Goal: Communication & Community: Participate in discussion

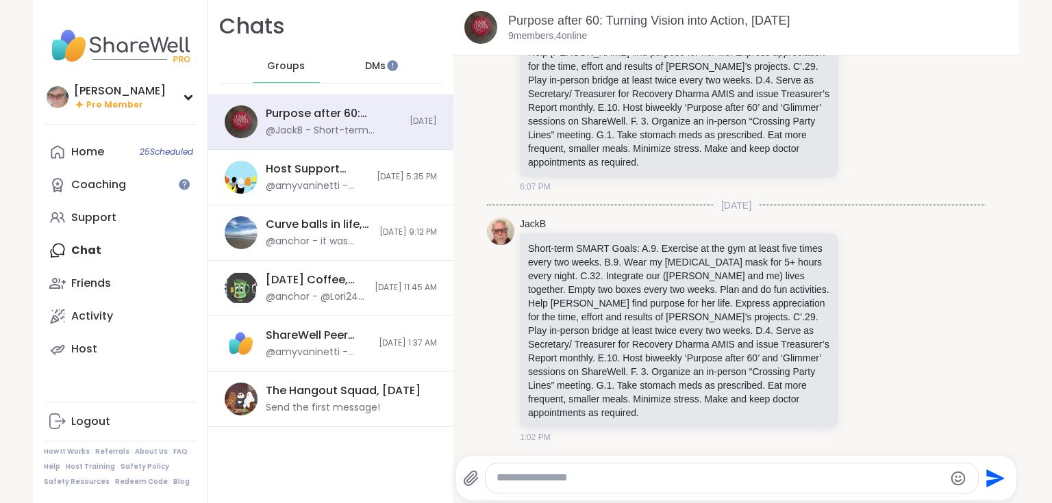
click at [620, 481] on textarea "Type your message" at bounding box center [719, 478] width 447 height 14
paste textarea "**********"
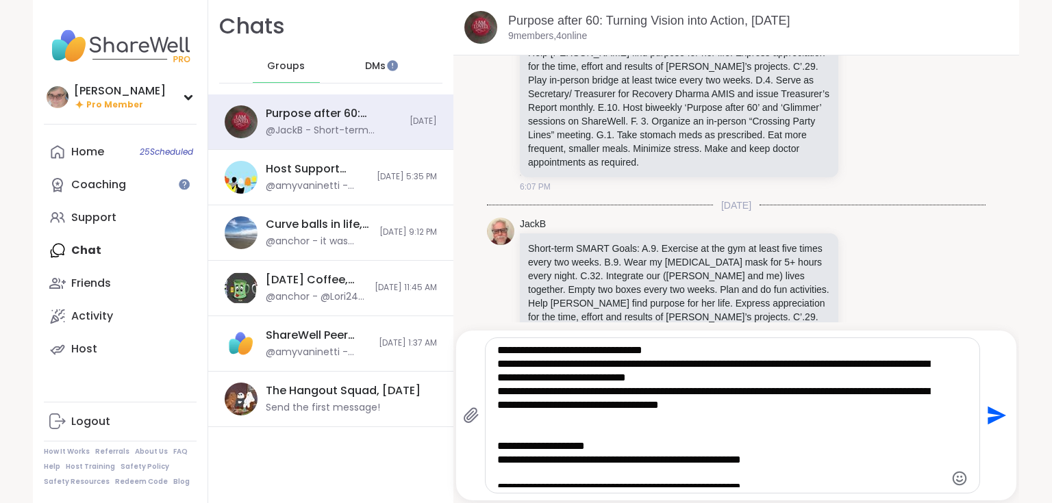
click at [756, 405] on textarea "Type your message" at bounding box center [720, 416] width 447 height 144
click at [953, 479] on icon "Emoji picker" at bounding box center [959, 478] width 16 height 16
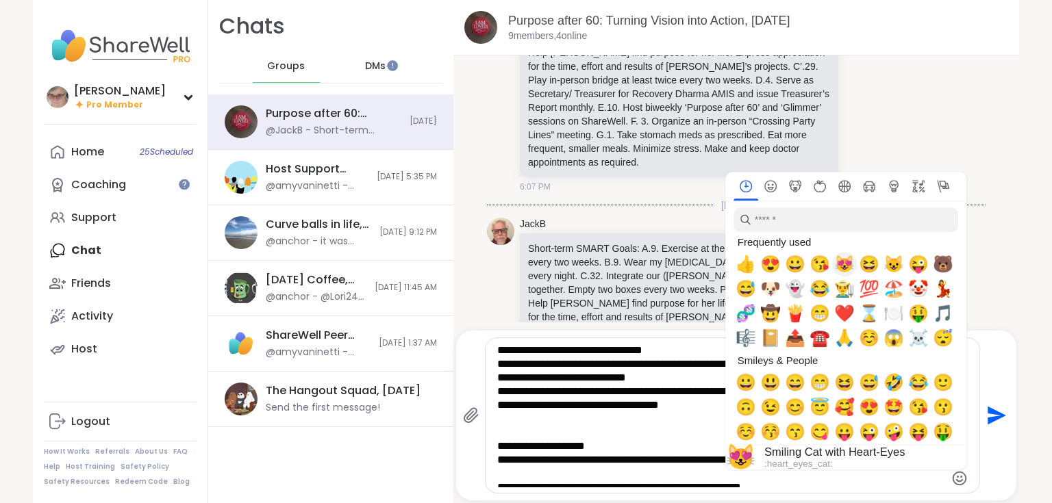
click at [840, 260] on span "😻" at bounding box center [844, 264] width 21 height 19
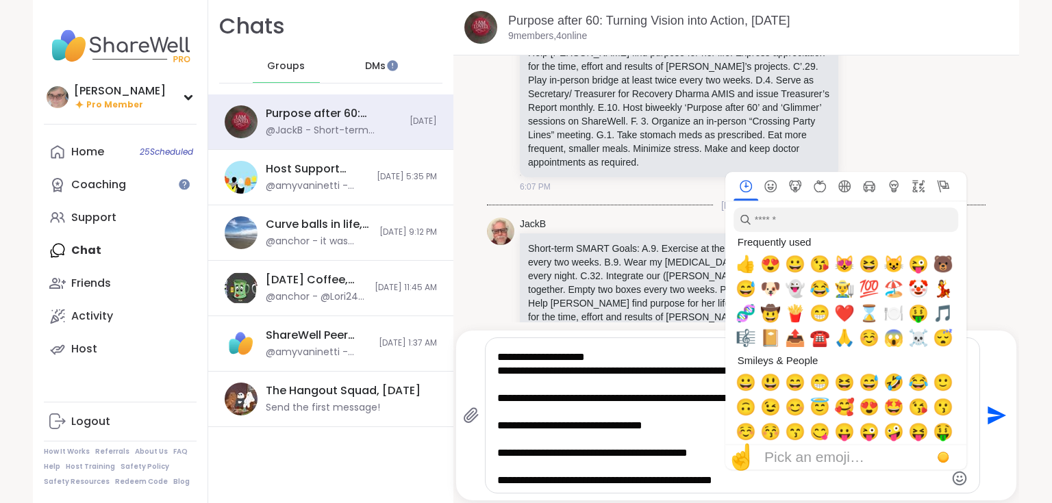
scroll to position [110, 0]
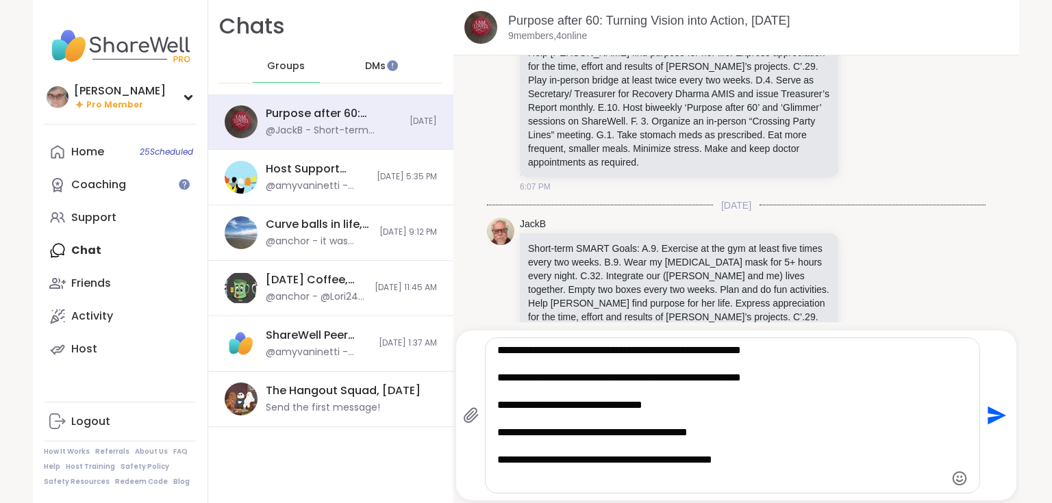
click at [978, 240] on li "JackB Short-term SMART Goals: A.9. Exercise at the gym at least five times ever…" at bounding box center [736, 331] width 538 height 238
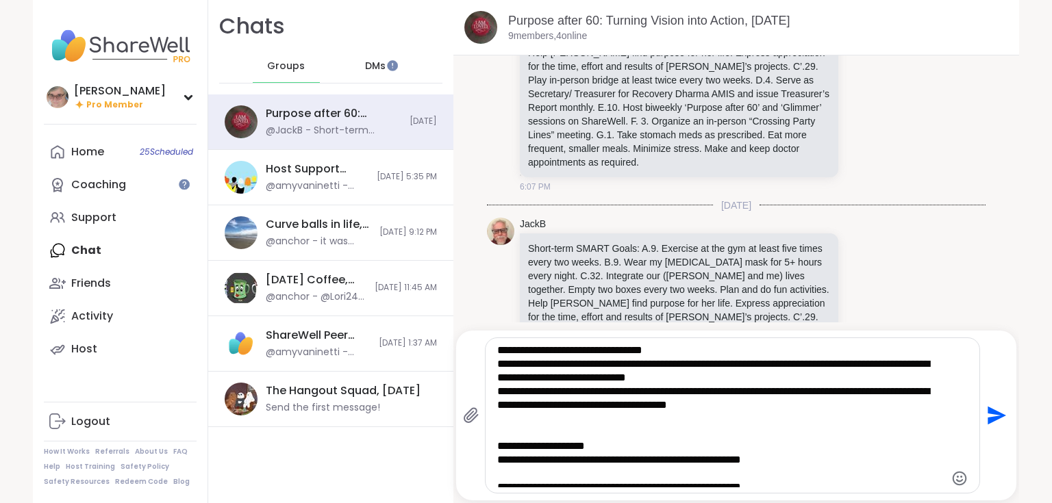
scroll to position [55, 0]
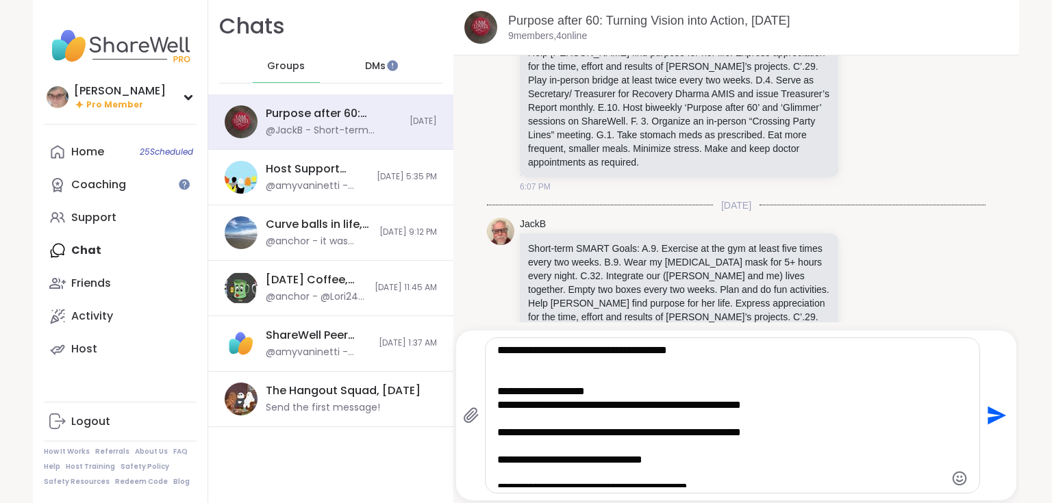
click at [789, 410] on textarea "Type your message" at bounding box center [720, 416] width 447 height 144
type textarea "**********"
click at [958, 482] on icon "Emoji picker" at bounding box center [959, 478] width 14 height 14
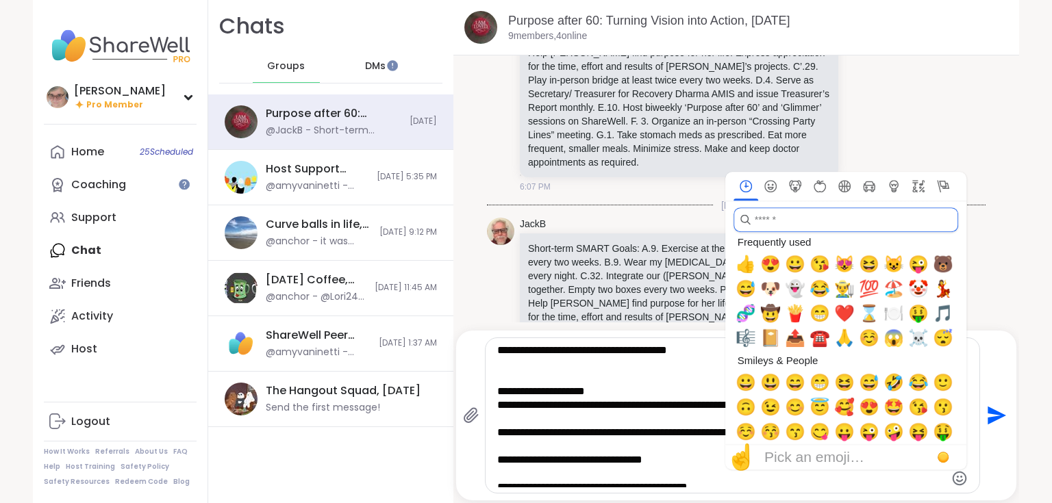
click at [772, 225] on input "search" at bounding box center [845, 219] width 225 height 25
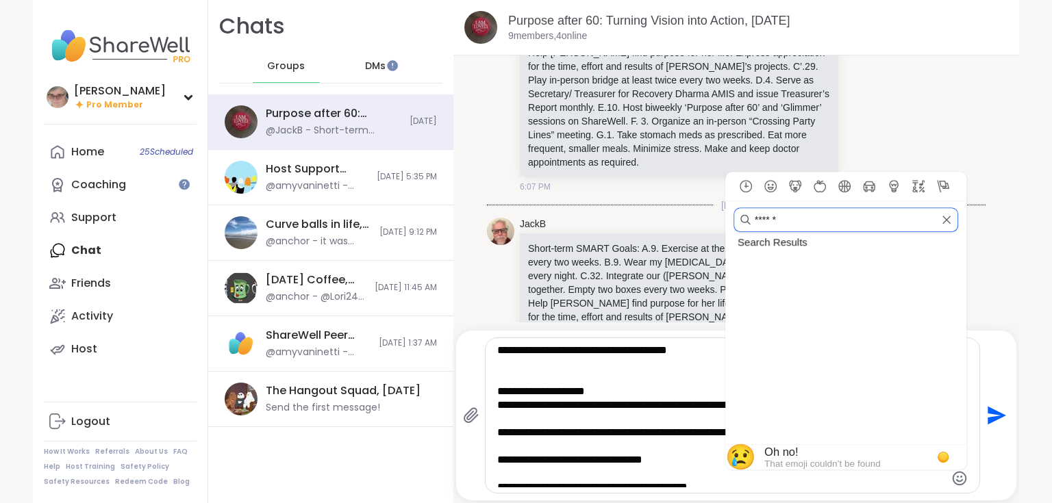
drag, startPoint x: 785, startPoint y: 221, endPoint x: 749, endPoint y: 221, distance: 35.6
click at [749, 221] on input "******" at bounding box center [845, 219] width 225 height 25
type input "****"
click at [742, 264] on span "💰" at bounding box center [745, 264] width 21 height 19
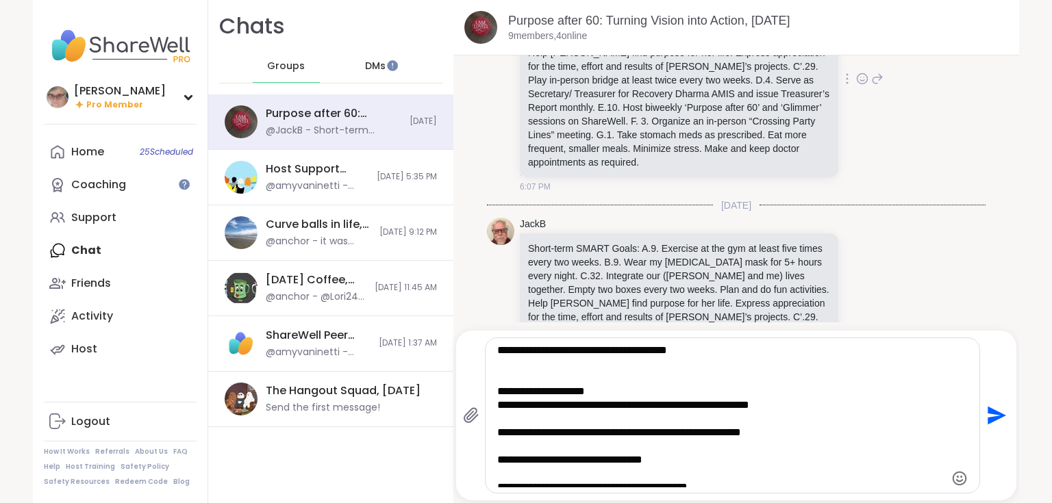
click at [882, 142] on div "JackB Short-term SMART Goals: A.9. Exercise at the gym at least five times ever…" at bounding box center [736, 80] width 499 height 238
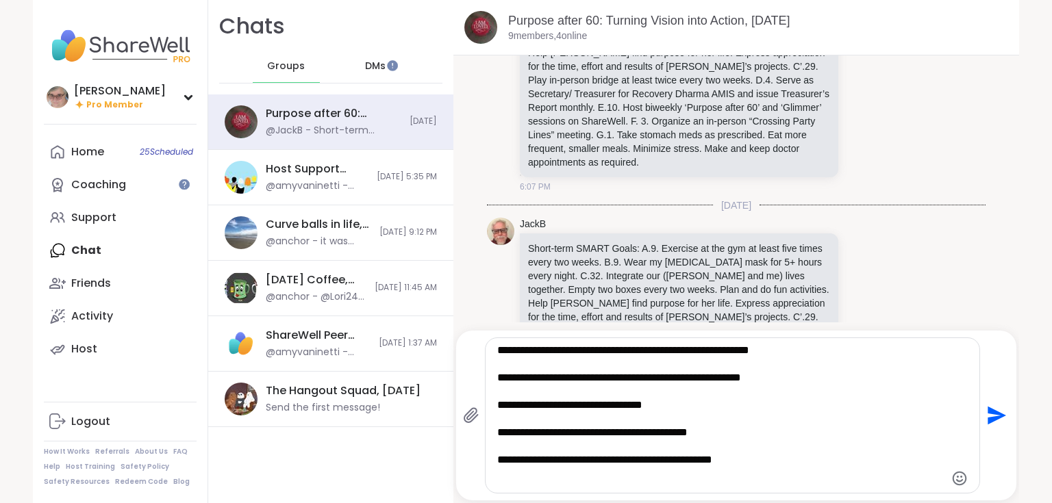
click at [751, 351] on textarea "Type your message" at bounding box center [720, 416] width 447 height 144
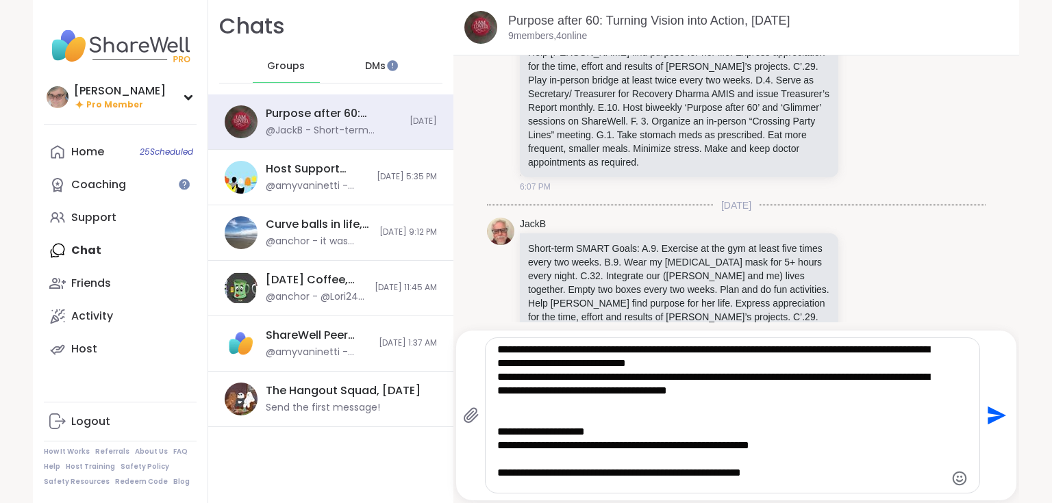
drag, startPoint x: 752, startPoint y: 353, endPoint x: 806, endPoint y: 419, distance: 85.7
click at [775, 357] on textarea "Type your message" at bounding box center [720, 416] width 447 height 144
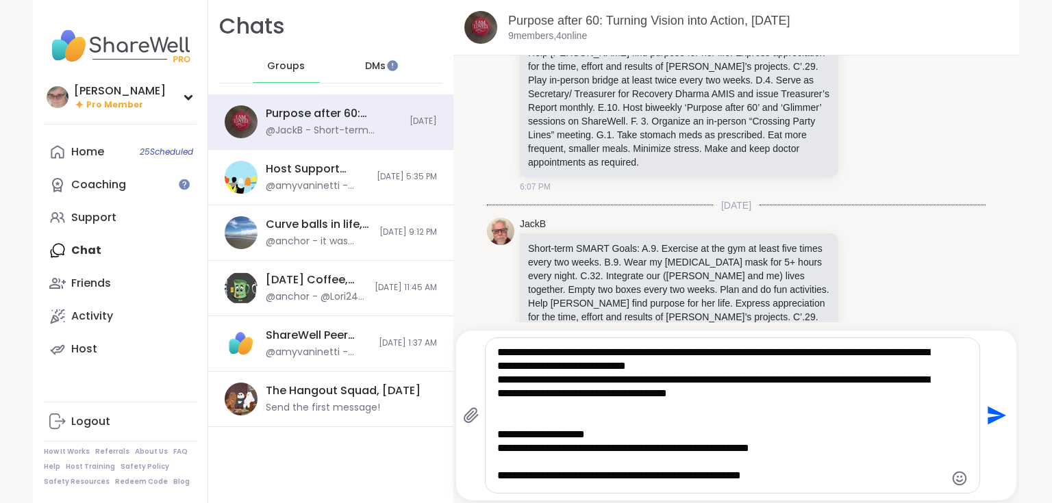
click at [829, 453] on textarea "Type your message" at bounding box center [720, 416] width 447 height 144
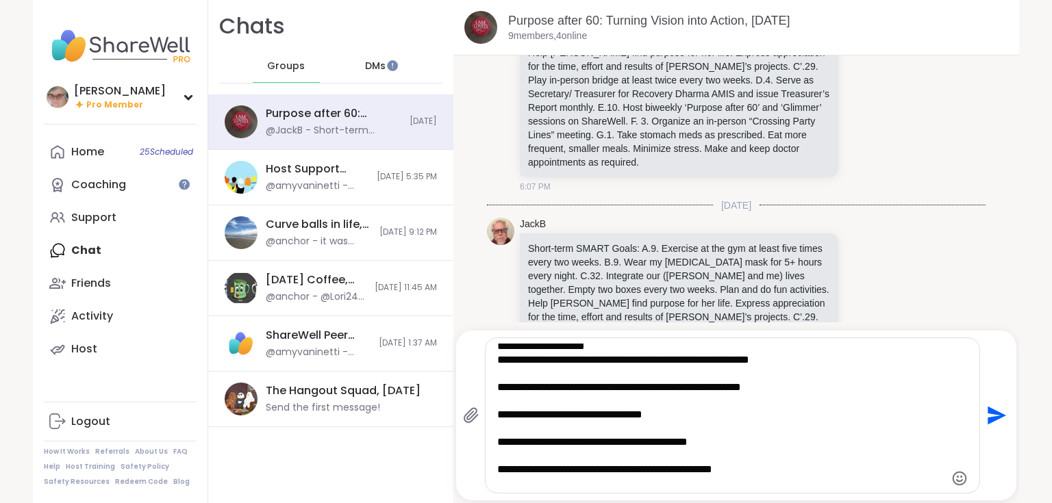
scroll to position [121, 0]
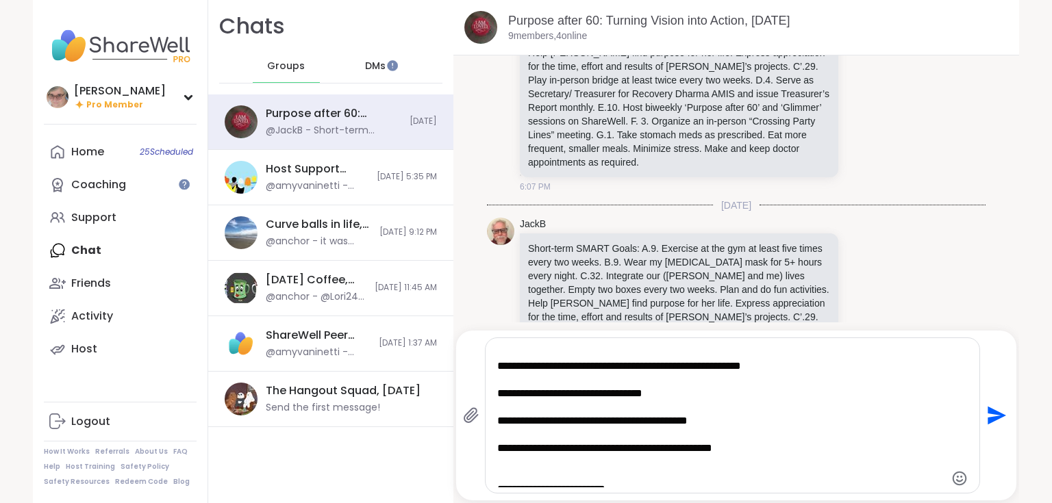
type textarea "**********"
click at [954, 477] on icon "Emoji picker" at bounding box center [959, 478] width 16 height 16
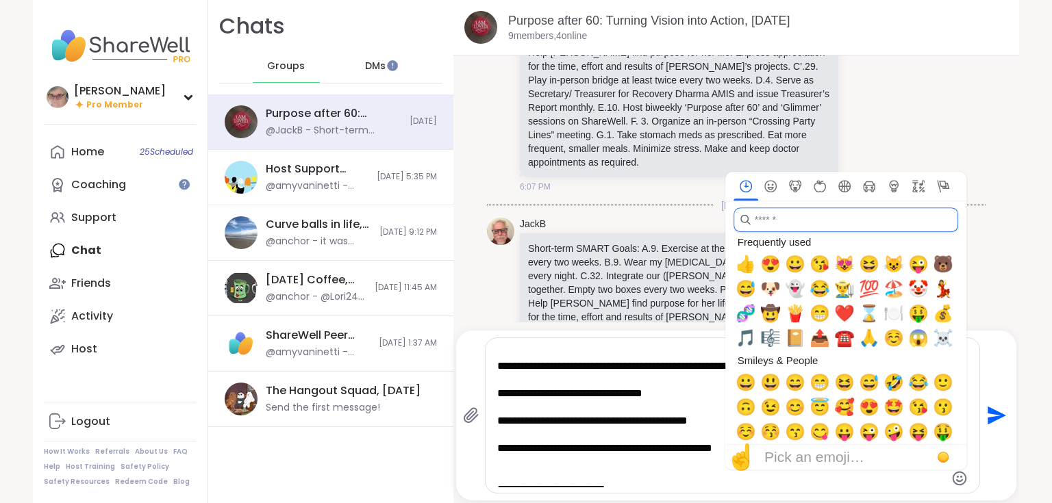
click at [772, 225] on input "search" at bounding box center [845, 219] width 225 height 25
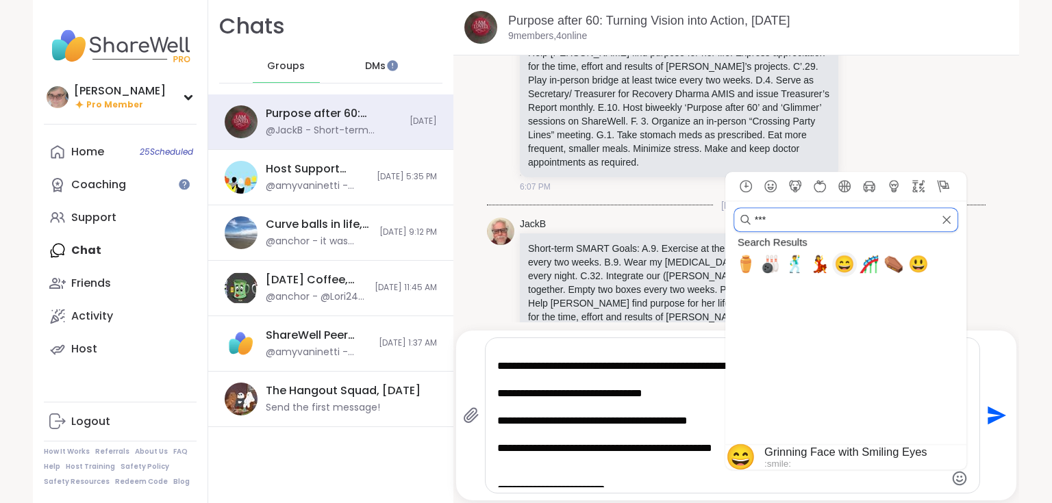
type input "***"
click at [839, 266] on span "😄" at bounding box center [844, 264] width 21 height 19
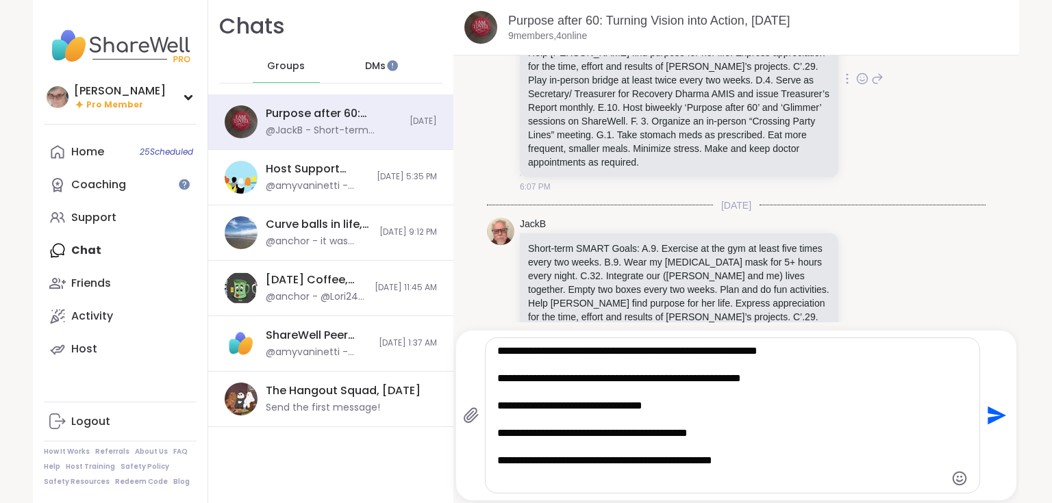
click at [922, 92] on div "JackB Short-term SMART Goals: A.9. Exercise at the gym at least five times ever…" at bounding box center [736, 80] width 499 height 238
click at [686, 407] on textarea "Type your message" at bounding box center [720, 416] width 447 height 144
type textarea "**********"
click at [953, 477] on icon "Emoji picker" at bounding box center [959, 478] width 16 height 16
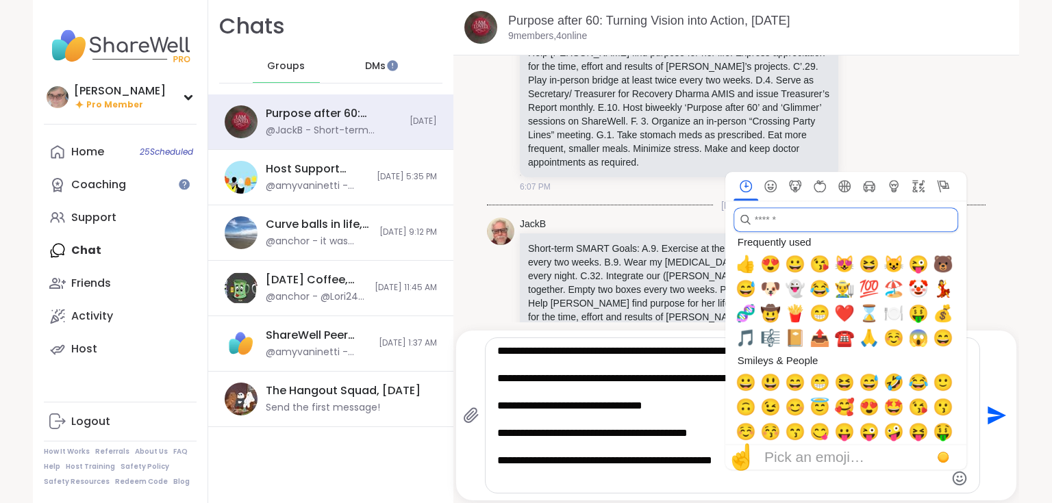
click at [788, 226] on input "search" at bounding box center [845, 219] width 225 height 25
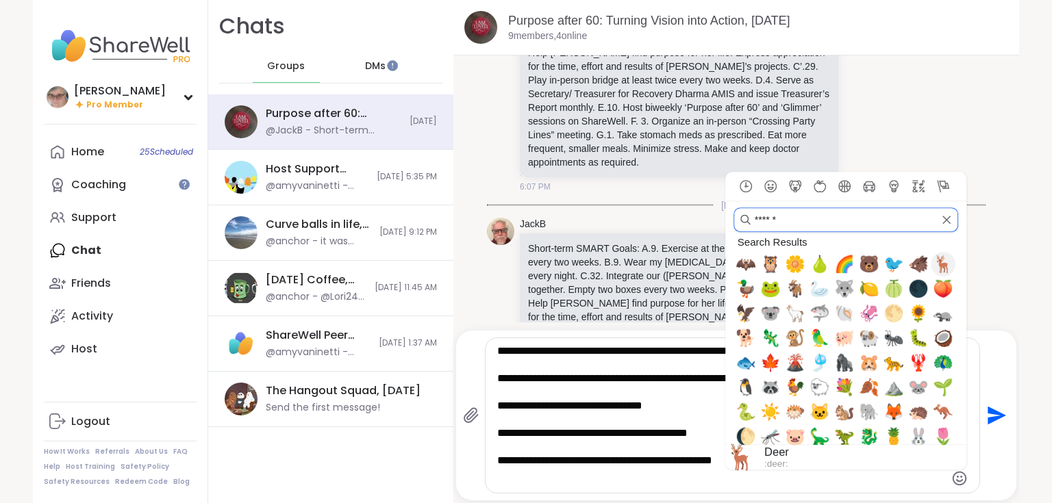
type input "******"
click at [939, 263] on span "🦌" at bounding box center [943, 264] width 21 height 19
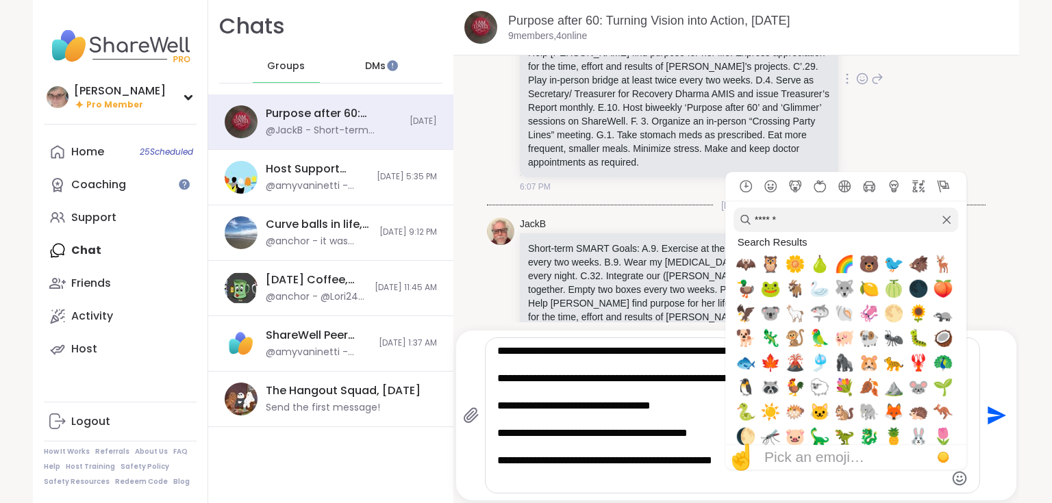
click at [957, 93] on div "JackB Short-term SMART Goals: A.9. Exercise at the gym at least five times ever…" at bounding box center [736, 80] width 499 height 238
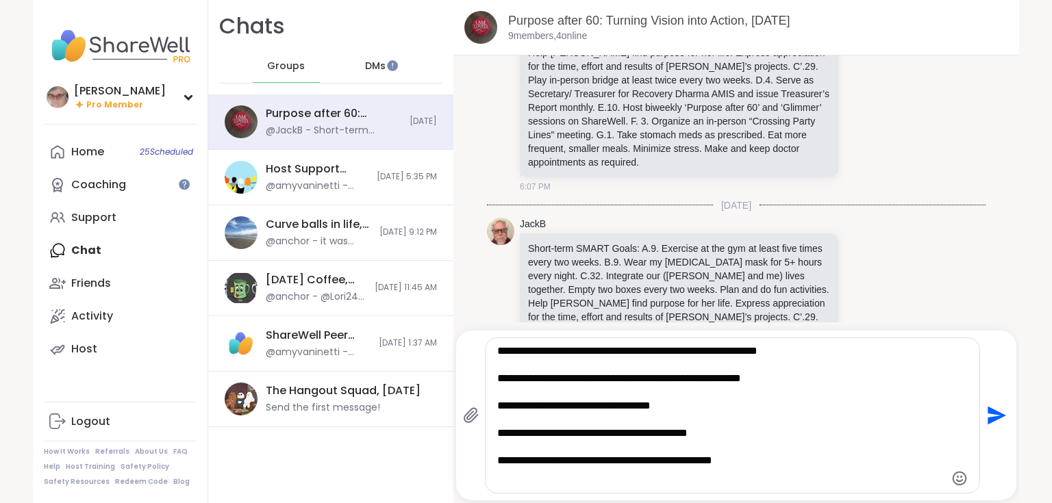
click at [729, 433] on textarea "Type your message" at bounding box center [720, 416] width 447 height 144
type textarea "**********"
click at [987, 420] on icon "Send" at bounding box center [996, 416] width 18 height 18
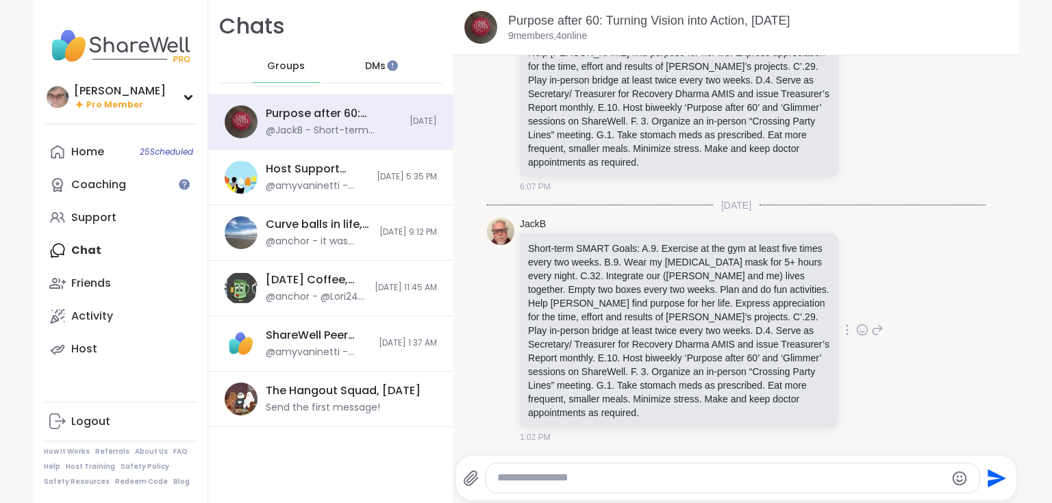
scroll to position [984, 0]
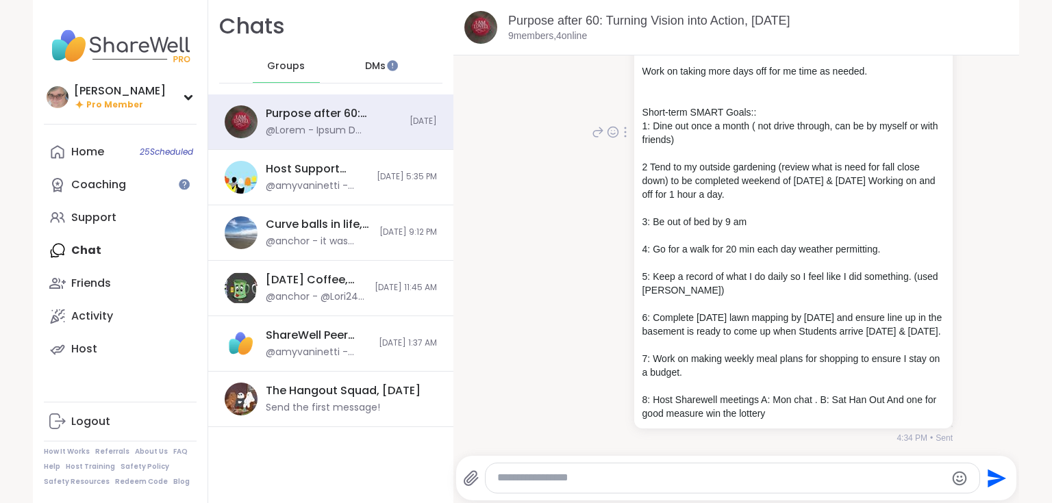
click at [619, 127] on div at bounding box center [625, 132] width 12 height 16
drag, startPoint x: 633, startPoint y: 149, endPoint x: 649, endPoint y: 162, distance: 21.0
click at [635, 149] on icon at bounding box center [642, 152] width 14 height 14
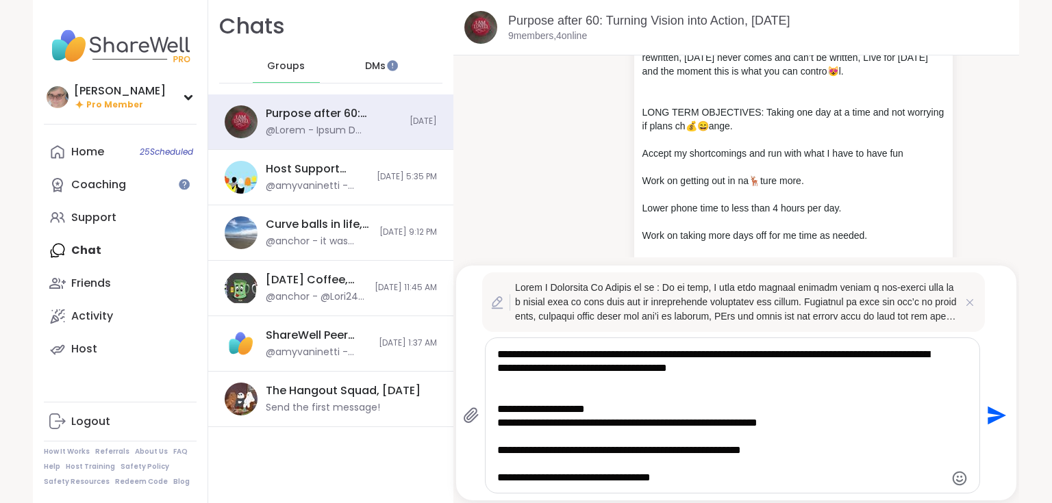
scroll to position [55, 0]
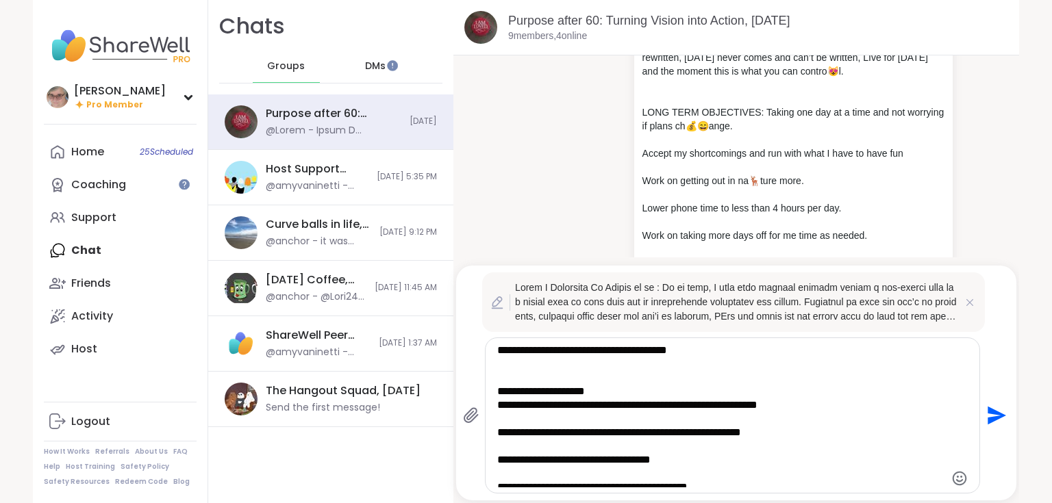
click at [748, 407] on textarea "Type your message" at bounding box center [720, 416] width 447 height 144
click at [783, 403] on textarea "Type your message" at bounding box center [720, 416] width 447 height 144
type textarea "**********"
click at [951, 478] on icon "Emoji picker" at bounding box center [959, 478] width 16 height 16
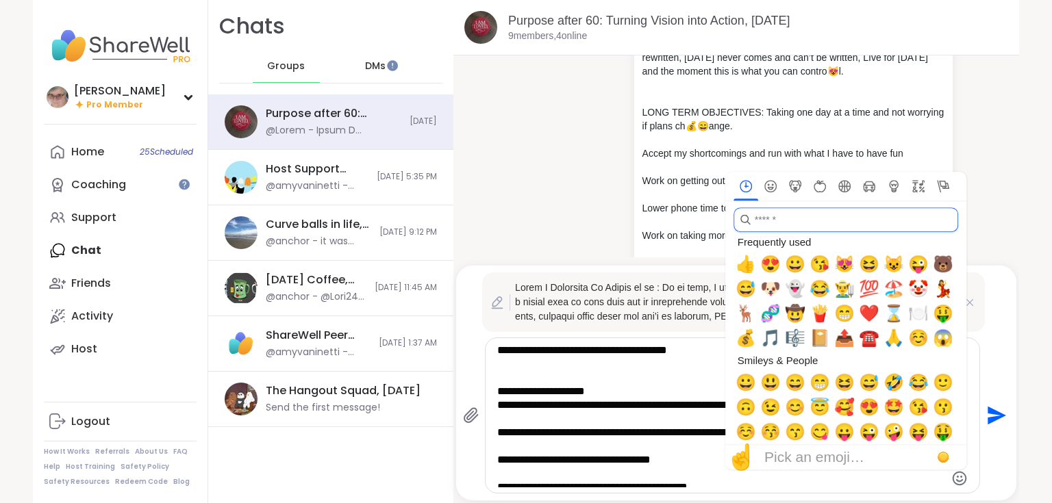
click at [823, 227] on input "search" at bounding box center [845, 219] width 225 height 25
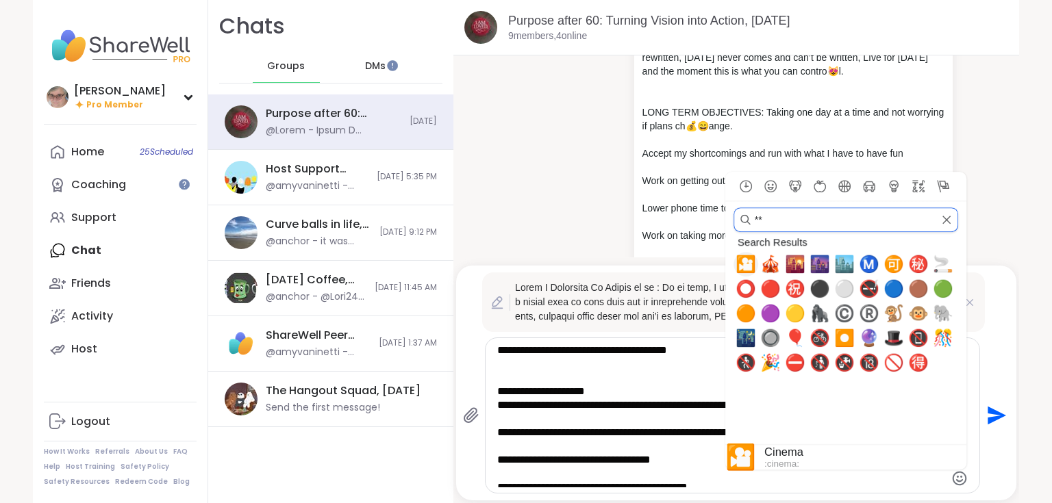
type input "*"
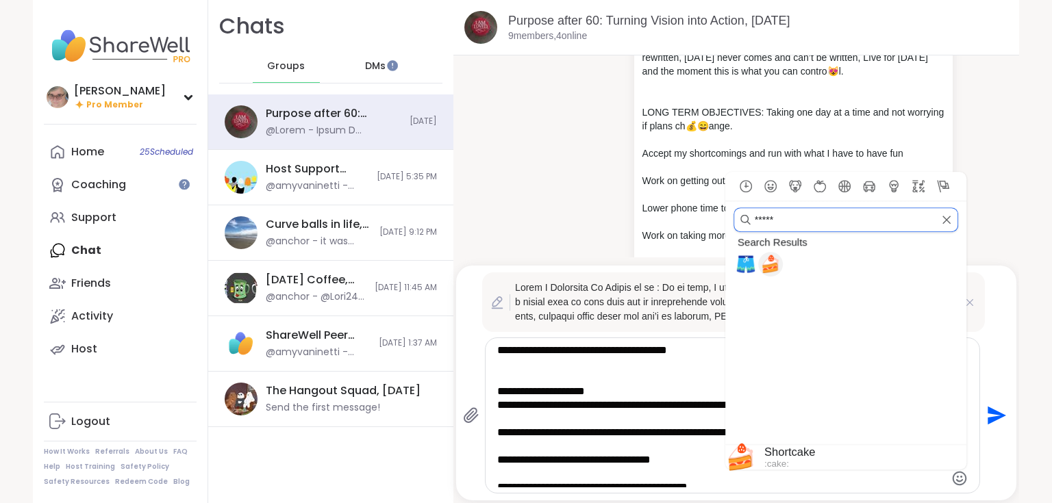
type input "*****"
click at [770, 268] on span "🍰" at bounding box center [770, 264] width 21 height 19
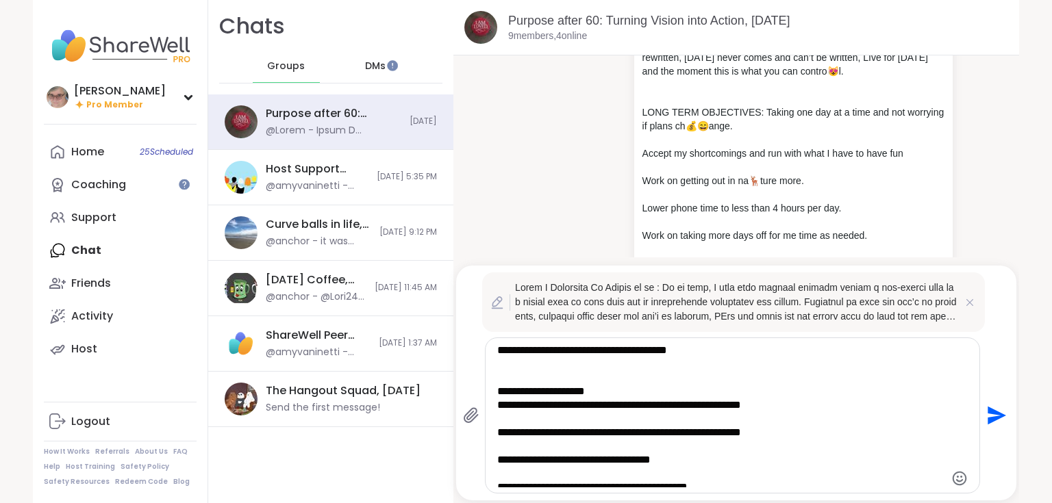
click at [666, 386] on textarea "Type your message" at bounding box center [720, 416] width 447 height 144
click at [792, 403] on textarea "Type your message" at bounding box center [720, 416] width 447 height 144
click at [953, 479] on icon "Emoji picker" at bounding box center [959, 478] width 16 height 16
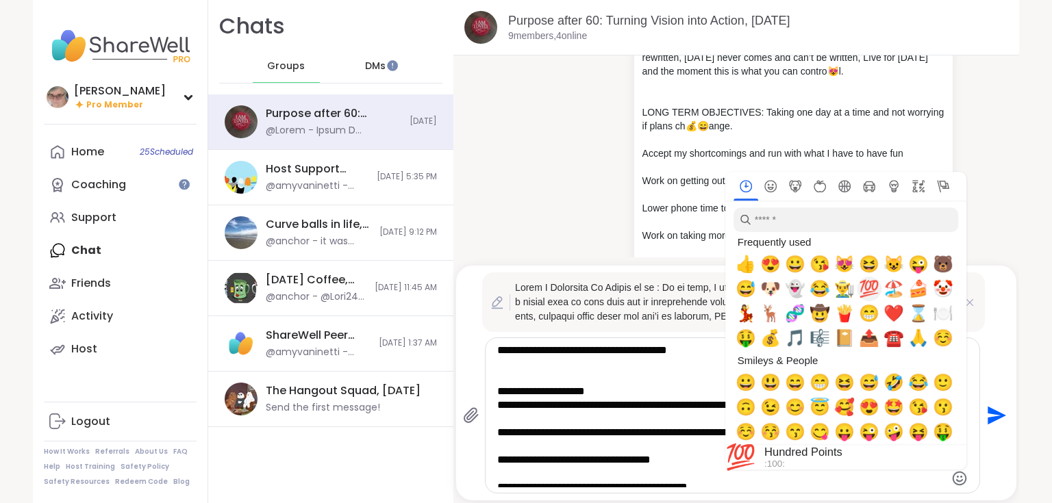
click at [859, 288] on span "💯" at bounding box center [869, 288] width 21 height 19
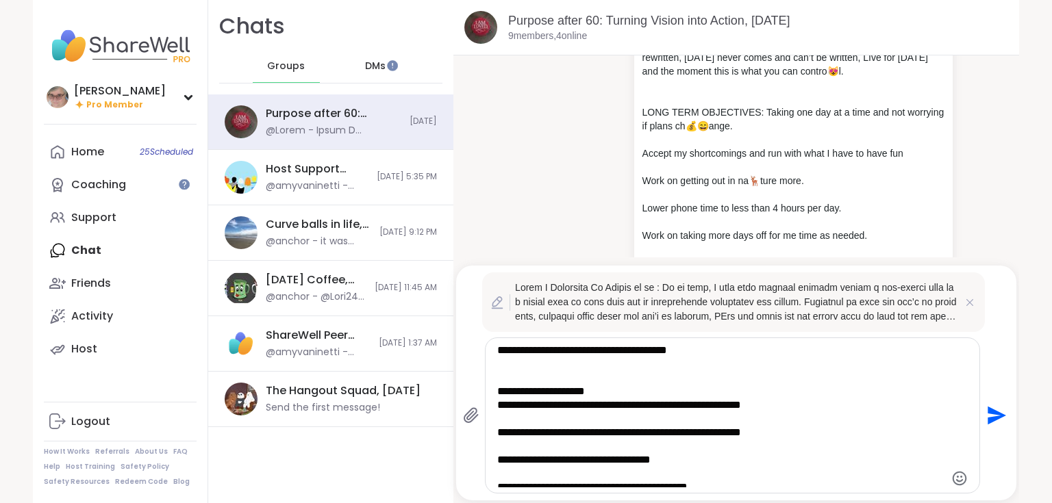
click at [697, 458] on textarea "Type your message" at bounding box center [720, 416] width 447 height 144
click at [783, 405] on textarea "Type your message" at bounding box center [720, 416] width 447 height 144
click at [951, 476] on icon "Emoji picker" at bounding box center [959, 478] width 16 height 16
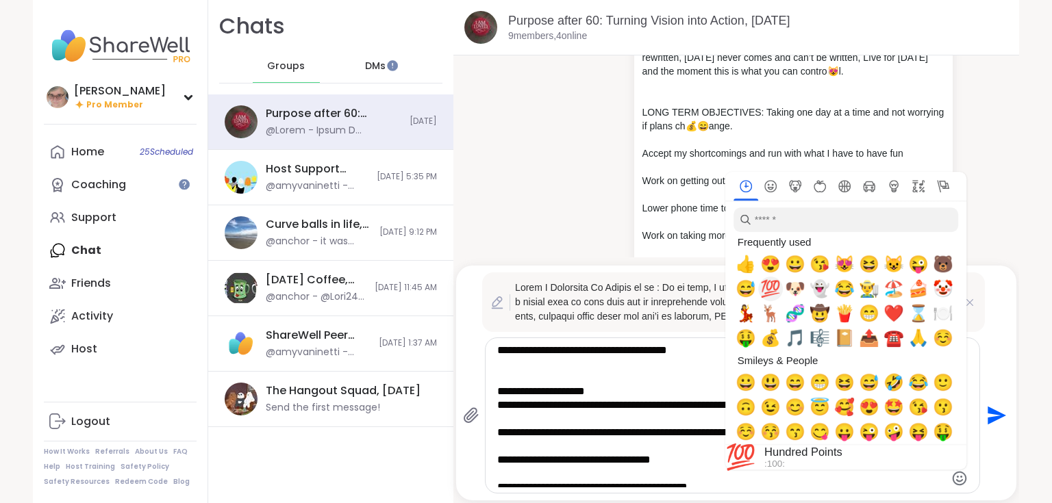
click at [764, 286] on span "💯" at bounding box center [770, 288] width 21 height 19
click at [768, 281] on span "💯" at bounding box center [770, 288] width 21 height 19
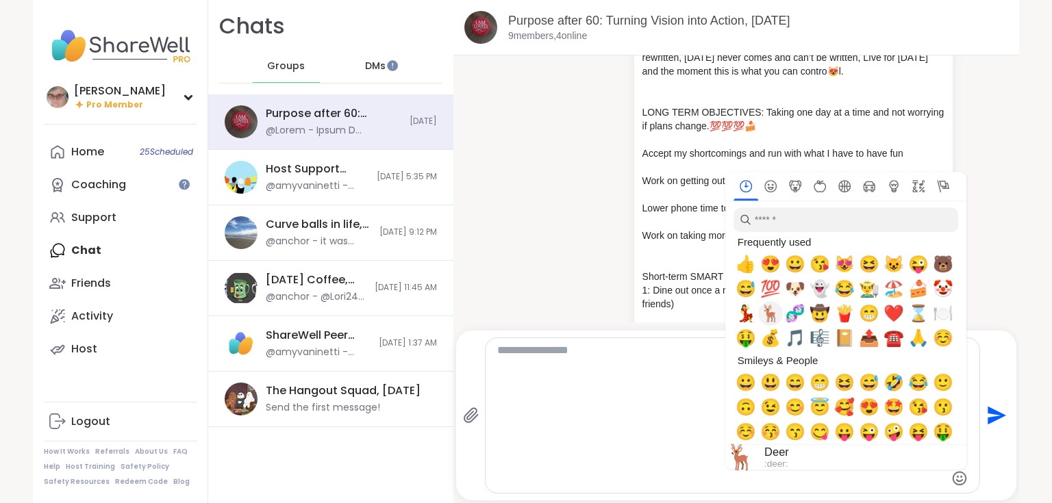
scroll to position [0, 0]
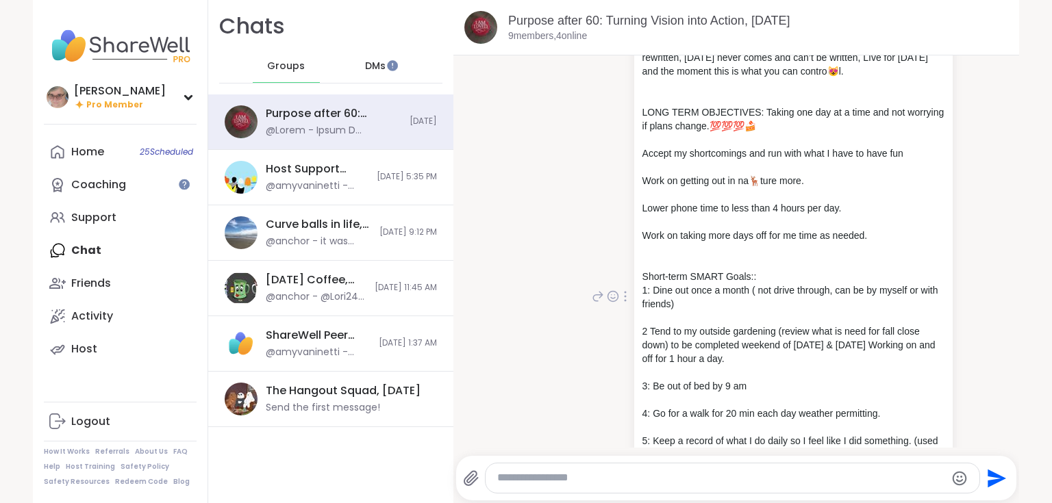
click at [590, 263] on div "You Susan E Patterson My Vision is to : In my life, I will seek balance between…" at bounding box center [771, 297] width 364 height 624
click at [624, 297] on icon at bounding box center [625, 296] width 3 height 11
click at [635, 318] on icon at bounding box center [642, 317] width 14 height 14
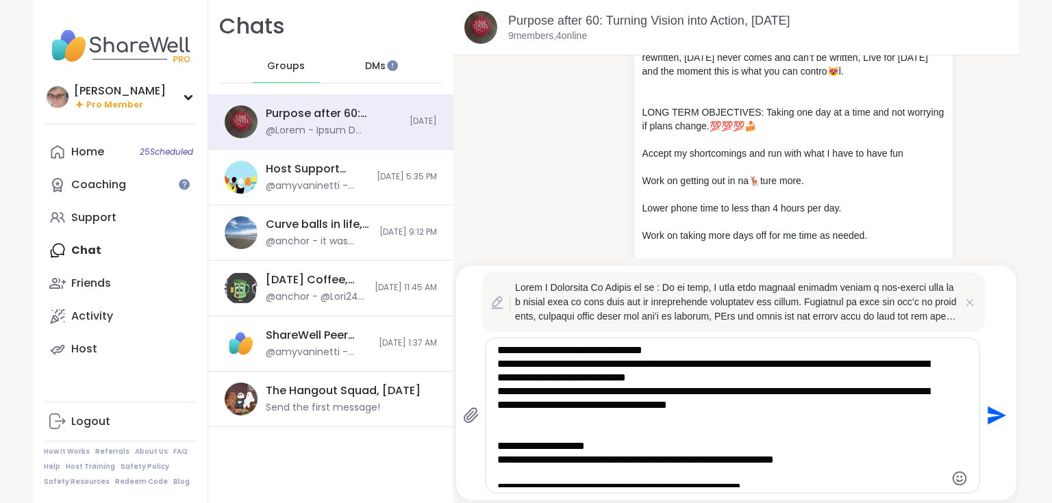
click at [788, 460] on textarea "Type your message" at bounding box center [720, 416] width 447 height 144
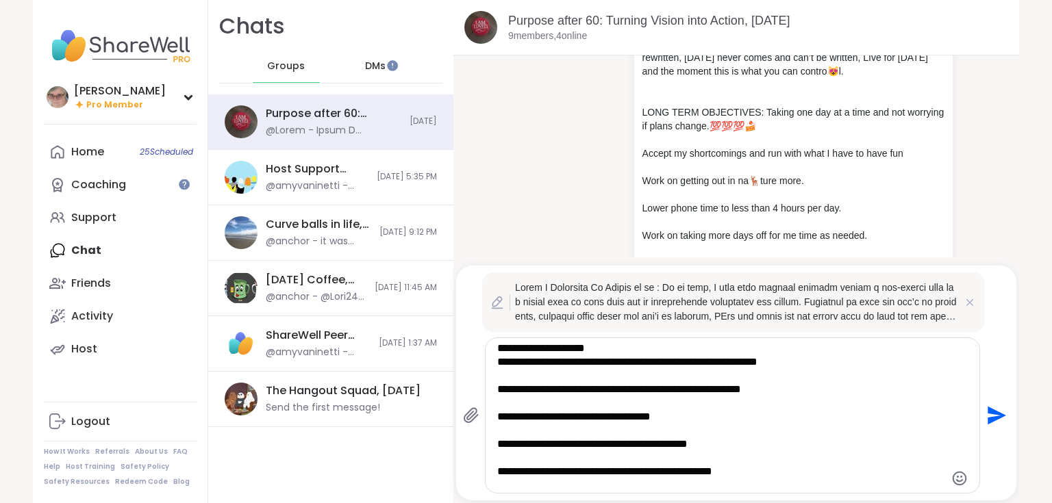
scroll to position [110, 0]
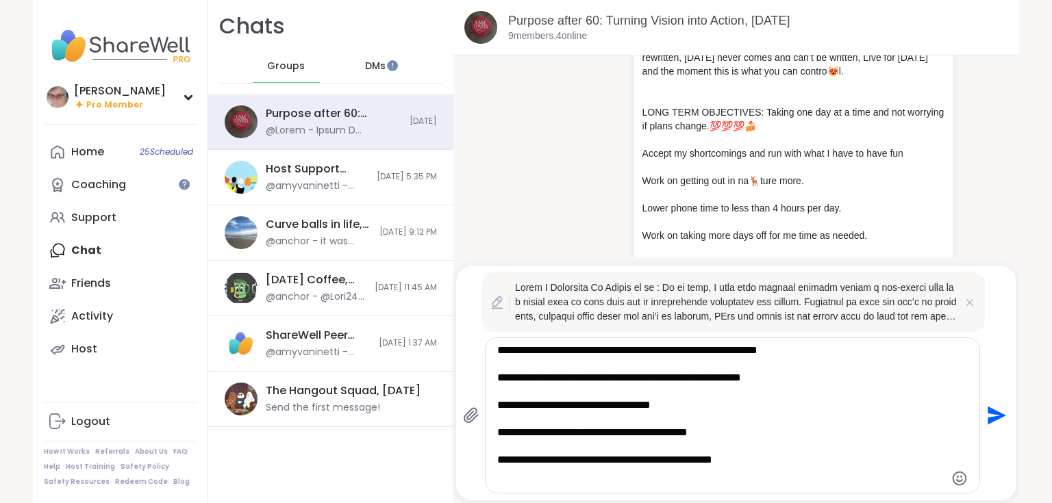
click at [740, 438] on textarea "Type your message" at bounding box center [720, 416] width 447 height 144
type textarea "**********"
click at [953, 479] on icon "Emoji picker" at bounding box center [959, 478] width 16 height 16
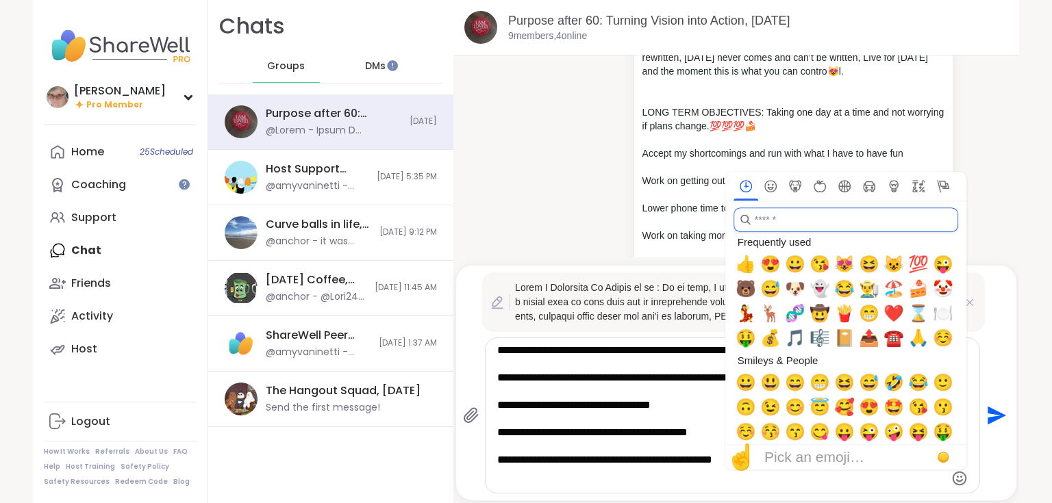
click at [803, 216] on input "search" at bounding box center [845, 219] width 225 height 25
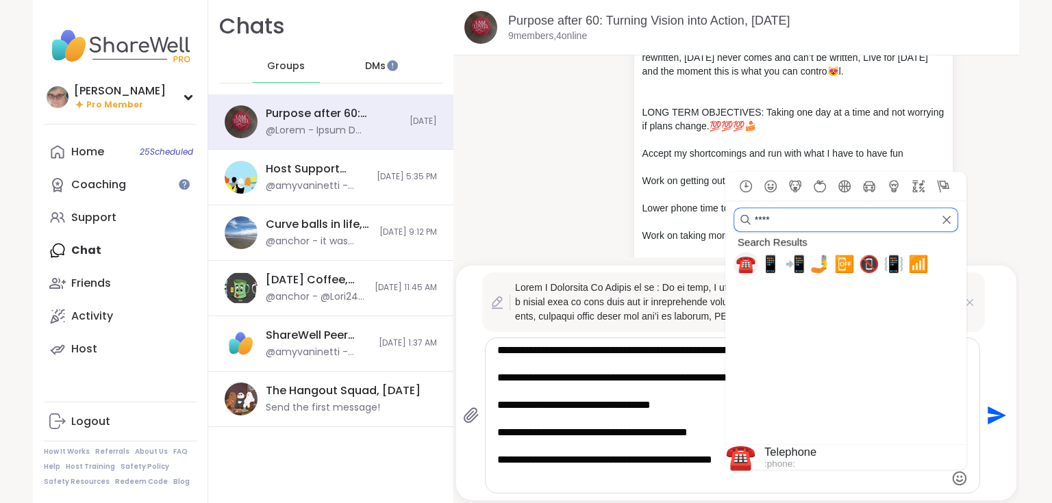
type input "****"
click at [741, 266] on span "☎️" at bounding box center [745, 264] width 21 height 19
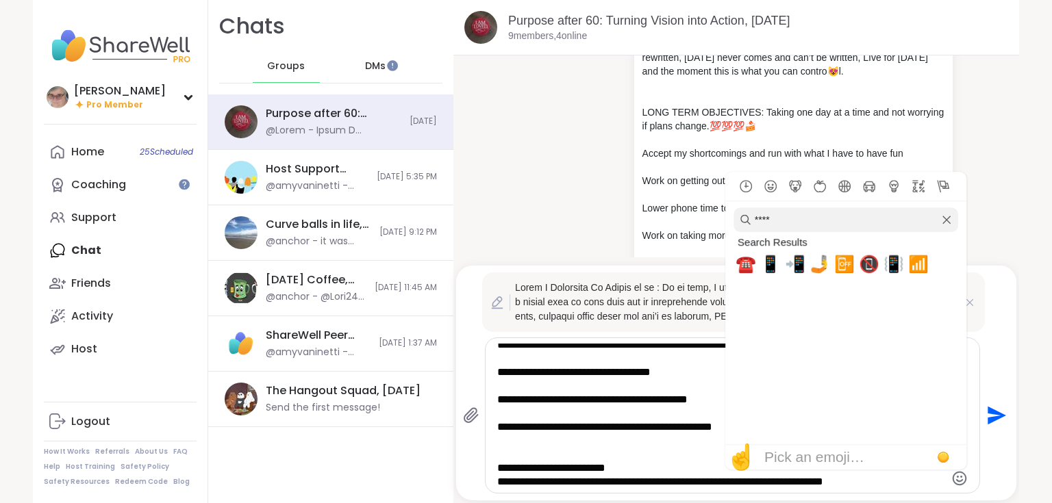
scroll to position [164, 0]
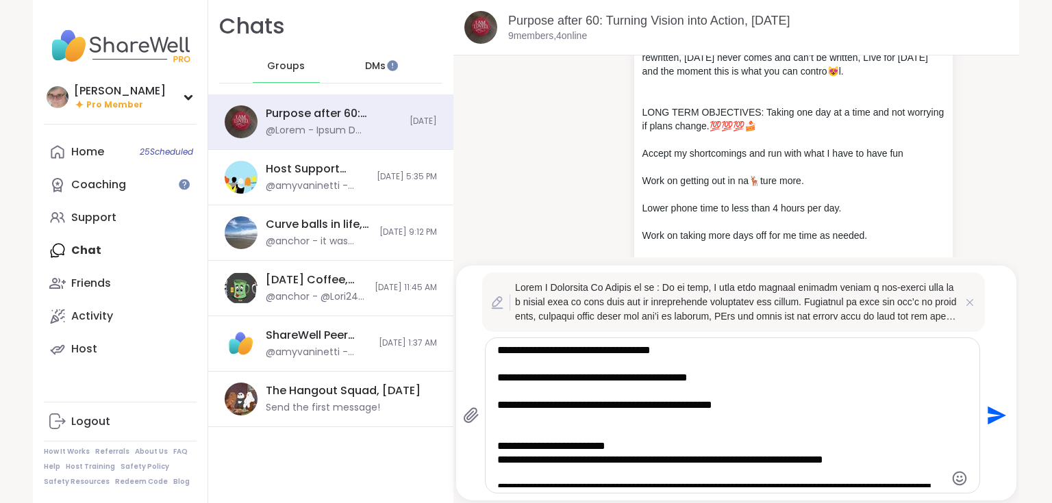
click at [660, 432] on textarea "Type your message" at bounding box center [720, 416] width 447 height 144
click at [737, 383] on textarea "Type your message" at bounding box center [720, 416] width 447 height 144
click at [760, 407] on textarea "Type your message" at bounding box center [720, 416] width 447 height 144
click at [957, 477] on icon "Emoji picker" at bounding box center [959, 478] width 16 height 16
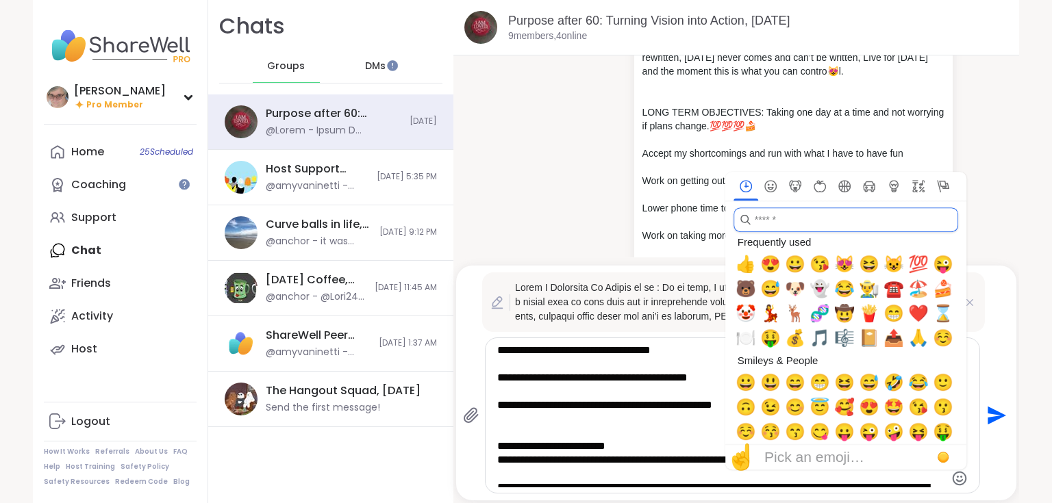
click at [777, 230] on input "search" at bounding box center [845, 219] width 225 height 25
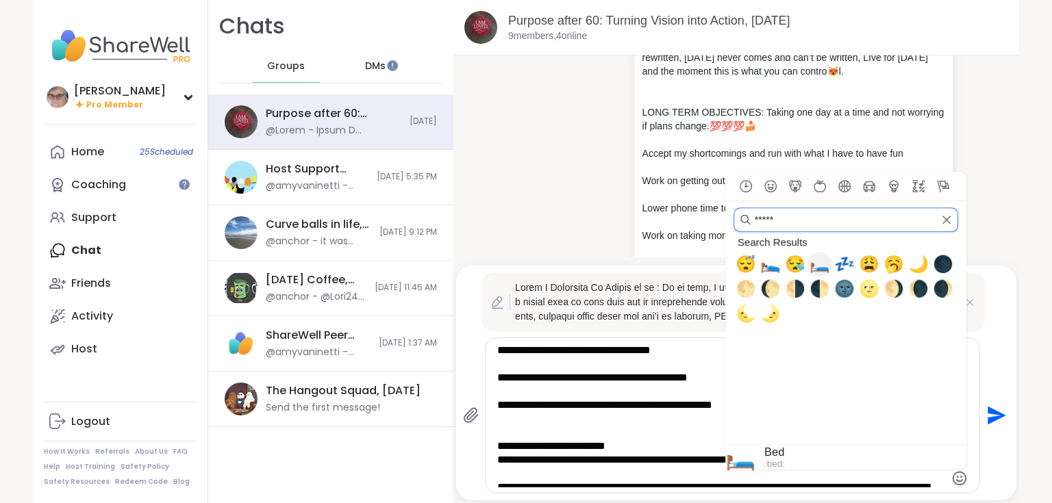
type input "*****"
click at [815, 265] on span "🛏️" at bounding box center [819, 264] width 21 height 19
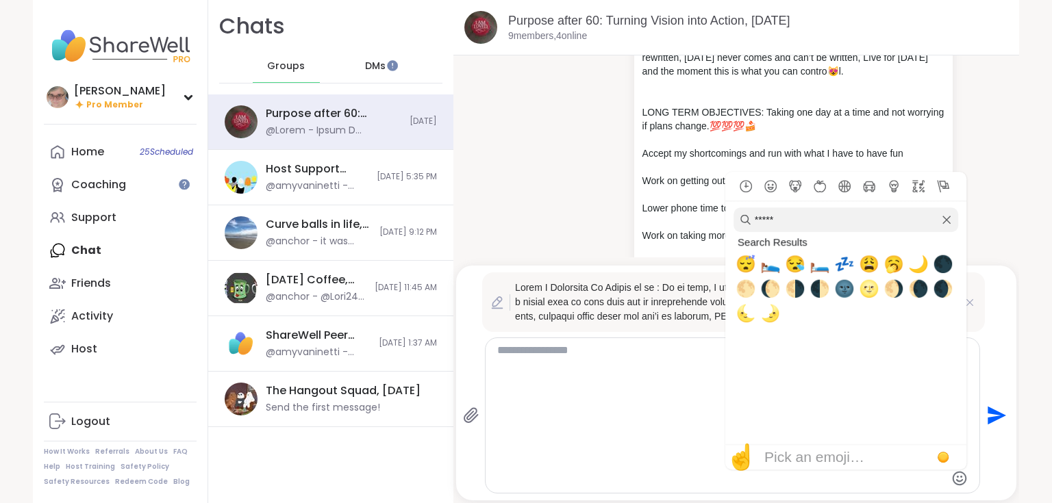
scroll to position [0, 0]
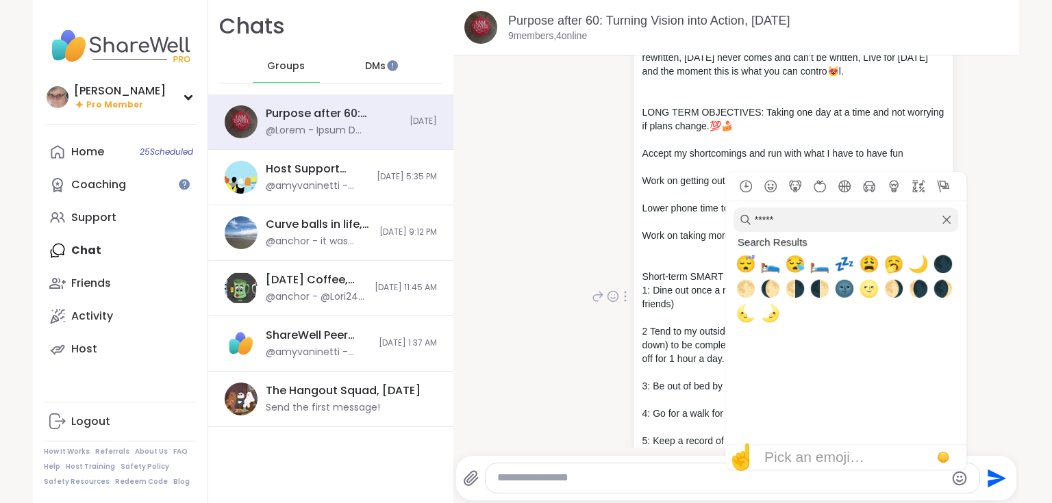
click at [510, 328] on div "You Susan E Patterson My Vision is to : In my life, I will seek balance between…" at bounding box center [736, 296] width 499 height 635
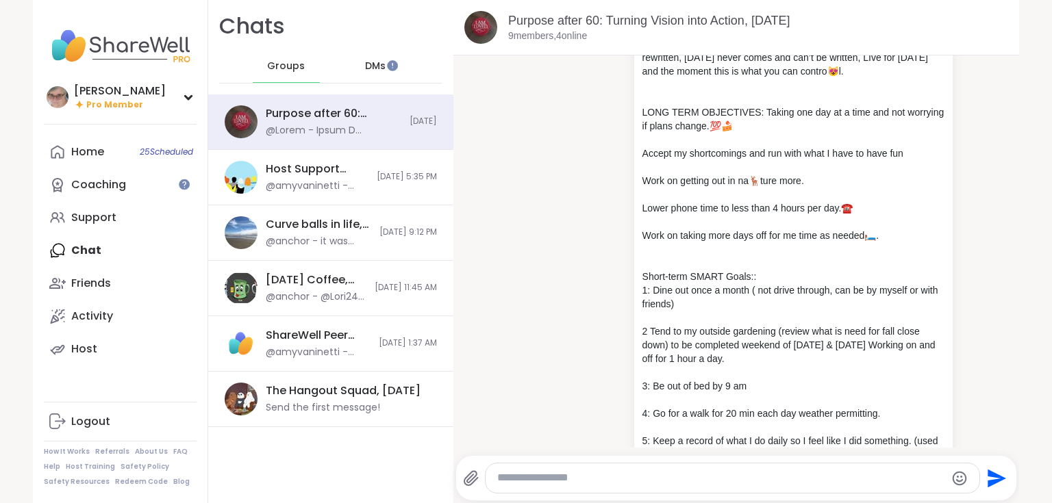
click at [624, 296] on icon at bounding box center [625, 296] width 3 height 11
click at [635, 316] on icon at bounding box center [642, 317] width 14 height 14
type textarea "**********"
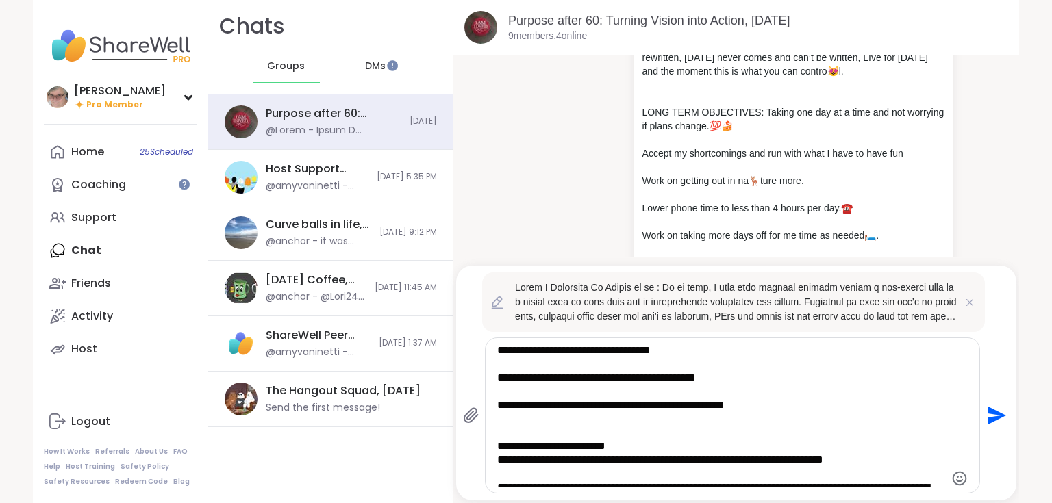
scroll to position [219, 0]
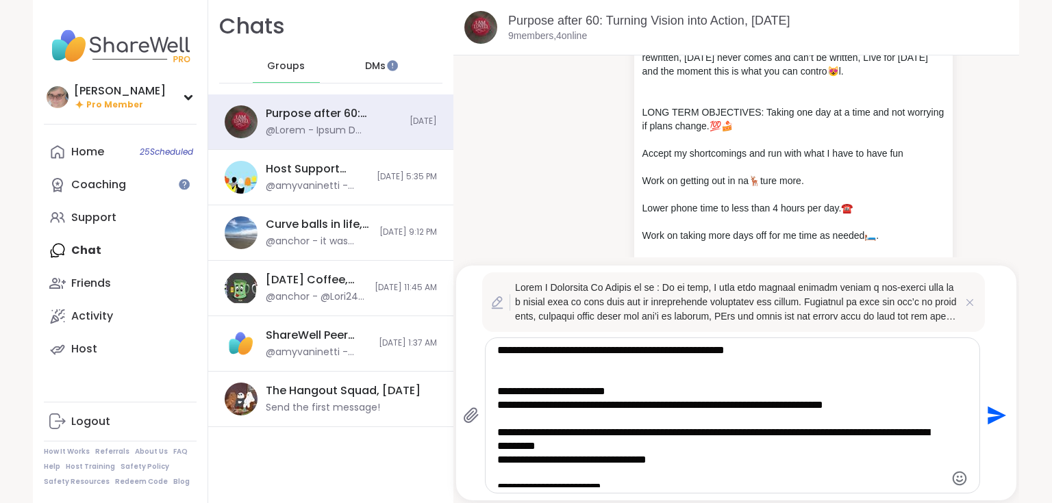
click at [890, 407] on textarea "Type your message" at bounding box center [720, 416] width 447 height 144
click at [953, 484] on icon "Emoji picker" at bounding box center [959, 478] width 14 height 14
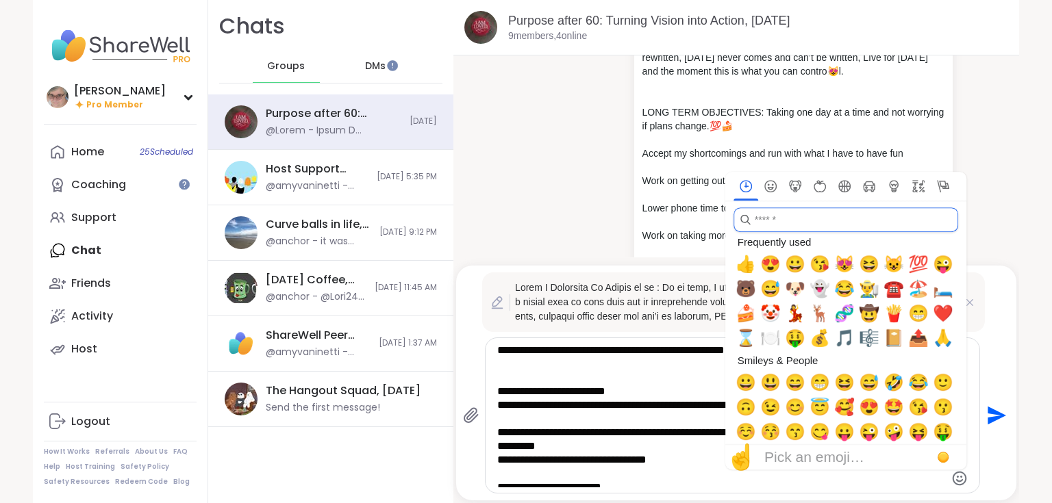
click at [811, 227] on input "search" at bounding box center [845, 219] width 225 height 25
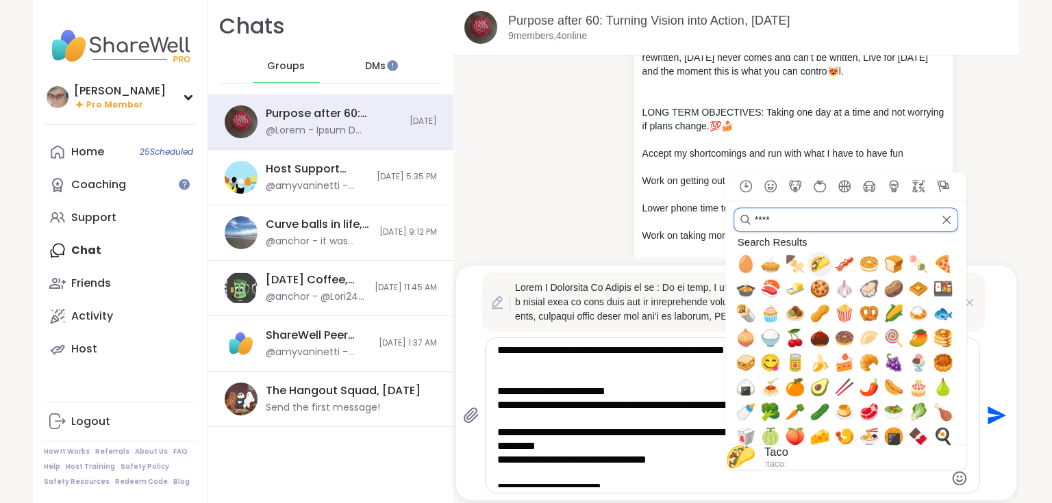
type input "****"
click at [818, 268] on span "🌮" at bounding box center [819, 264] width 21 height 19
click at [886, 394] on span "🌭" at bounding box center [893, 387] width 21 height 19
click at [920, 387] on span "🎂" at bounding box center [918, 387] width 21 height 19
click at [679, 453] on textarea "Type your message" at bounding box center [720, 416] width 447 height 144
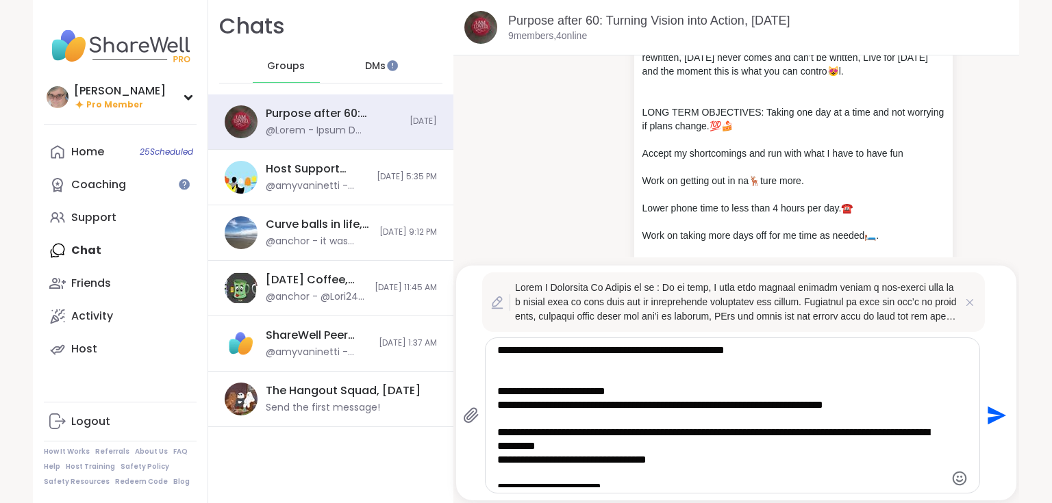
click at [641, 448] on textarea "Type your message" at bounding box center [720, 416] width 447 height 144
click at [952, 477] on icon "Emoji picker" at bounding box center [959, 478] width 14 height 14
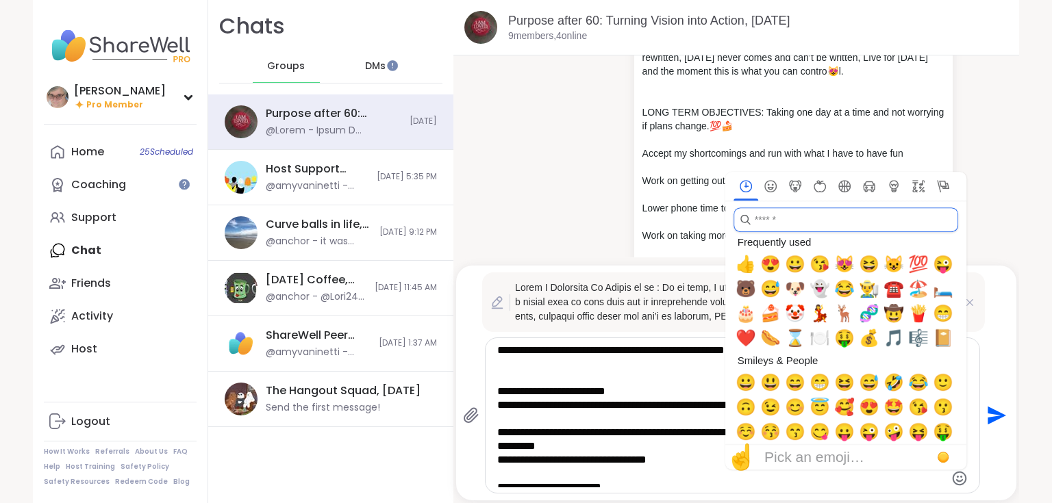
click at [789, 227] on input "search" at bounding box center [845, 219] width 225 height 25
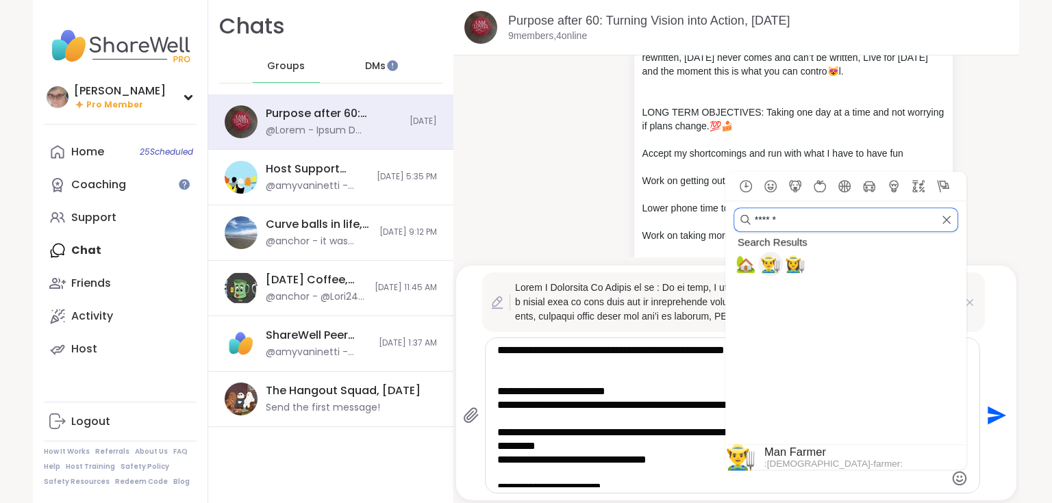
type input "******"
click at [769, 263] on span "👨‍🌾" at bounding box center [770, 264] width 21 height 19
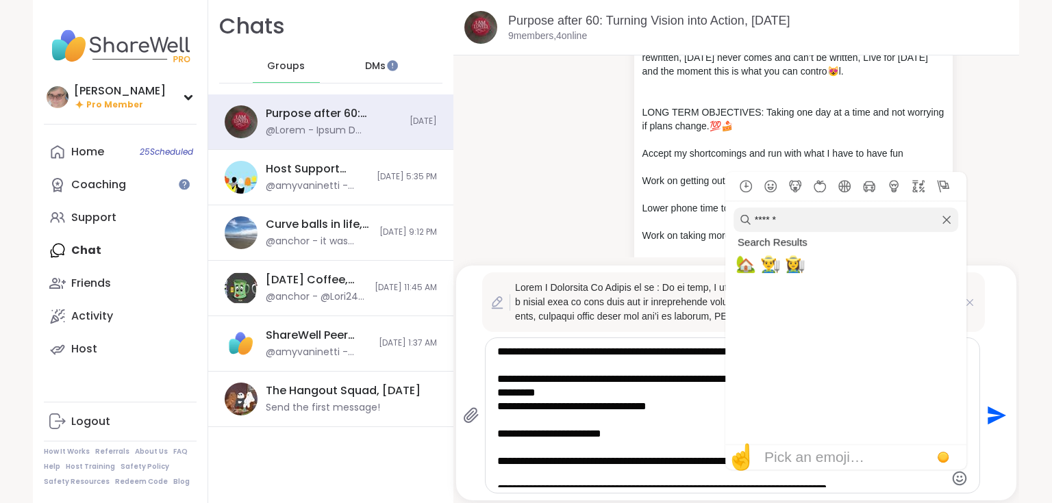
scroll to position [274, 0]
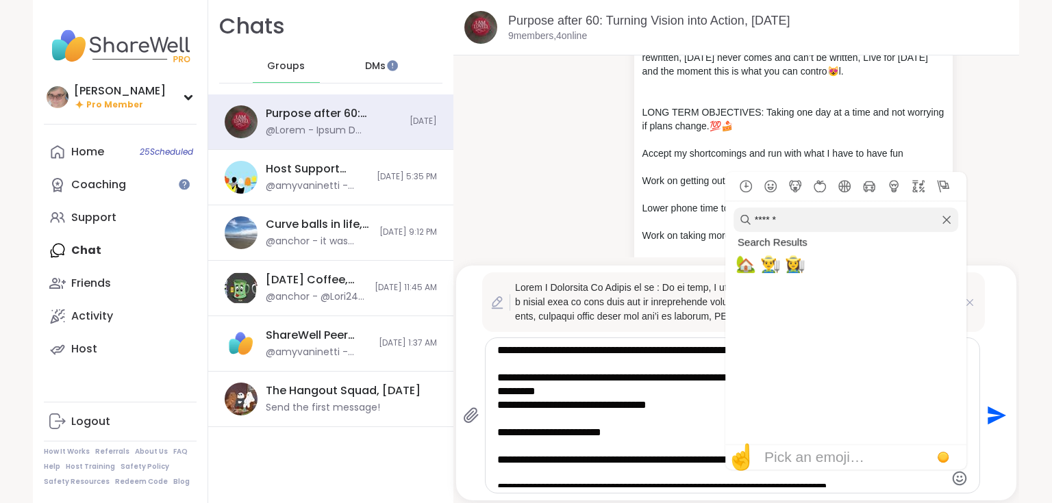
click at [632, 441] on textarea "Type your message" at bounding box center [720, 416] width 447 height 144
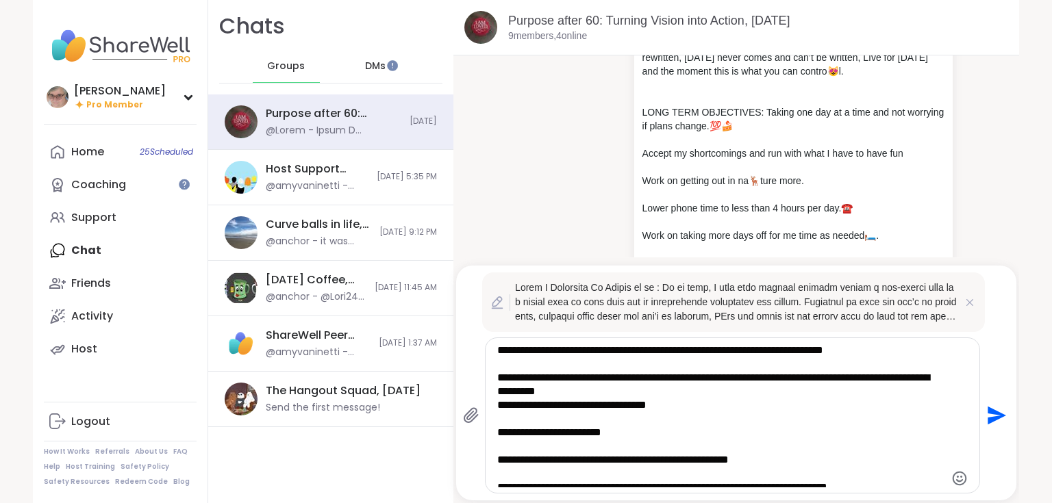
click at [631, 438] on textarea "Type your message" at bounding box center [720, 416] width 447 height 144
click at [955, 483] on icon "Emoji picker" at bounding box center [959, 478] width 16 height 16
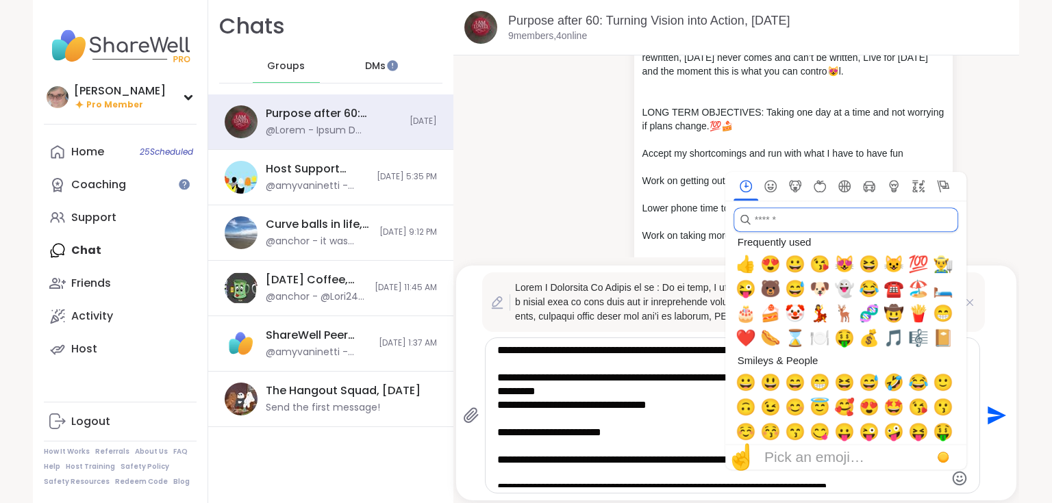
click at [766, 222] on input "search" at bounding box center [845, 219] width 225 height 25
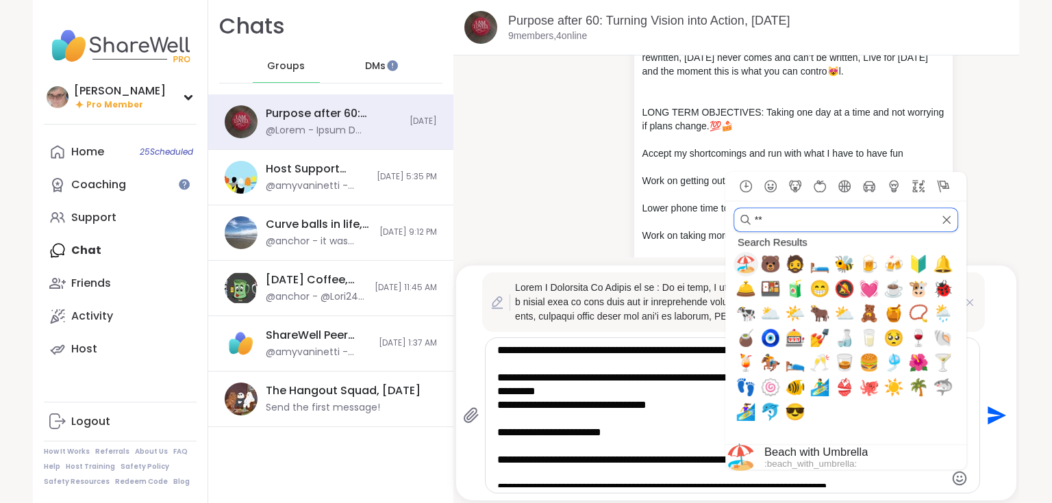
type input "*"
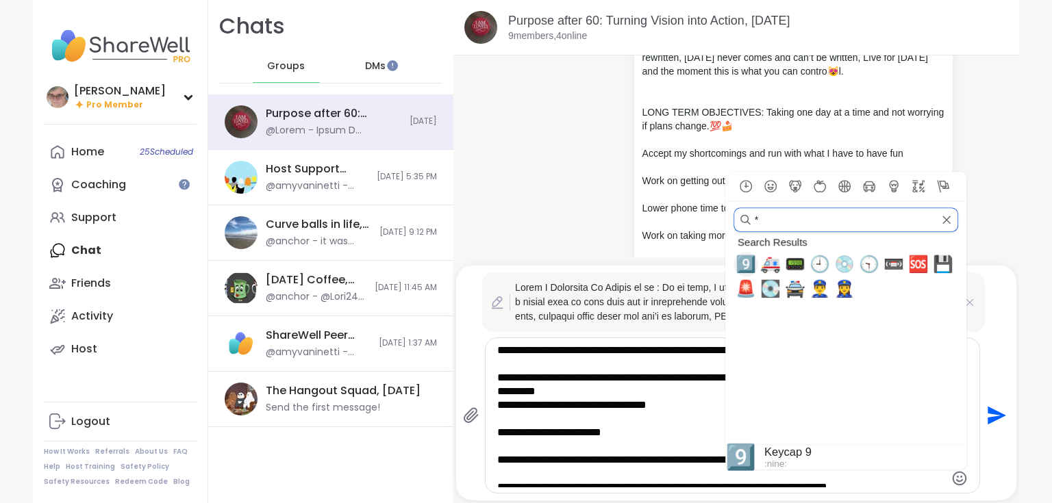
type input "*"
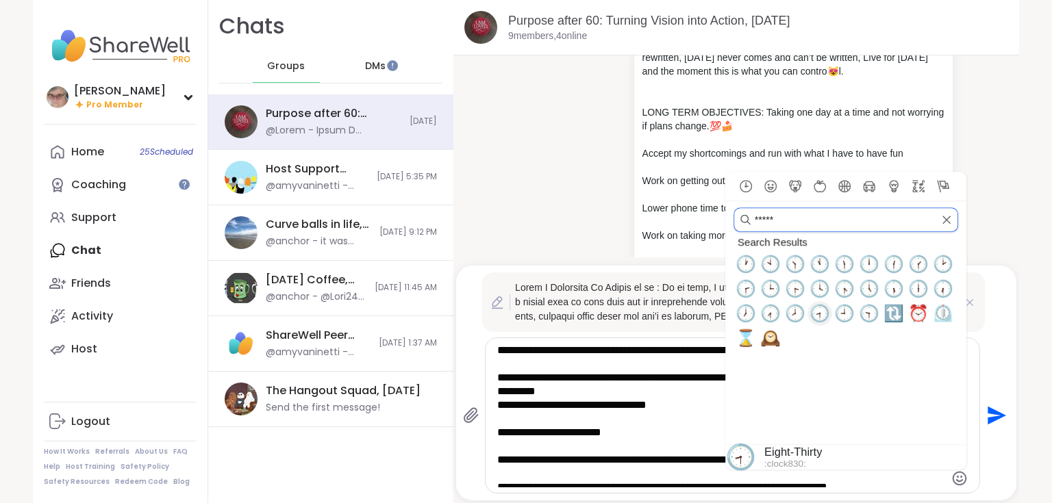
type input "*****"
click at [821, 315] on span "🕣" at bounding box center [819, 313] width 21 height 19
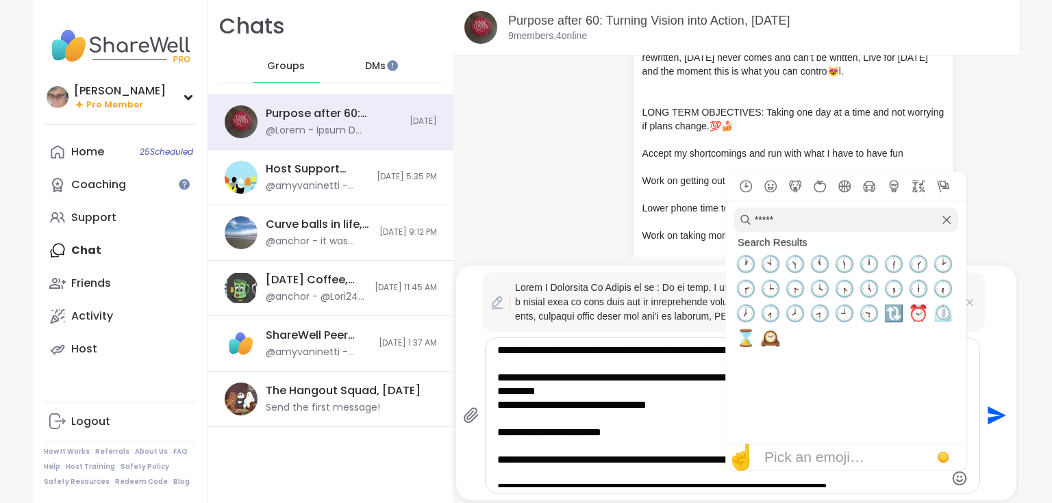
click at [679, 473] on textarea "Type your message" at bounding box center [720, 416] width 447 height 144
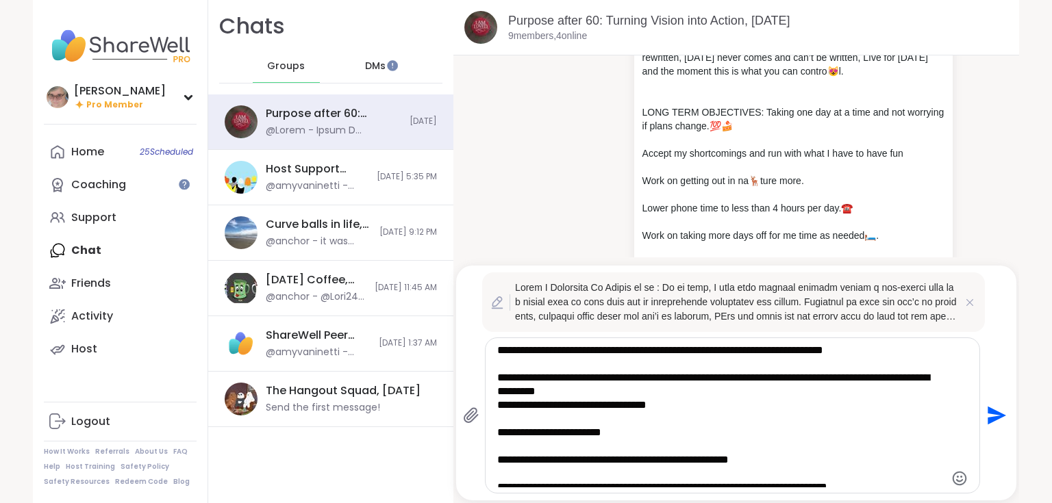
click at [775, 459] on textarea "Type your message" at bounding box center [720, 416] width 447 height 144
click at [952, 483] on icon "Emoji picker" at bounding box center [959, 478] width 16 height 16
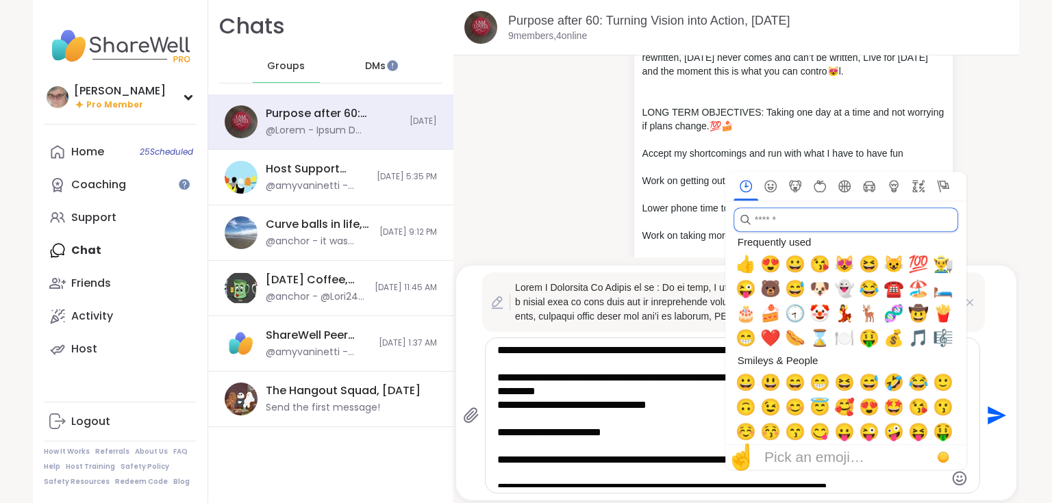
click at [761, 222] on input "search" at bounding box center [845, 219] width 225 height 25
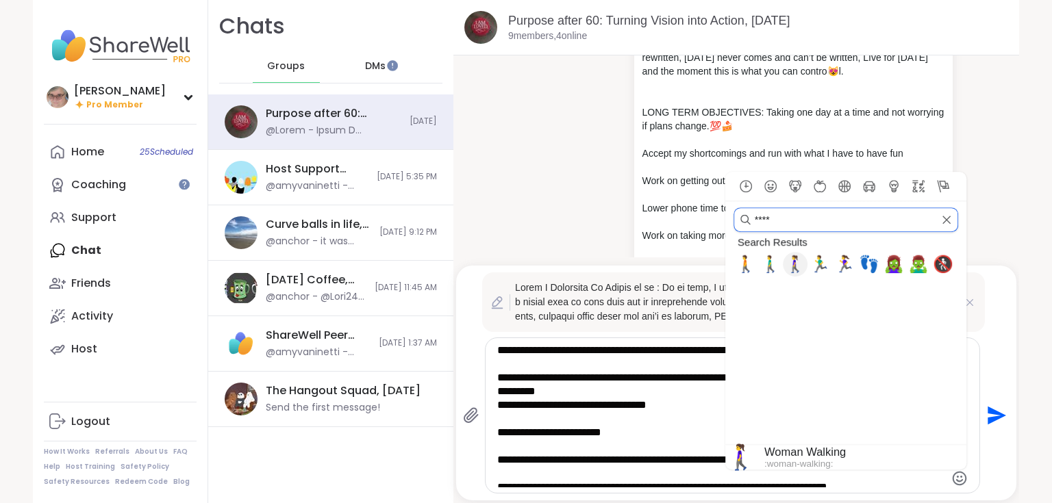
type input "****"
click at [793, 264] on span "🚶‍♀️" at bounding box center [795, 264] width 21 height 19
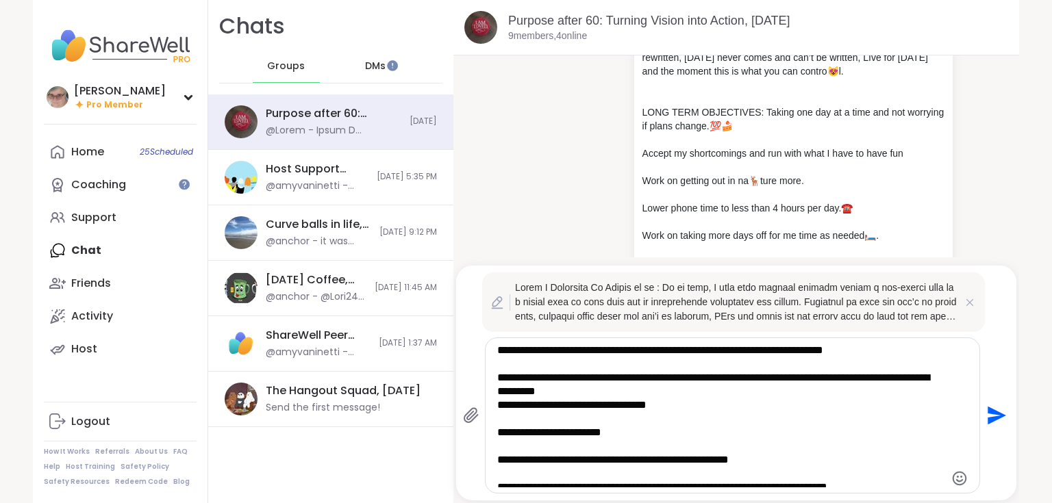
click at [693, 436] on textarea "Type your message" at bounding box center [720, 416] width 447 height 144
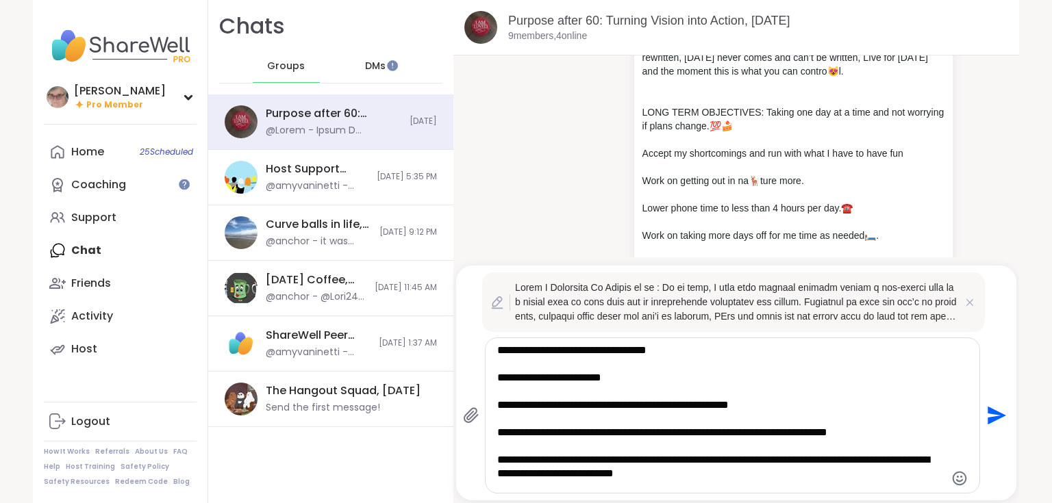
scroll to position [383, 0]
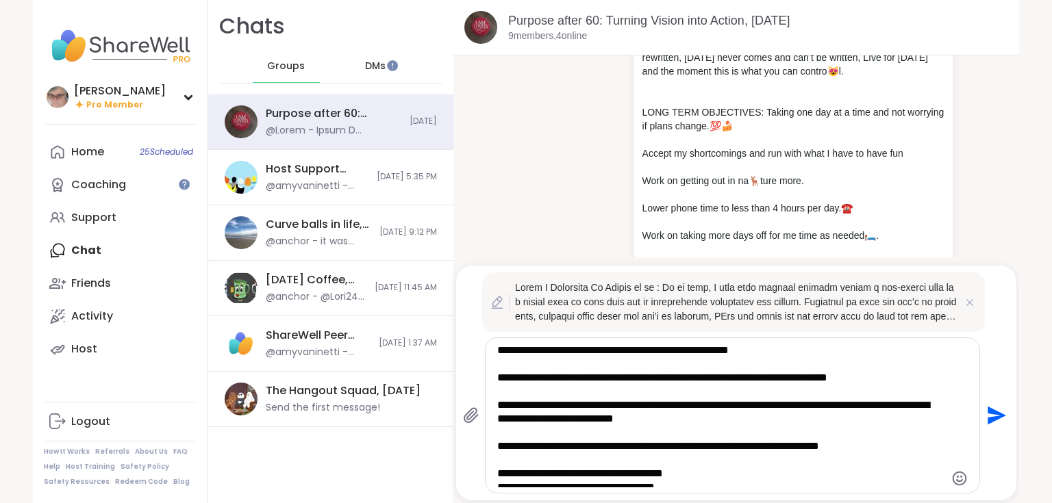
click at [876, 384] on textarea "Type your message" at bounding box center [720, 416] width 447 height 144
click at [952, 483] on icon "Emoji picker" at bounding box center [959, 478] width 14 height 14
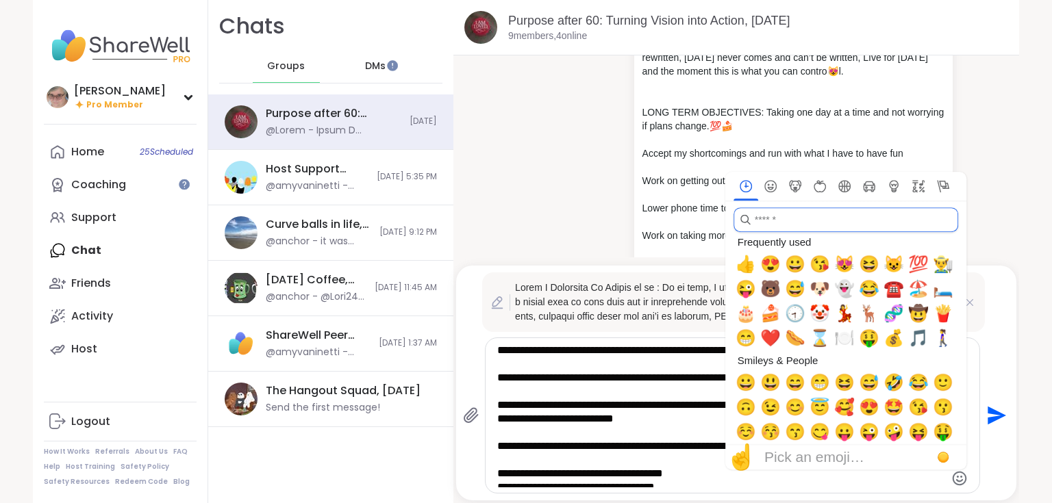
click at [757, 223] on input "search" at bounding box center [845, 219] width 225 height 25
type input "*"
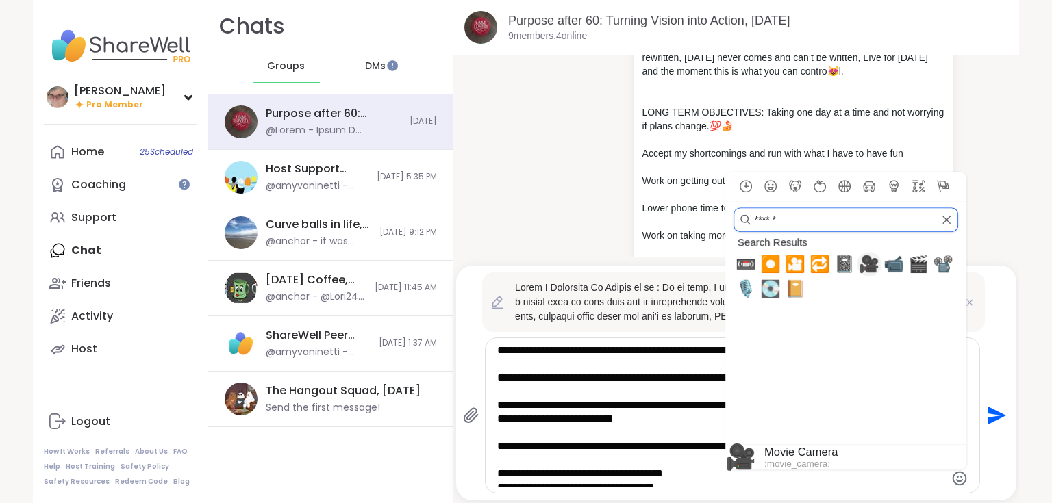
type input "******"
click at [862, 266] on span "🎥" at bounding box center [869, 264] width 21 height 19
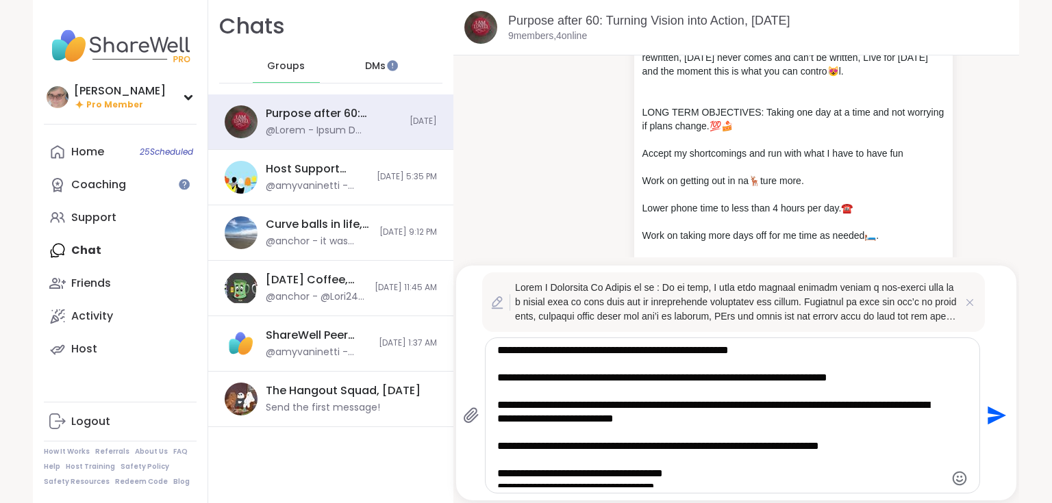
click at [692, 466] on textarea "Type your message" at bounding box center [720, 416] width 447 height 144
click at [898, 446] on textarea "Type your message" at bounding box center [720, 416] width 447 height 144
click at [957, 476] on icon "Emoji picker" at bounding box center [959, 478] width 16 height 16
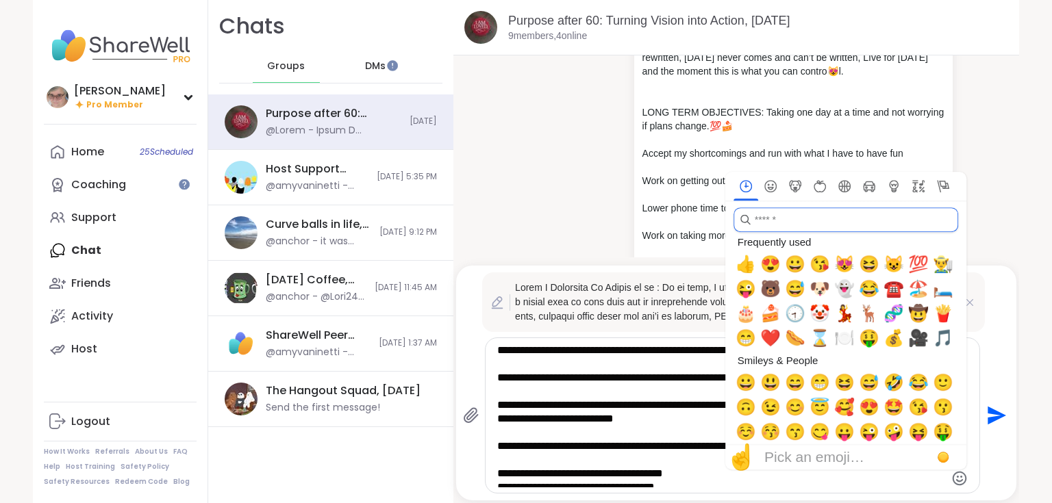
click at [788, 227] on input "search" at bounding box center [845, 219] width 225 height 25
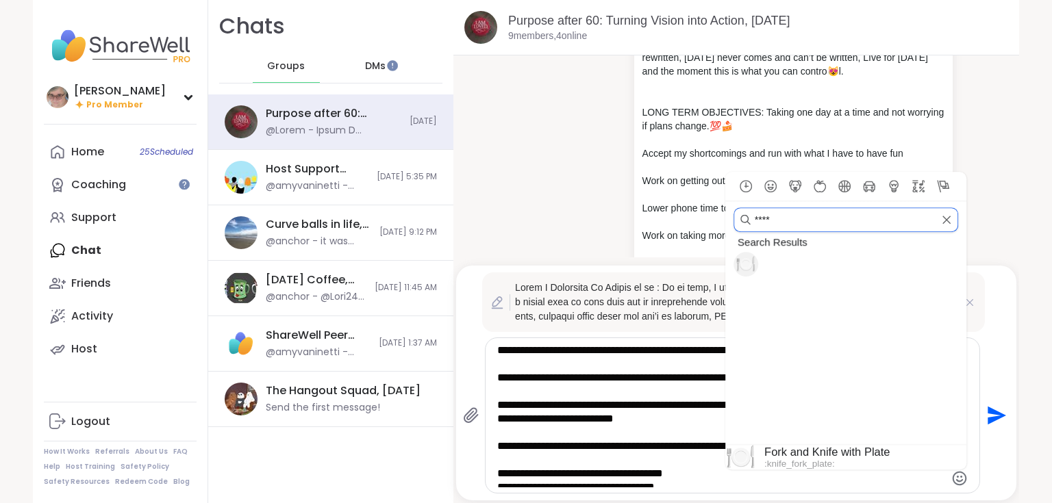
type input "****"
click at [741, 268] on span "🍽️" at bounding box center [745, 264] width 21 height 19
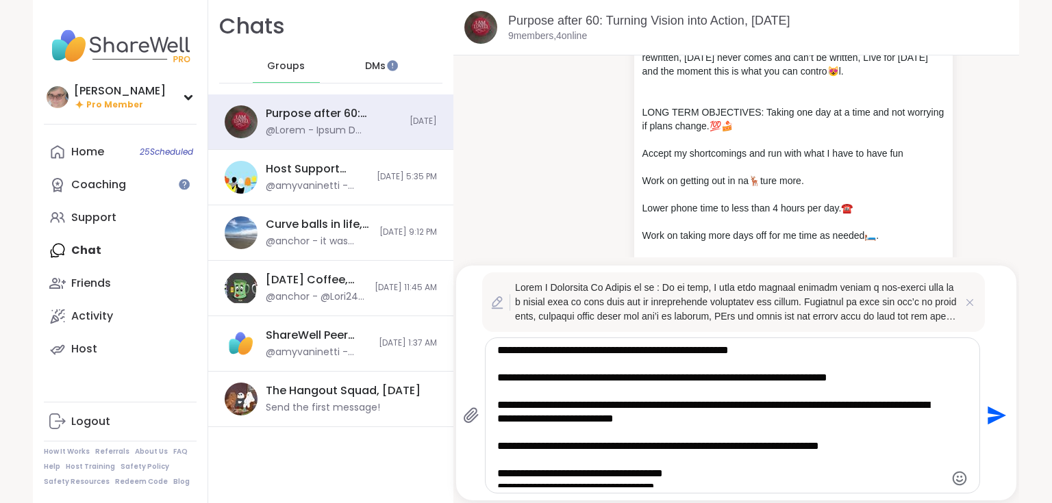
click at [690, 469] on textarea "Type your message" at bounding box center [720, 416] width 447 height 144
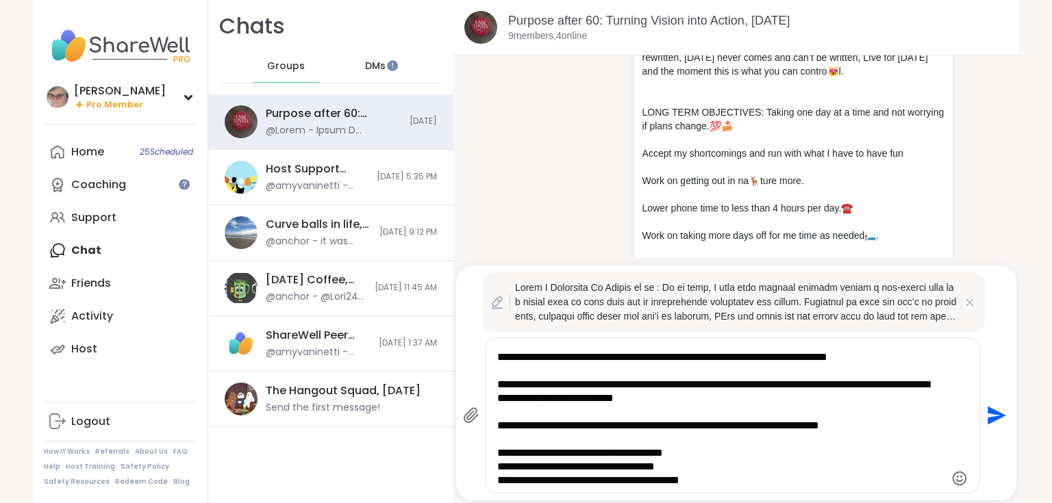
click at [719, 471] on textarea "Type your message" at bounding box center [720, 416] width 447 height 144
click at [951, 478] on icon "Emoji picker" at bounding box center [959, 478] width 16 height 16
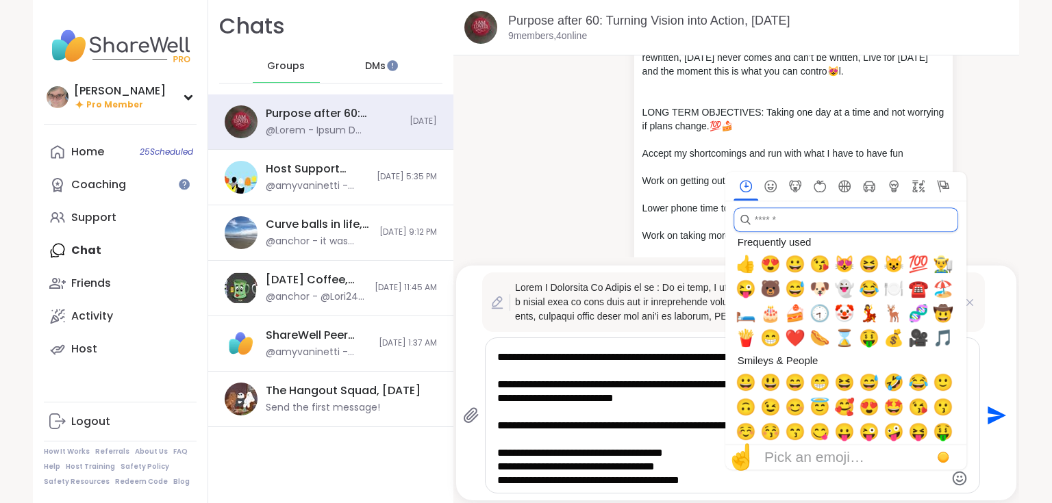
click at [783, 220] on input "search" at bounding box center [845, 219] width 225 height 25
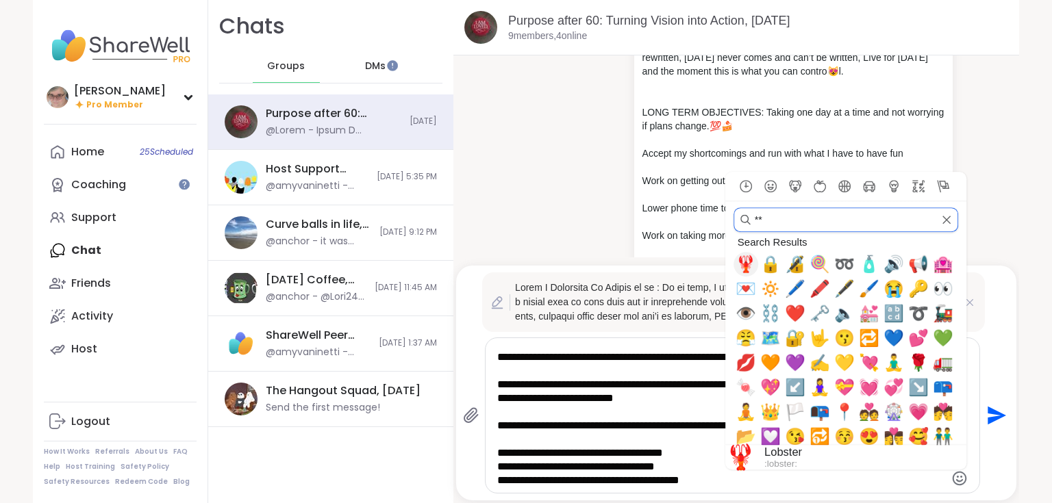
type input "*"
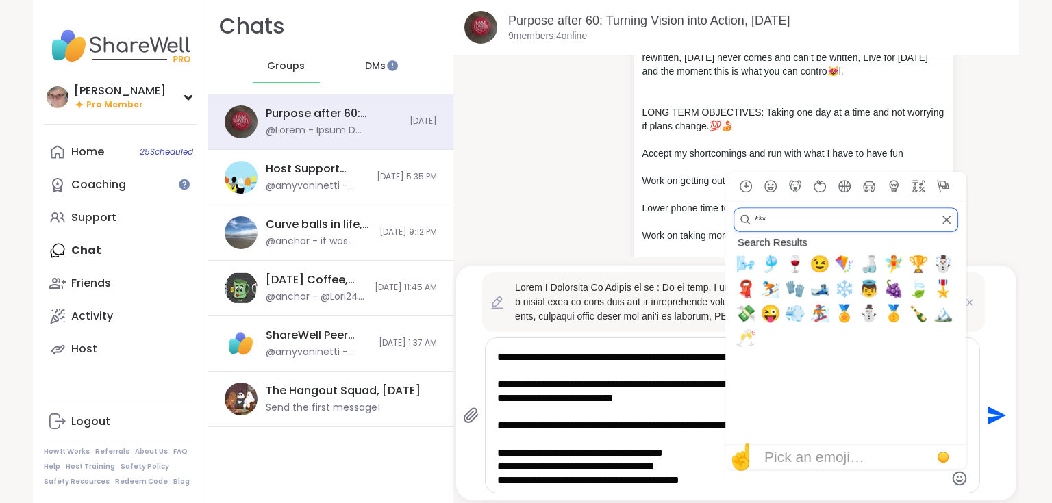
drag, startPoint x: 776, startPoint y: 216, endPoint x: 715, endPoint y: 230, distance: 62.5
click at [715, 229] on div "Purpose after 60: Turning Vision into Action, Sep 11 9 members, 4 online 9/10/2…" at bounding box center [736, 251] width 566 height 503
type input "*"
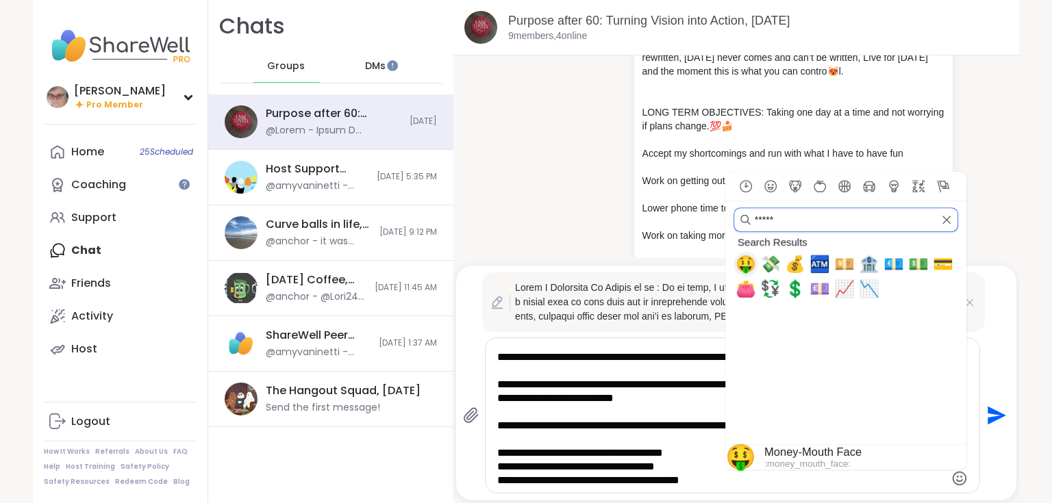
type input "*****"
click at [740, 264] on span "🤑" at bounding box center [745, 264] width 21 height 19
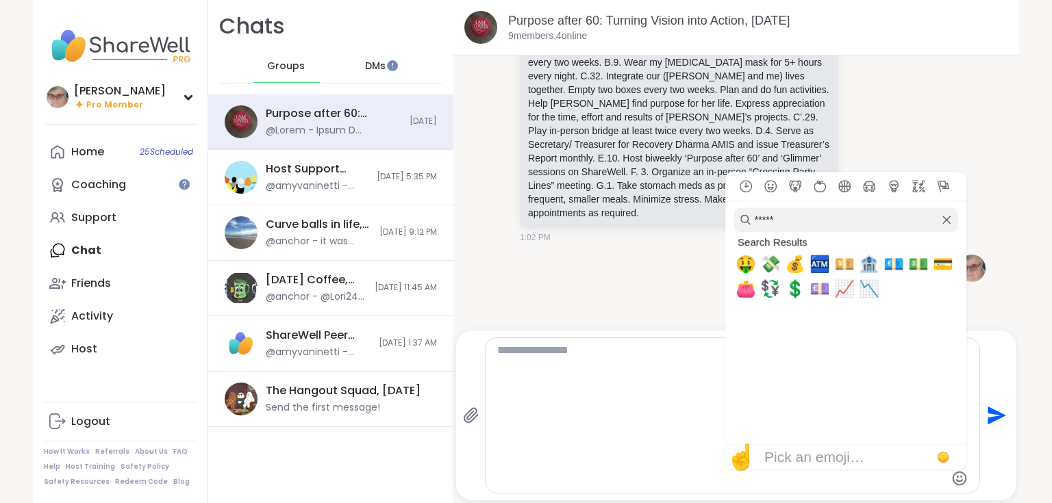
scroll to position [0, 0]
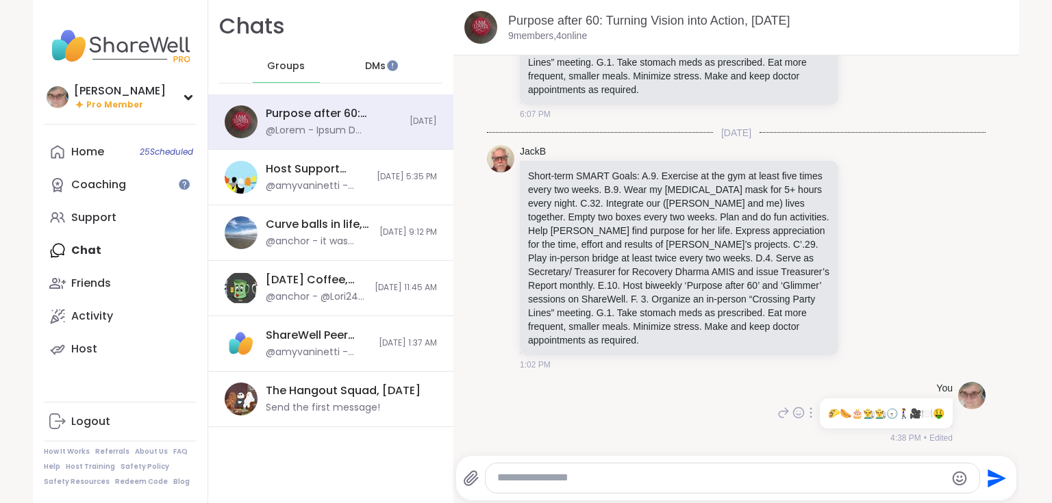
click at [646, 431] on div "You 🌮 🌭 🎂 👨‍🌾 👨‍🌾 🕣 🚶‍♀️ 🎥 🍽️ 🤑 4:38 PM • Edited" at bounding box center [736, 413] width 499 height 73
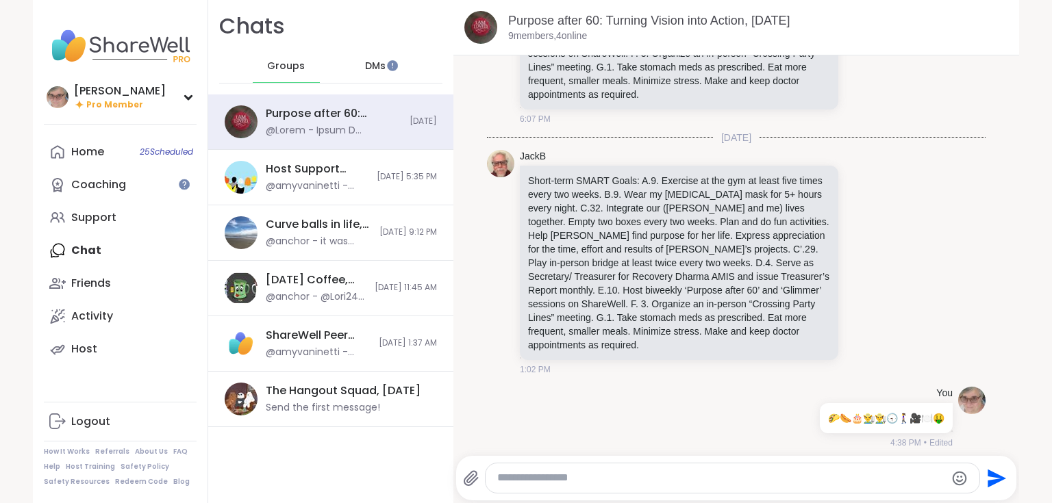
scroll to position [423, 0]
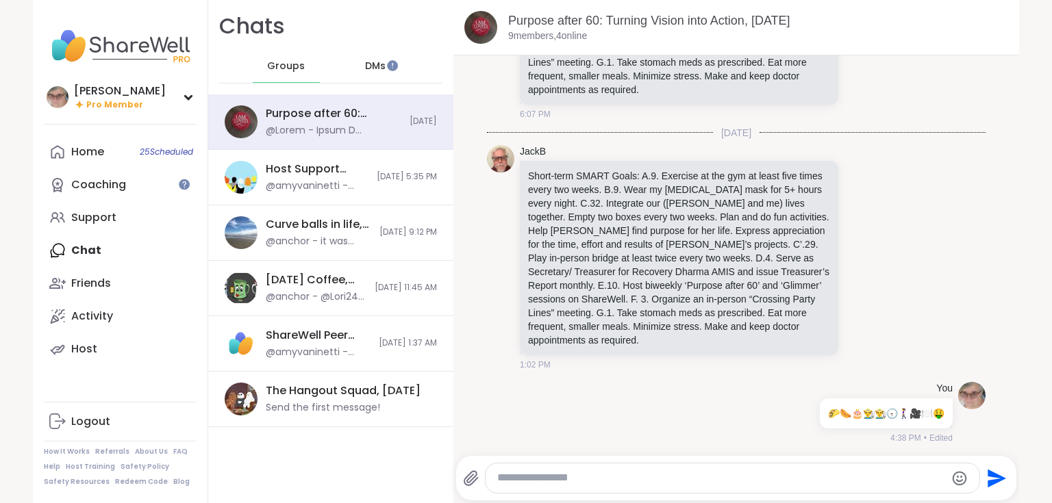
click at [809, 412] on icon at bounding box center [810, 412] width 3 height 11
click at [806, 433] on icon at bounding box center [811, 432] width 10 height 11
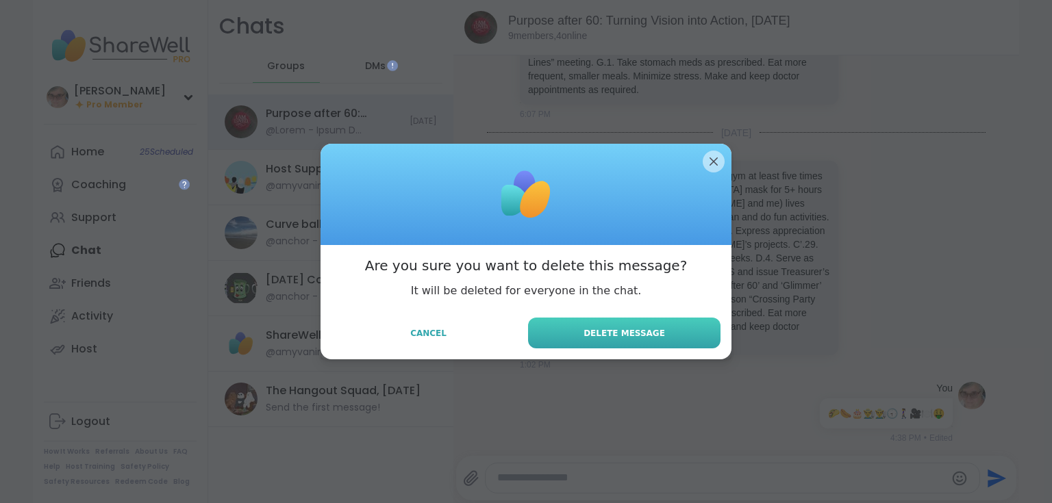
click at [622, 335] on span "Delete Message" at bounding box center [623, 333] width 81 height 12
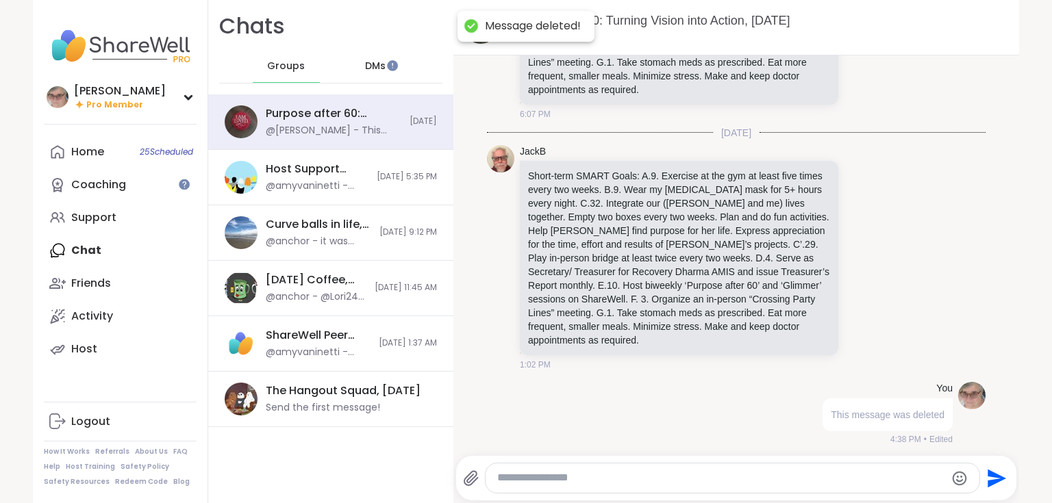
click at [605, 475] on textarea "Type your message" at bounding box center [720, 478] width 447 height 14
paste textarea "**********"
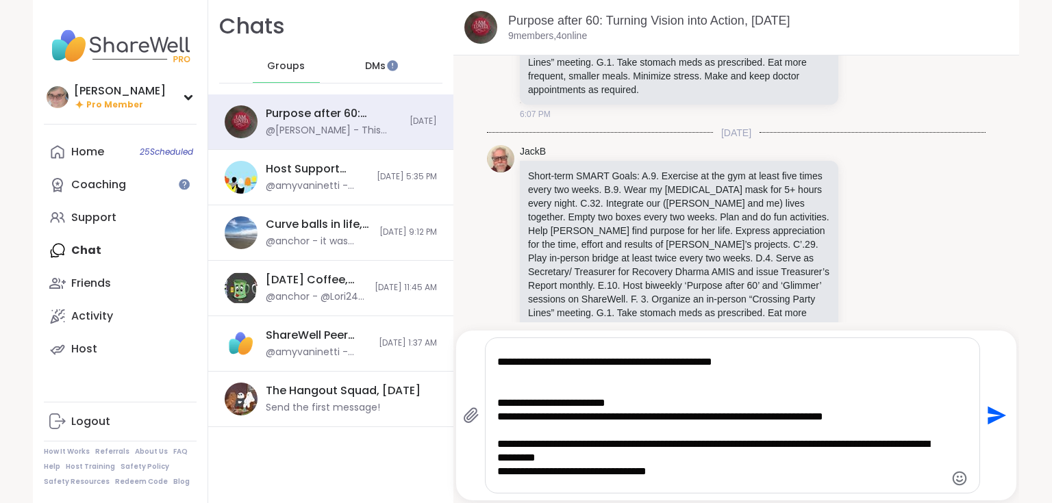
type textarea "**********"
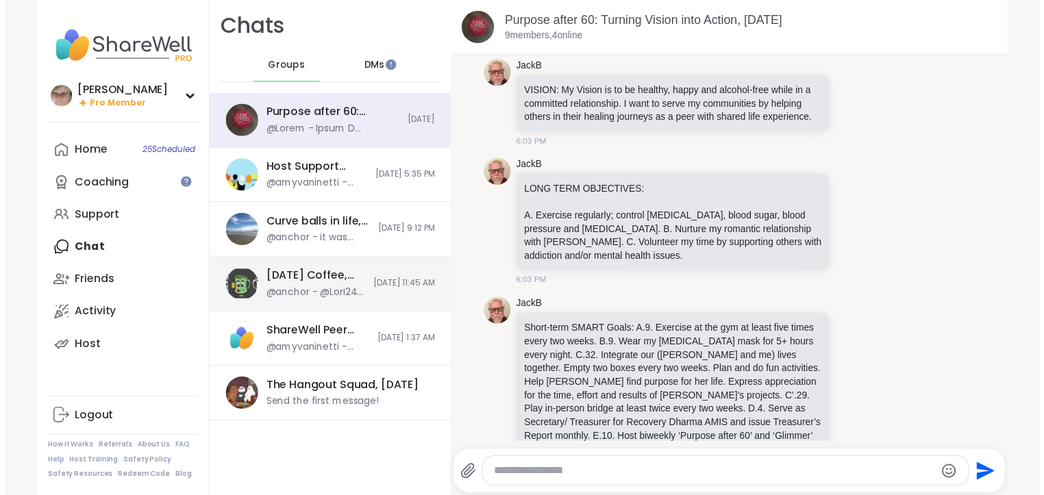
scroll to position [0, 0]
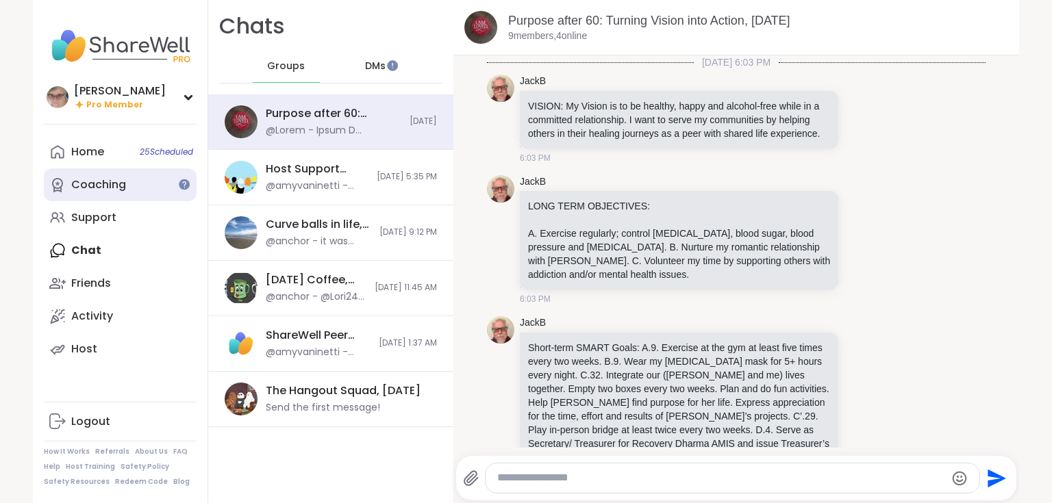
click at [108, 189] on div "Coaching" at bounding box center [98, 184] width 55 height 15
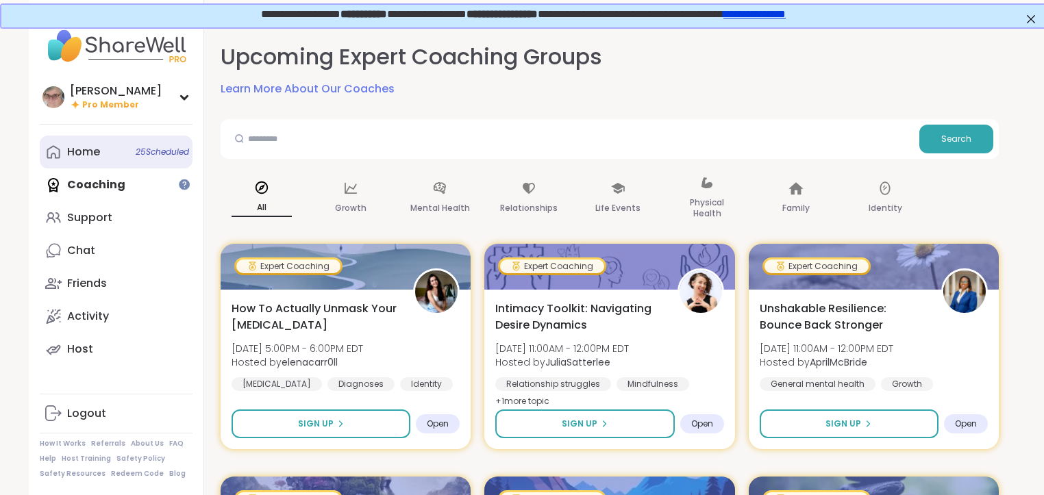
click at [97, 158] on div "Home 25 Scheduled" at bounding box center [83, 151] width 33 height 15
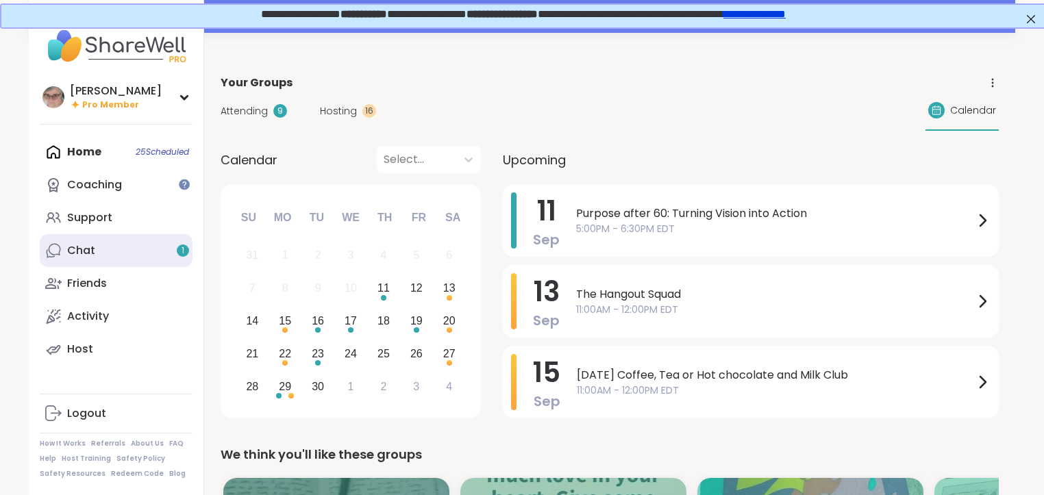
click at [118, 255] on link "Chat 1" at bounding box center [116, 250] width 153 height 33
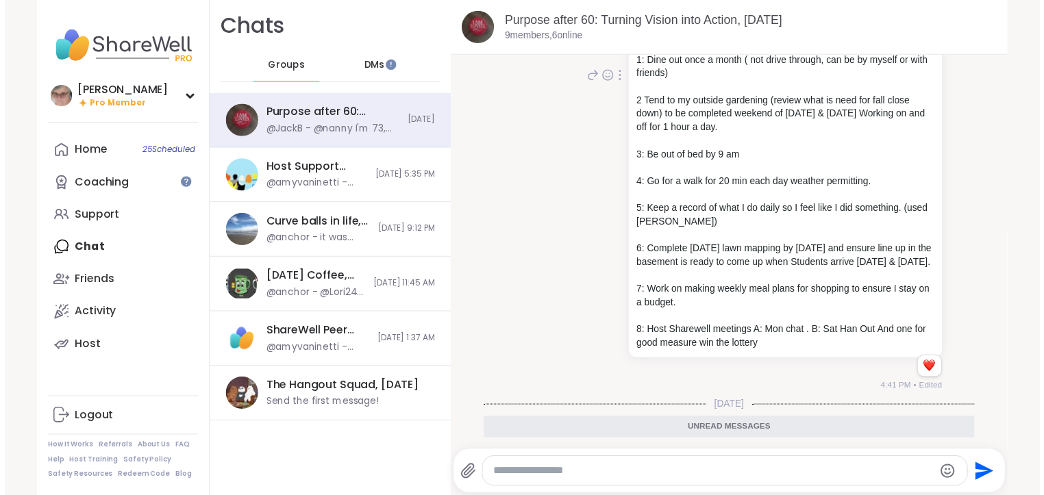
scroll to position [1197, 0]
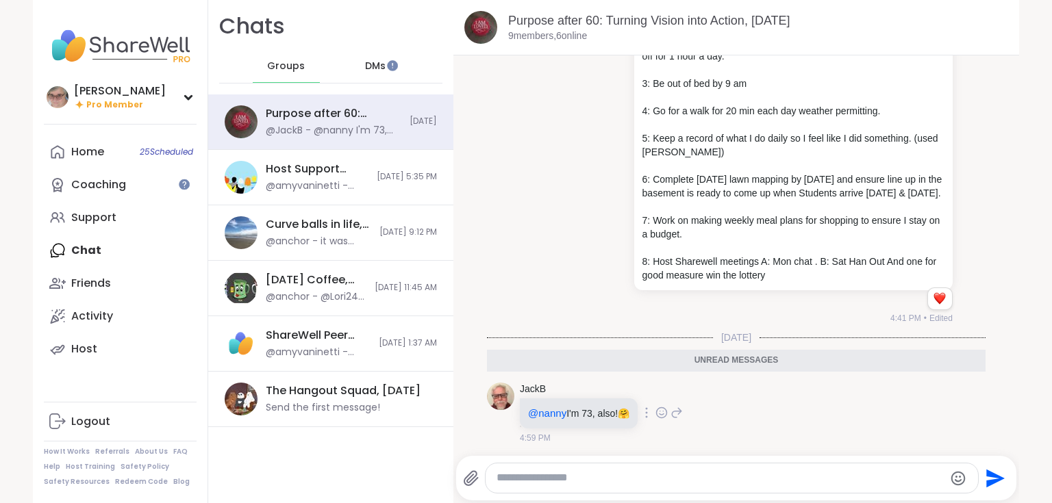
click at [657, 410] on icon at bounding box center [662, 413] width 10 height 10
click at [366, 454] on div "Chats Groups DMs Purpose after 60: Turning Vision into Action, Sep 11 @JackB - …" at bounding box center [330, 251] width 245 height 503
click at [92, 153] on div "Home 25 Scheduled" at bounding box center [87, 151] width 33 height 15
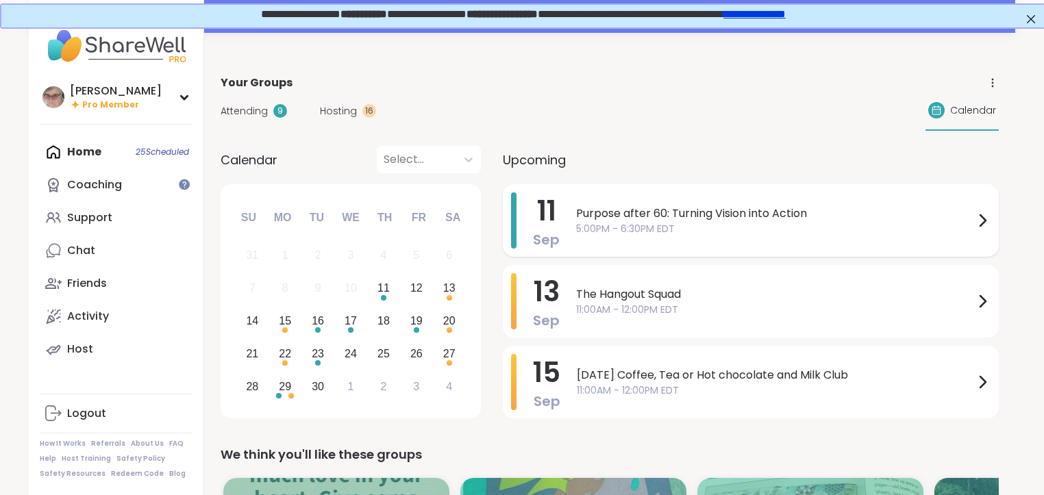
click at [612, 212] on span "Purpose after 60: Turning Vision into Action" at bounding box center [775, 213] width 398 height 16
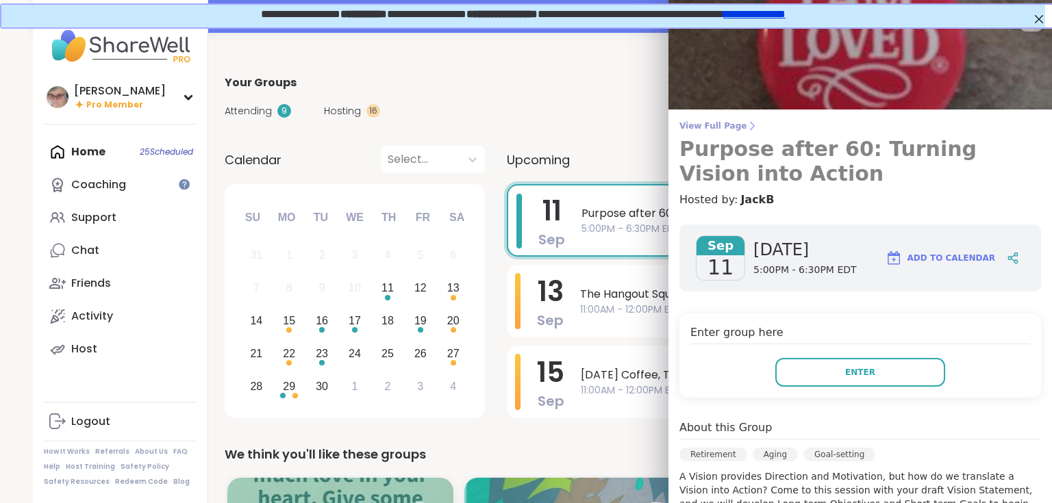
click at [681, 129] on span "View Full Page" at bounding box center [860, 126] width 362 height 11
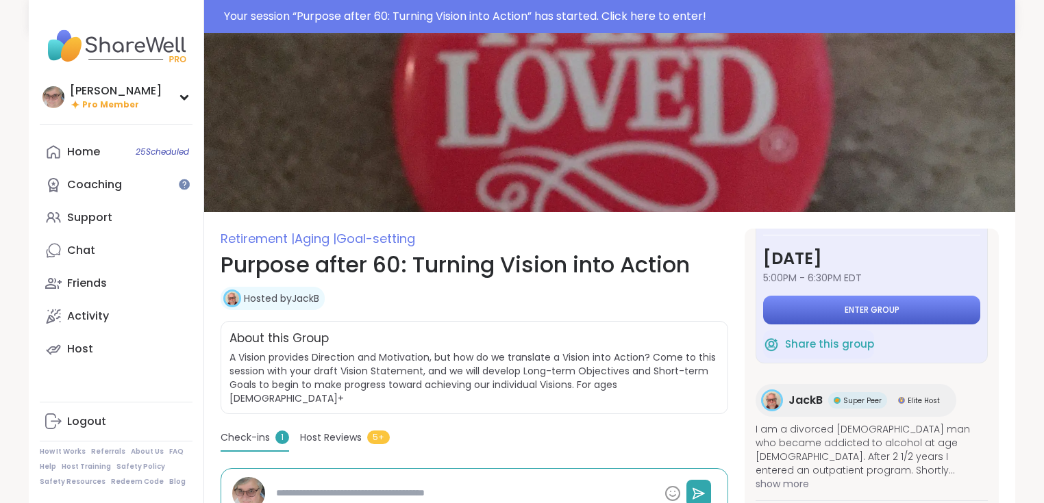
click at [872, 307] on span "Enter group" at bounding box center [871, 310] width 55 height 11
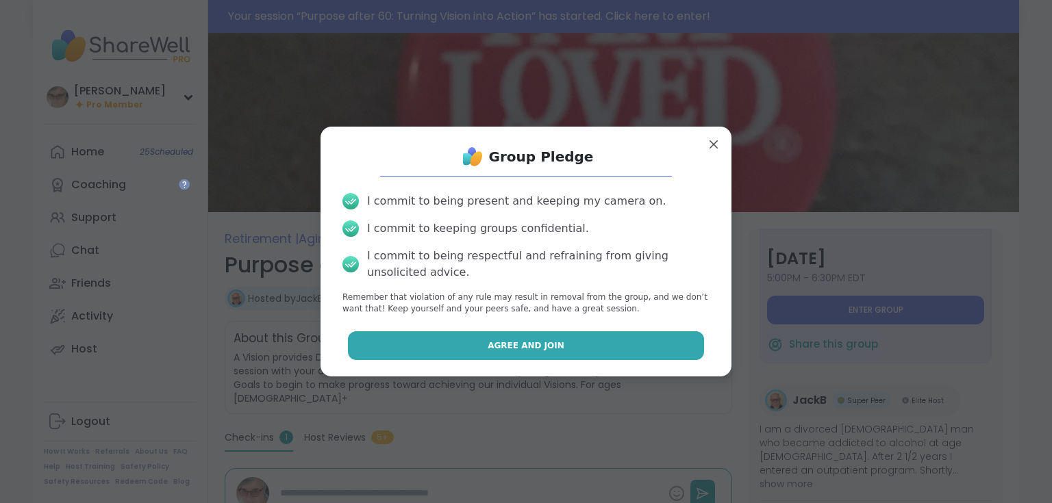
click at [535, 342] on span "Agree and Join" at bounding box center [526, 346] width 77 height 12
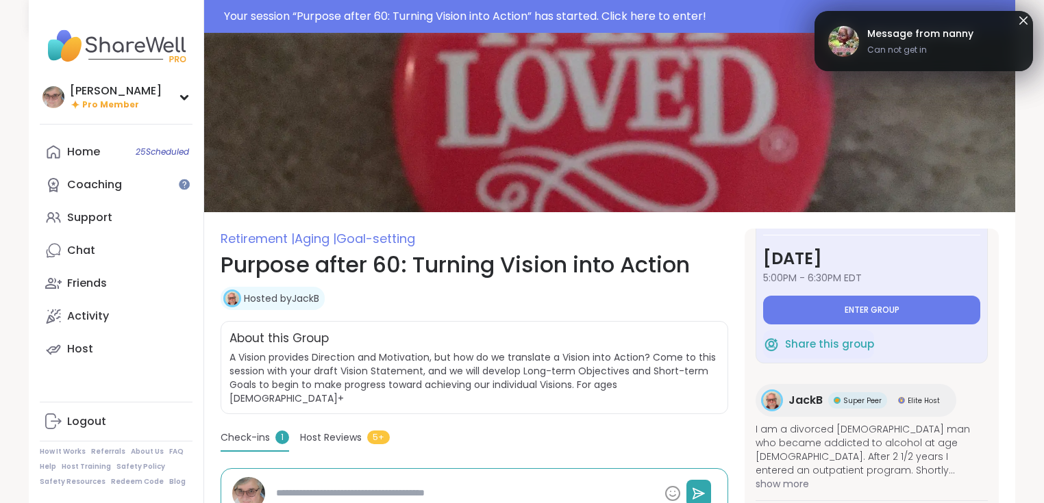
type textarea "*"
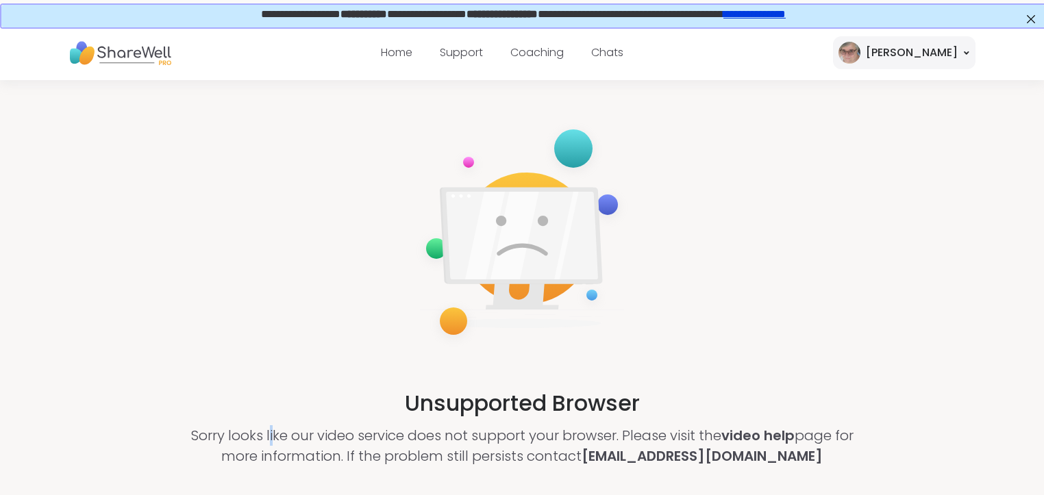
click at [266, 339] on div "Unsupported Browser Sorry looks like our video service does not support your br…" at bounding box center [522, 293] width 1044 height 427
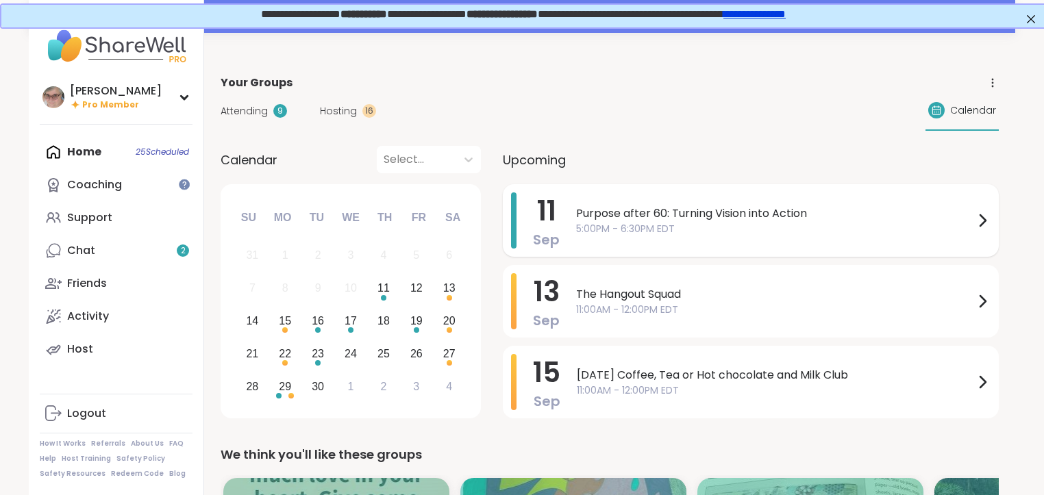
click at [664, 222] on span "5:00PM - 6:30PM EDT" at bounding box center [775, 229] width 398 height 14
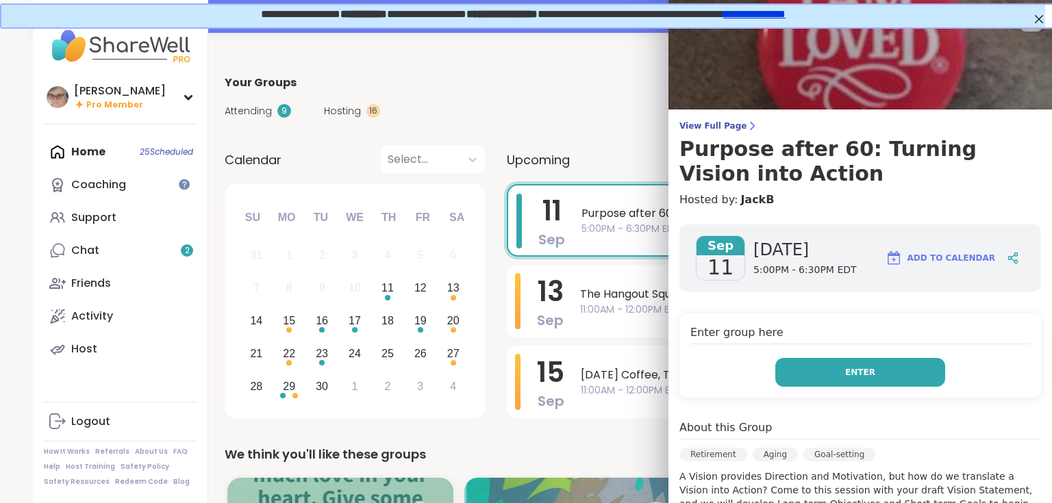
click at [827, 375] on button "Enter" at bounding box center [860, 372] width 170 height 29
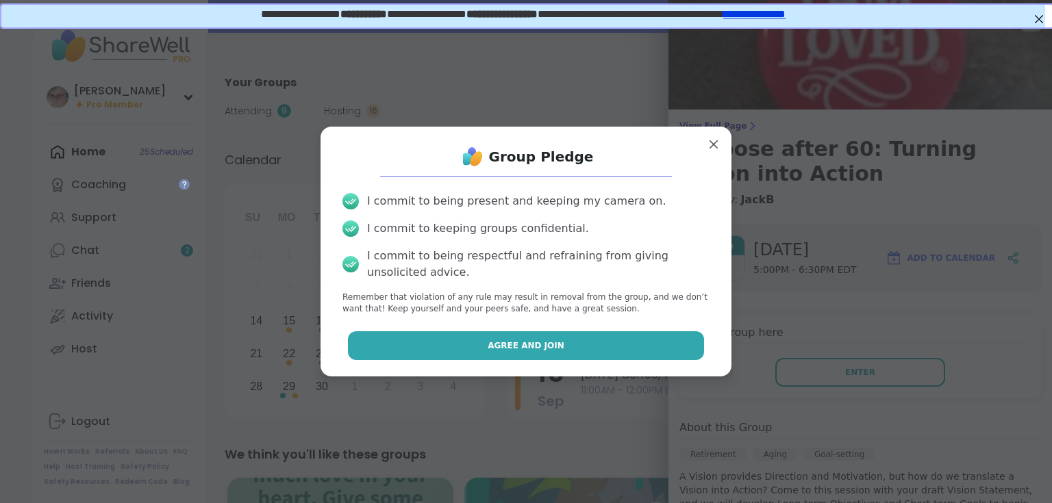
click at [601, 352] on button "Agree and Join" at bounding box center [526, 345] width 357 height 29
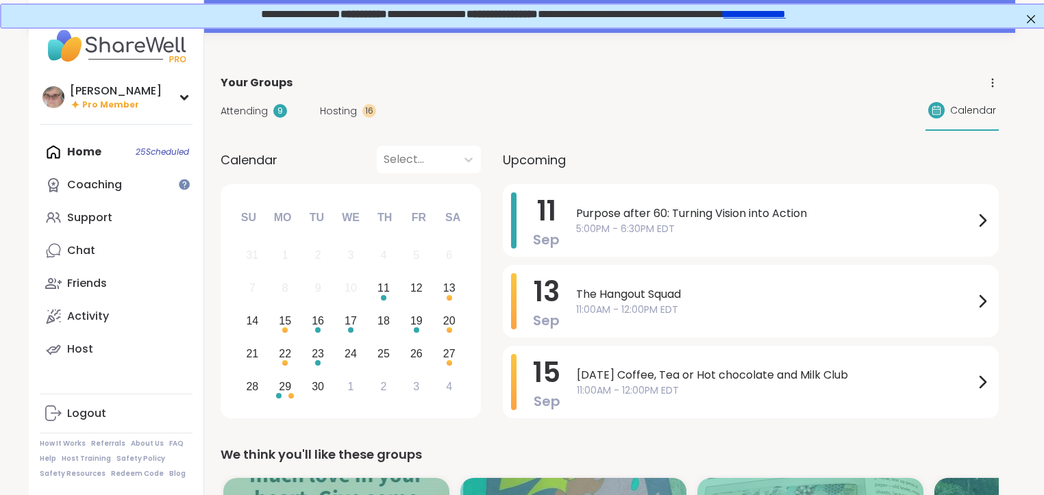
click at [589, 219] on span "Purpose after 60: Turning Vision into Action" at bounding box center [775, 213] width 398 height 16
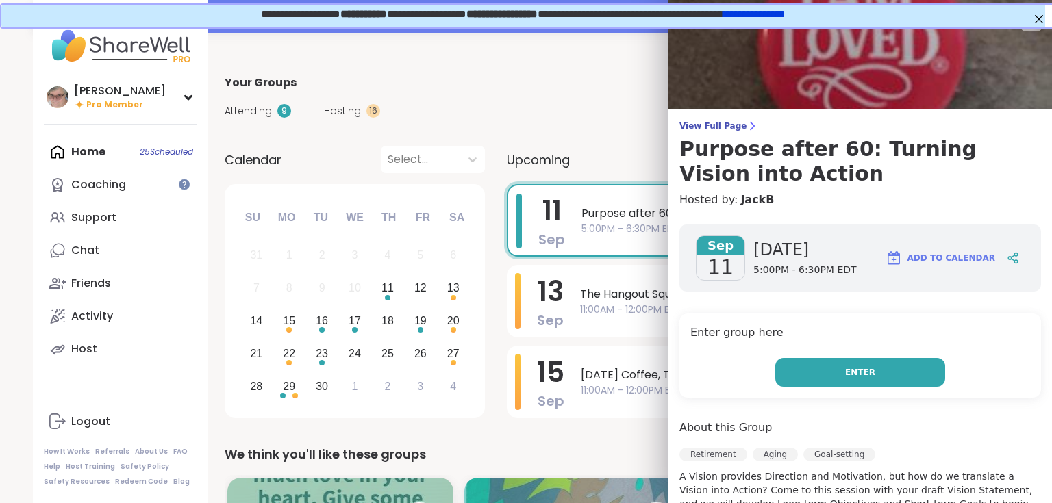
click at [833, 370] on button "Enter" at bounding box center [860, 372] width 170 height 29
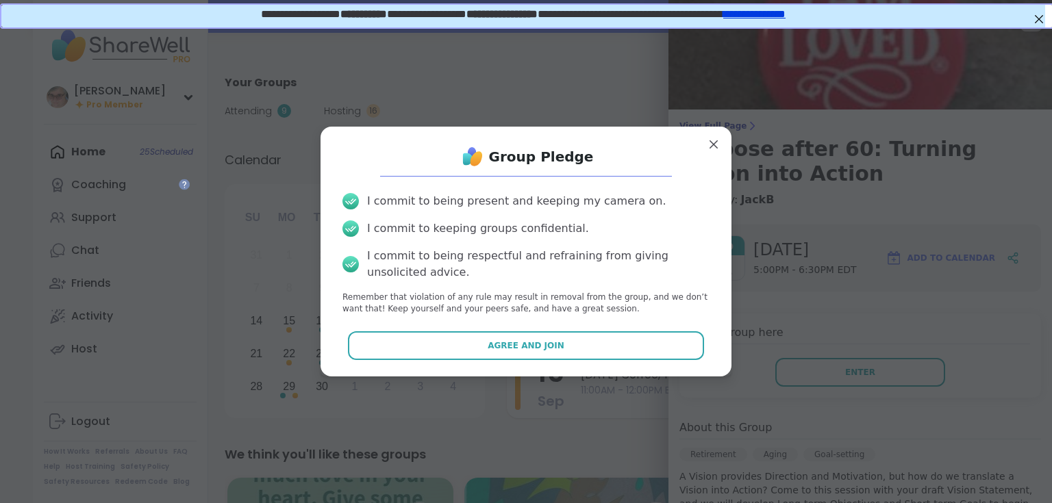
click at [546, 345] on span "Agree and Join" at bounding box center [526, 346] width 77 height 12
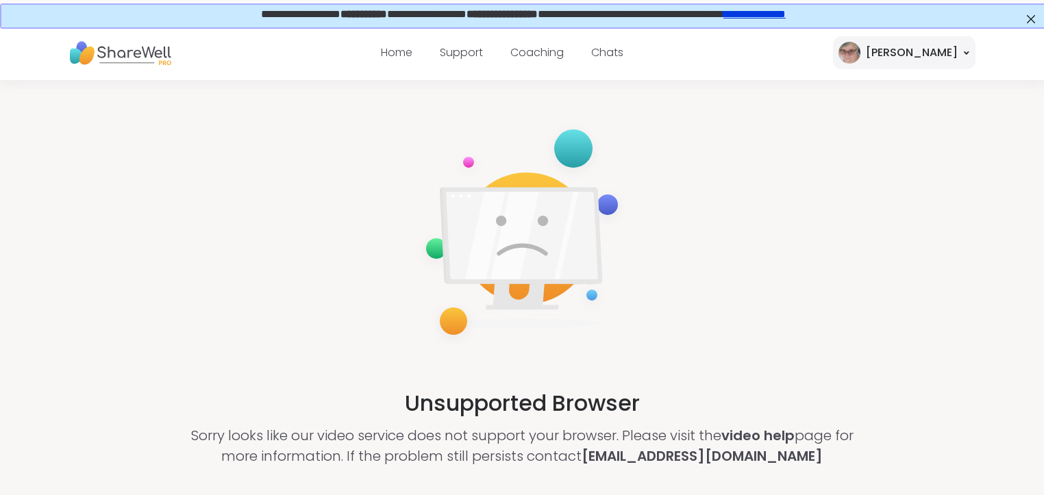
drag, startPoint x: 403, startPoint y: 336, endPoint x: 767, endPoint y: 228, distance: 379.4
click at [767, 228] on div "Unsupported Browser Sorry looks like our video service does not support your br…" at bounding box center [522, 293] width 1044 height 427
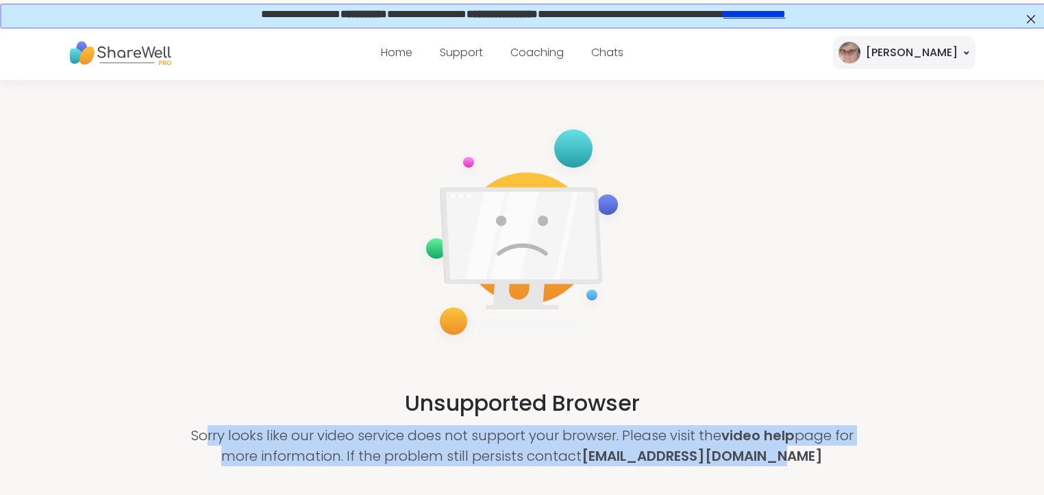
drag, startPoint x: 203, startPoint y: 334, endPoint x: 553, endPoint y: 400, distance: 356.7
click at [838, 460] on div "Unsupported Browser Sorry looks like our video service does not support your br…" at bounding box center [522, 293] width 1044 height 427
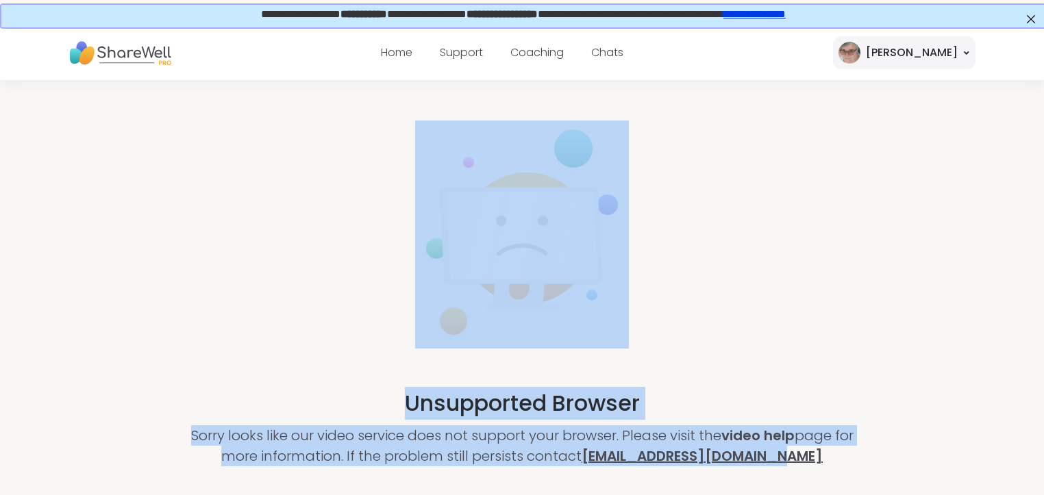
drag, startPoint x: 423, startPoint y: 361, endPoint x: 788, endPoint y: 459, distance: 378.6
click at [815, 471] on div "Unsupported Browser Sorry looks like our video service does not support your br…" at bounding box center [522, 293] width 1044 height 427
copy div "Unsupported Browser Sorry looks like our video service does not support your br…"
click at [412, 48] on link "Home" at bounding box center [397, 53] width 32 height 16
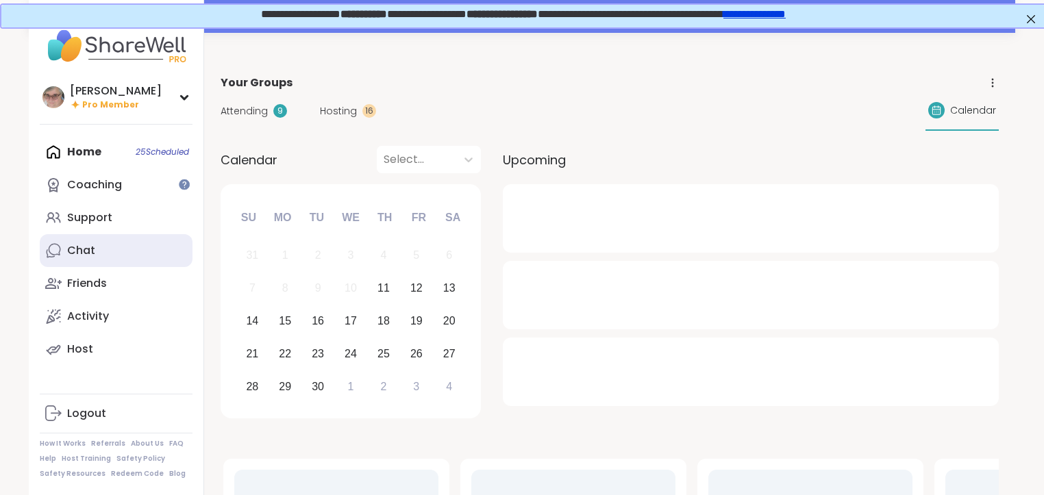
click at [78, 257] on div "Chat" at bounding box center [81, 250] width 28 height 15
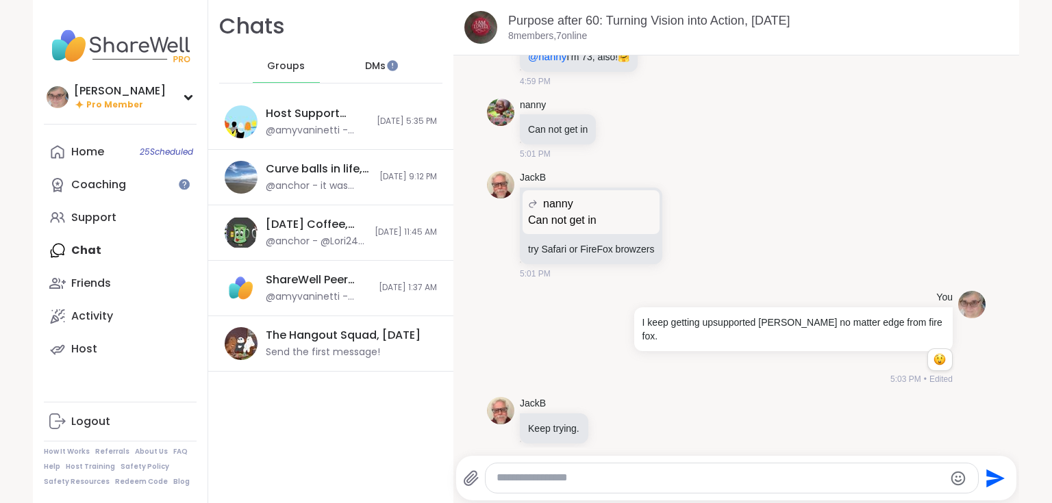
click at [614, 477] on textarea "Type your message" at bounding box center [719, 478] width 447 height 14
drag, startPoint x: 483, startPoint y: 490, endPoint x: 457, endPoint y: 491, distance: 26.0
click at [457, 491] on div "** Send" at bounding box center [736, 478] width 560 height 45
drag, startPoint x: 533, startPoint y: 480, endPoint x: 527, endPoint y: 473, distance: 9.7
click at [533, 479] on textarea "**" at bounding box center [720, 478] width 447 height 14
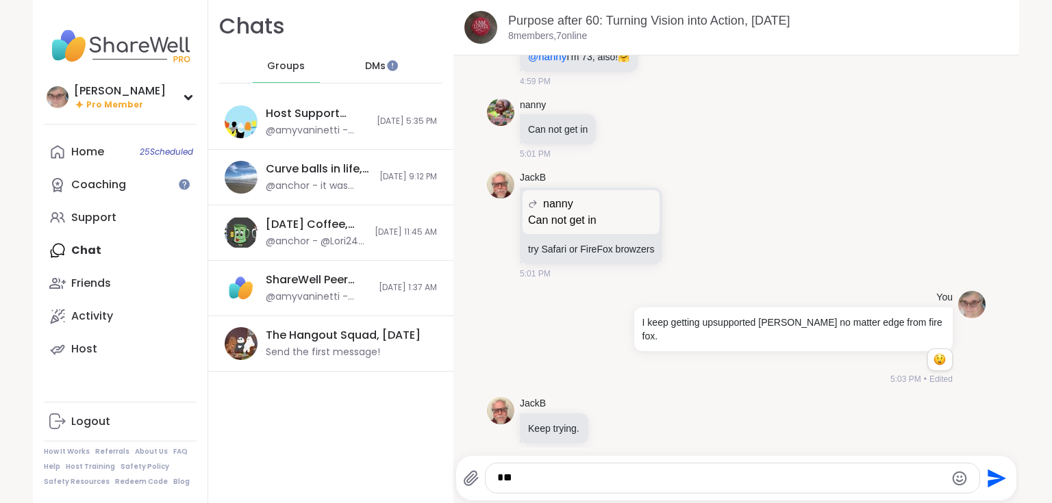
type textarea "*"
type textarea "**********"
click at [116, 145] on link "Home 25 Scheduled" at bounding box center [120, 152] width 153 height 33
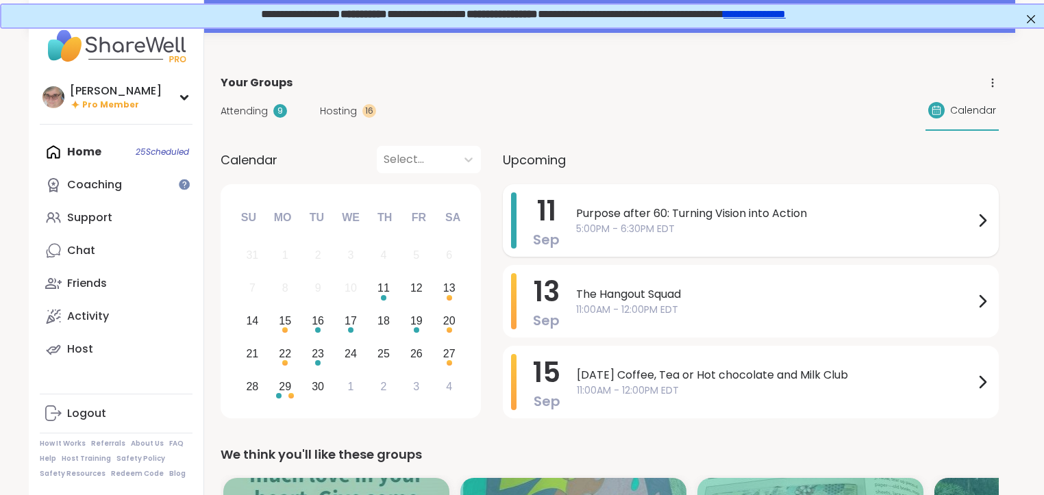
click at [656, 222] on span "5:00PM - 6:30PM EDT" at bounding box center [775, 229] width 398 height 14
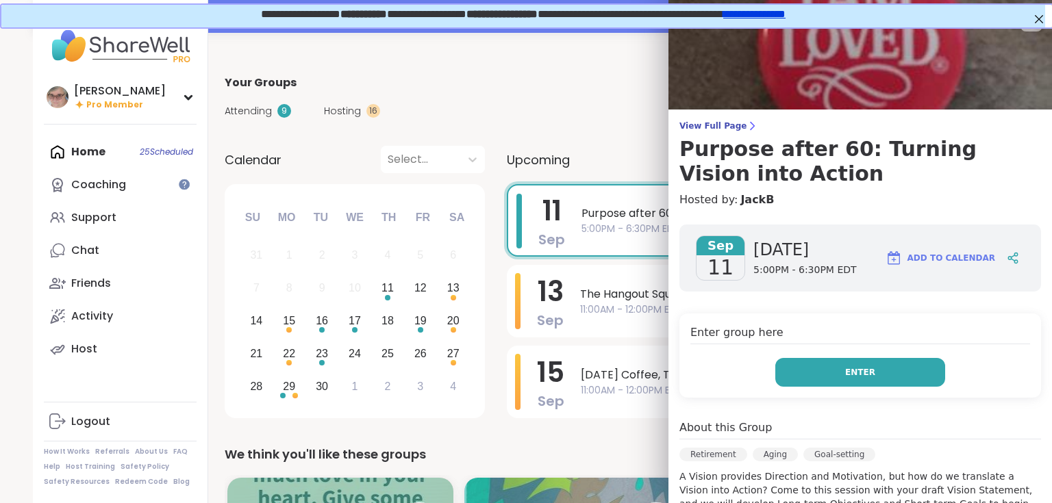
click at [816, 376] on button "Enter" at bounding box center [860, 372] width 170 height 29
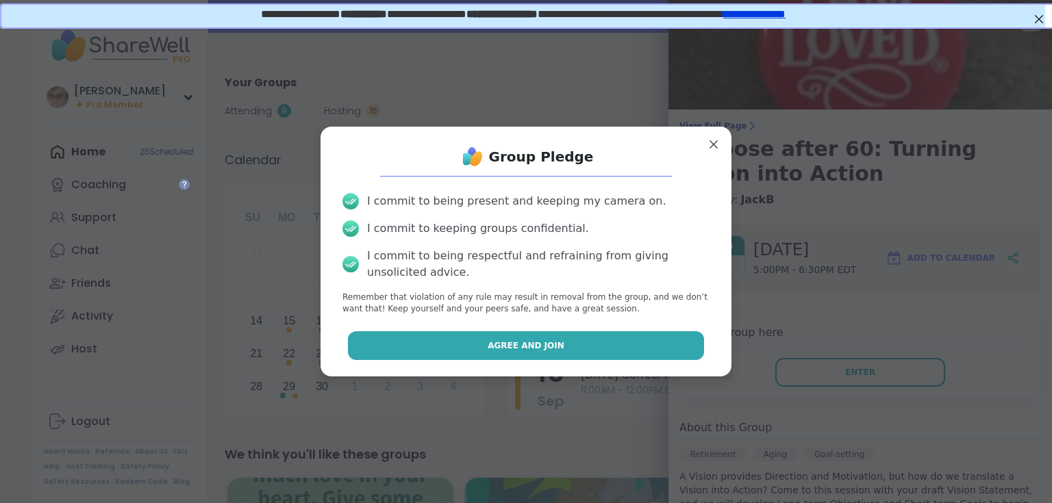
click at [526, 347] on span "Agree and Join" at bounding box center [526, 346] width 77 height 12
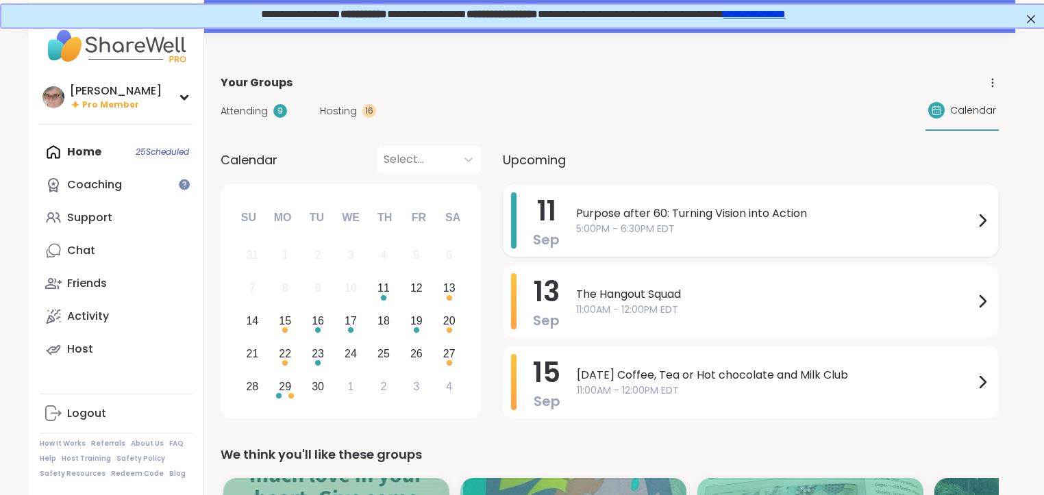
click at [594, 225] on span "5:00PM - 6:30PM EDT" at bounding box center [775, 229] width 398 height 14
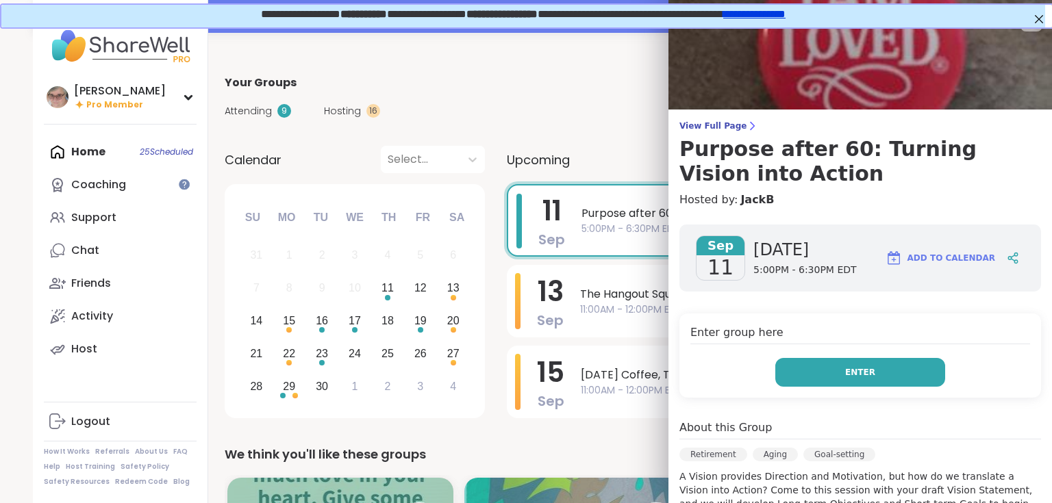
click at [885, 371] on button "Enter" at bounding box center [860, 372] width 170 height 29
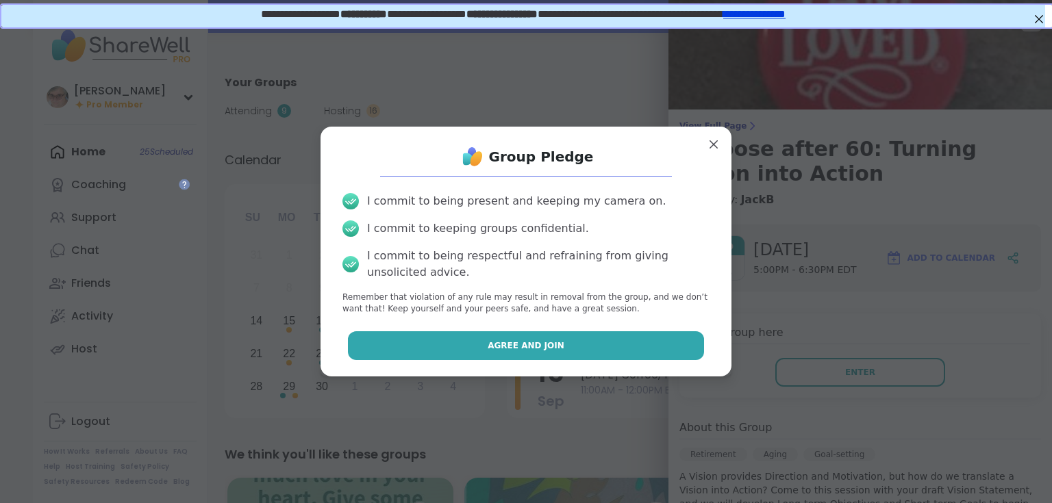
click at [596, 345] on button "Agree and Join" at bounding box center [526, 345] width 357 height 29
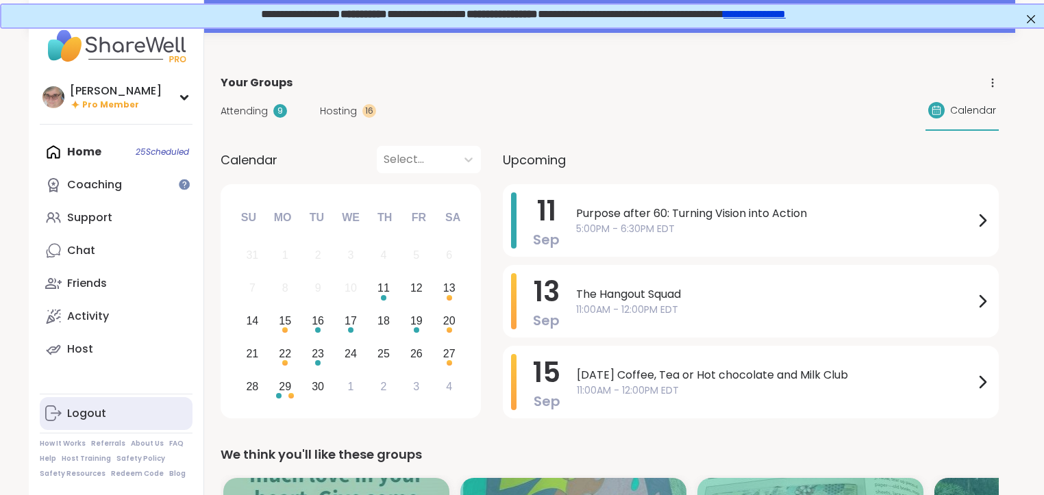
click at [100, 414] on div "Logout" at bounding box center [86, 413] width 39 height 15
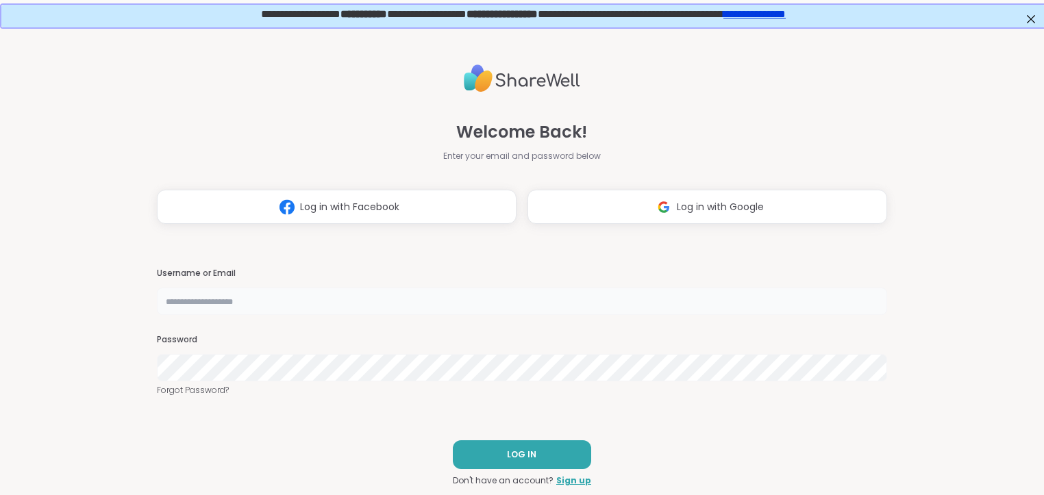
type input "**********"
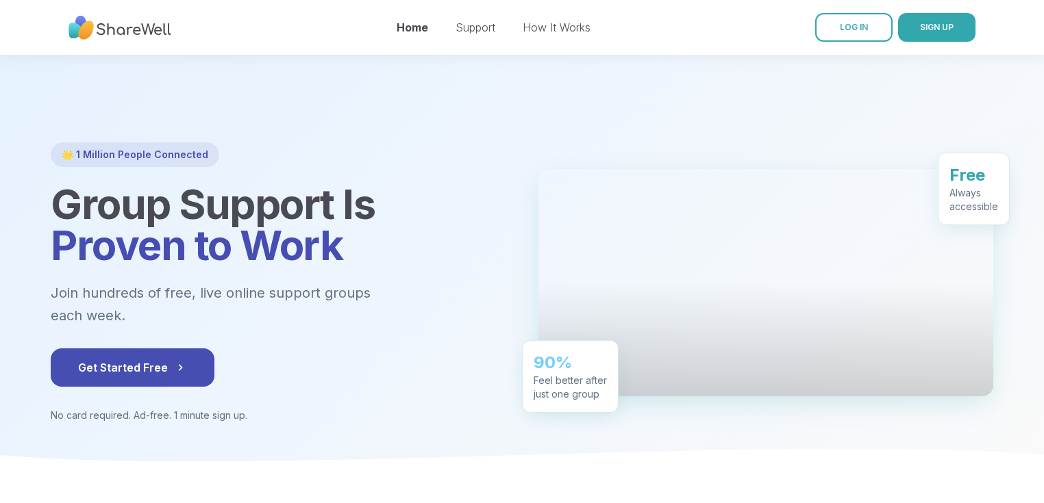
click at [840, 23] on span "LOG IN" at bounding box center [854, 27] width 28 height 10
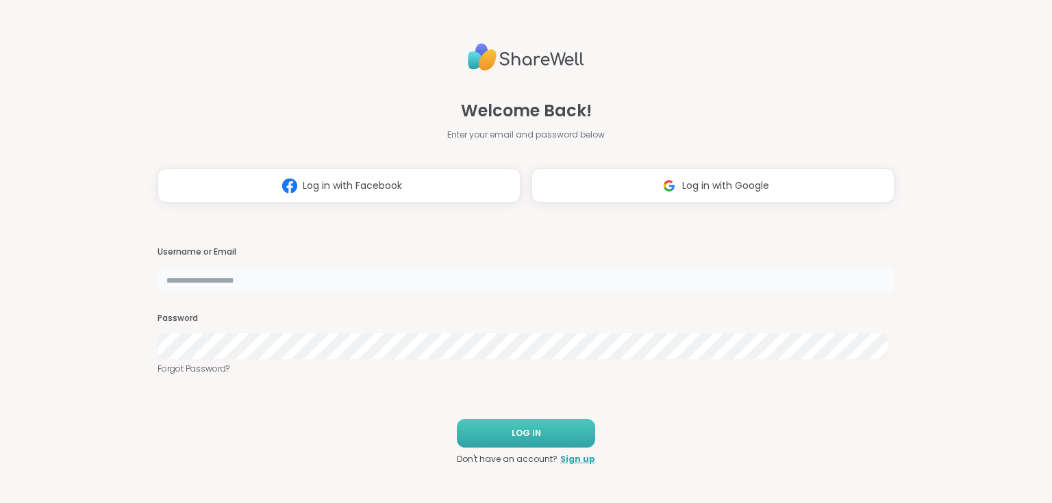
type input "**********"
click at [479, 433] on button "LOG IN" at bounding box center [526, 433] width 138 height 29
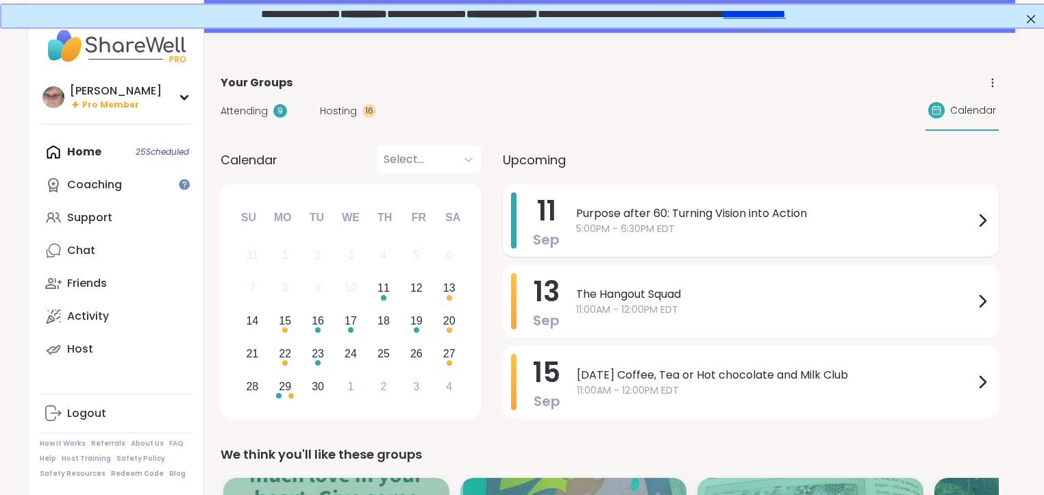
click at [605, 224] on span "5:00PM - 6:30PM EDT" at bounding box center [775, 229] width 398 height 14
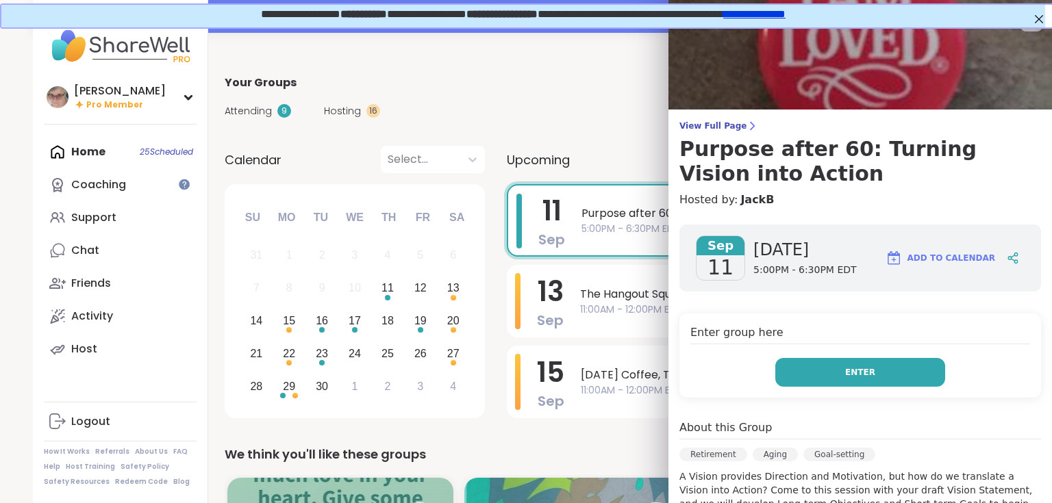
click at [882, 373] on button "Enter" at bounding box center [860, 372] width 170 height 29
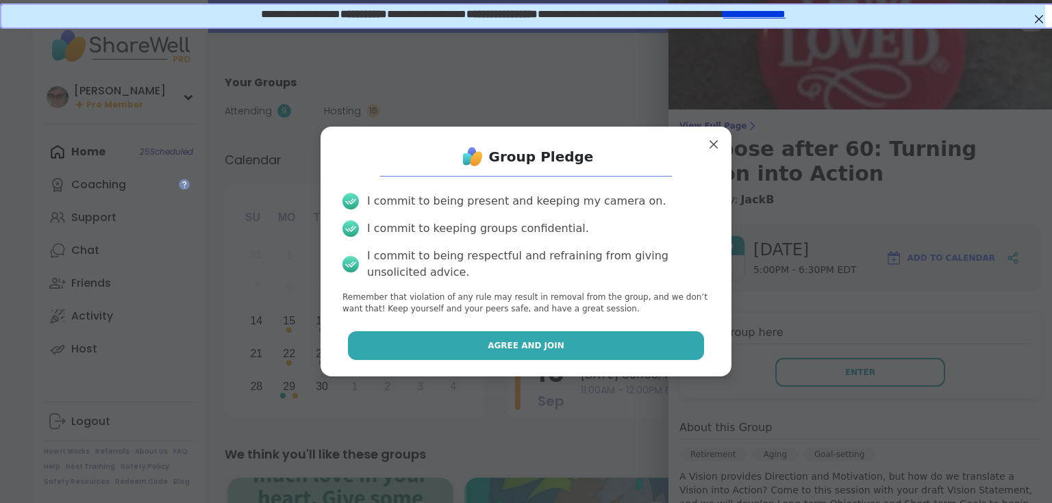
click at [527, 340] on span "Agree and Join" at bounding box center [526, 346] width 77 height 12
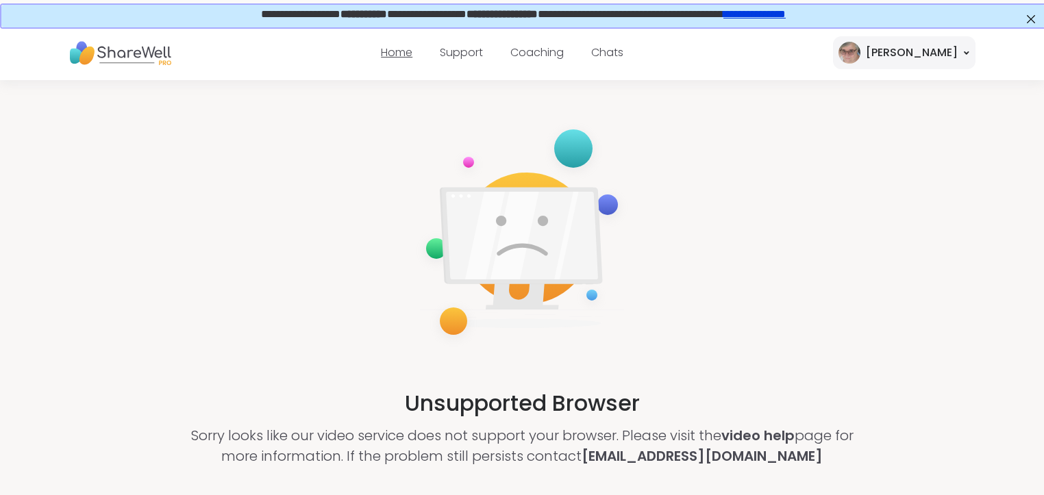
click at [412, 51] on link "Home" at bounding box center [397, 53] width 32 height 16
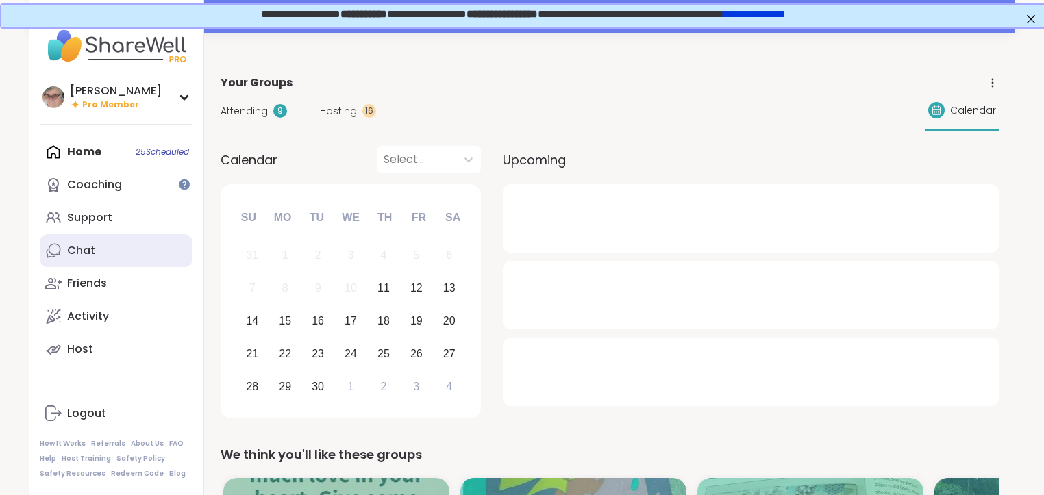
click at [86, 252] on div "Chat" at bounding box center [81, 250] width 28 height 15
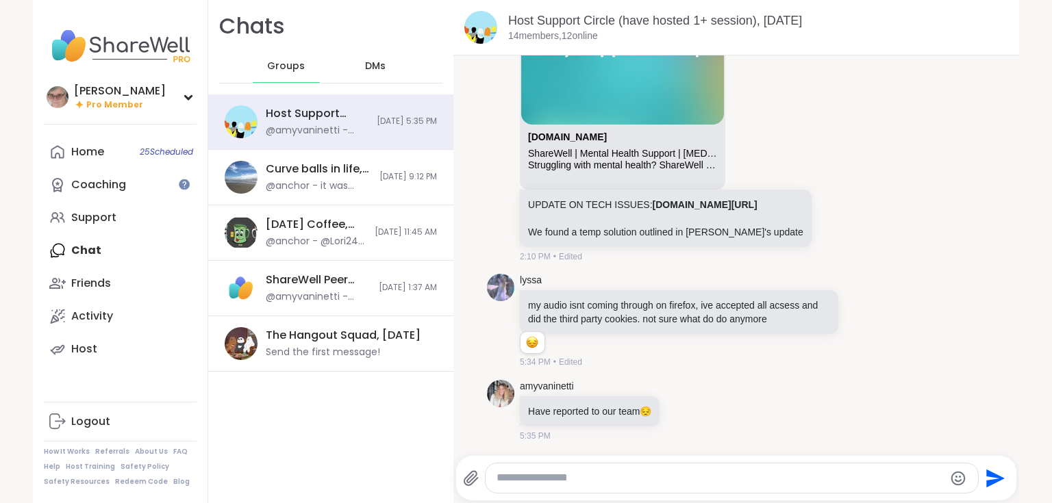
click at [366, 89] on div "Chats Groups DMs" at bounding box center [330, 47] width 245 height 95
click at [365, 64] on span "DMs" at bounding box center [375, 67] width 21 height 14
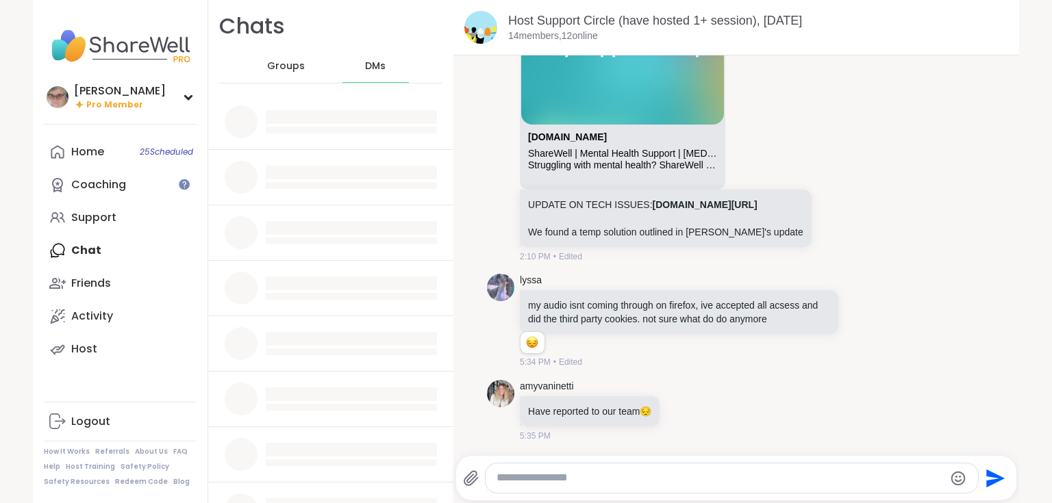
click at [370, 63] on span "DMs" at bounding box center [375, 67] width 21 height 14
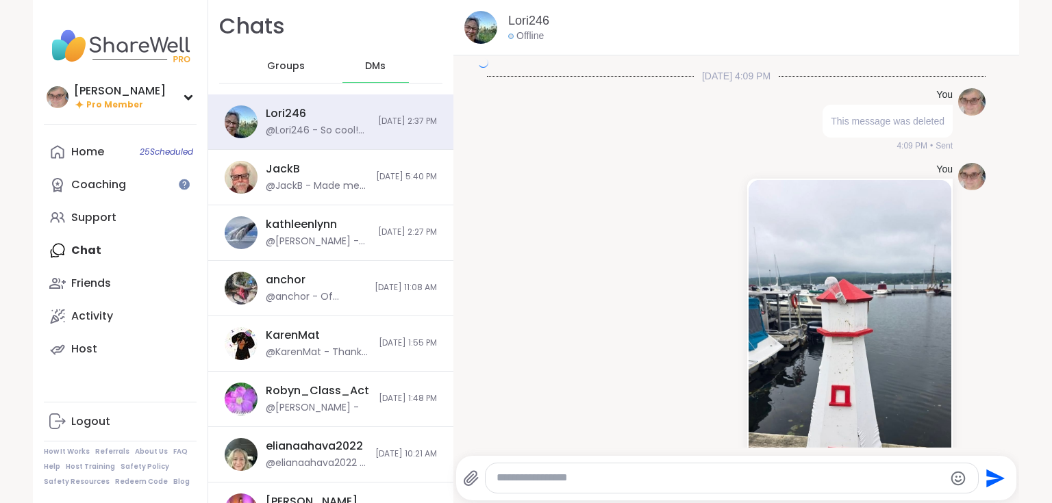
scroll to position [3479, 0]
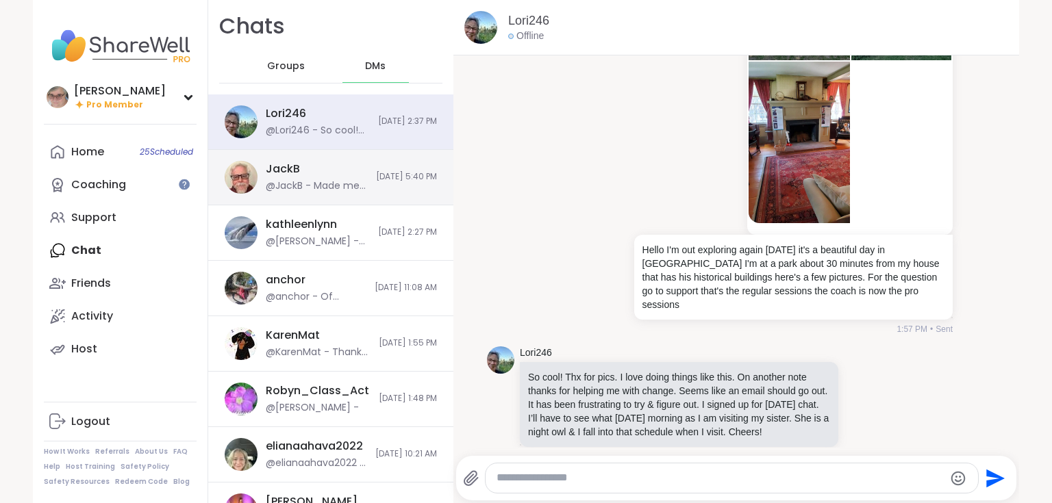
click at [361, 186] on div "JackB @JackB - Made me think of you, Susan. Hope you’re feeling better! 🤗 9/3/2…" at bounding box center [330, 177] width 245 height 55
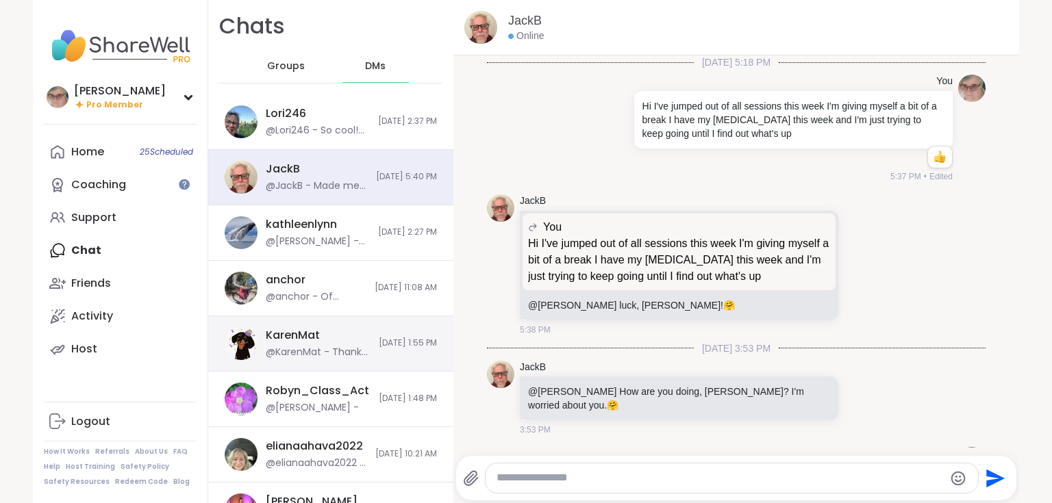
scroll to position [7925, 0]
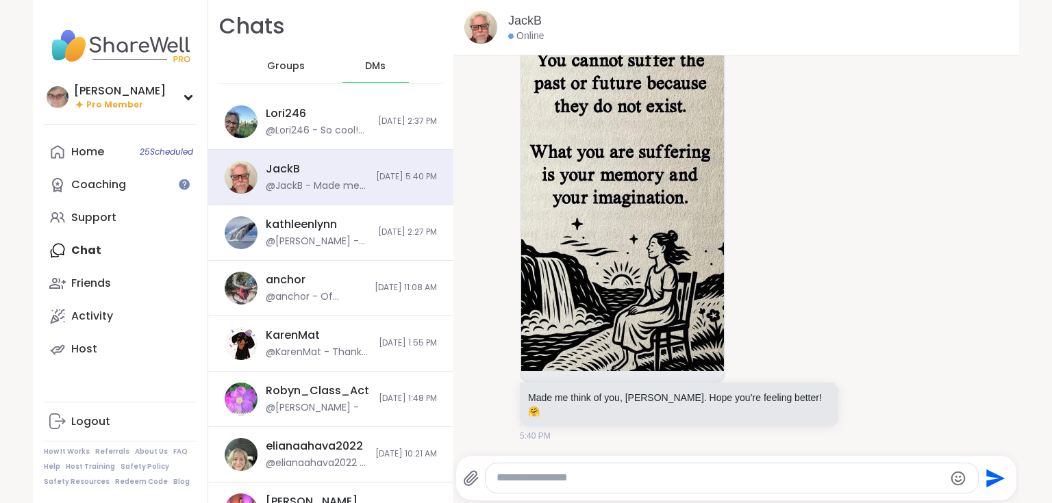
click at [509, 485] on textarea "Type your message" at bounding box center [719, 478] width 447 height 14
type textarea "**********"
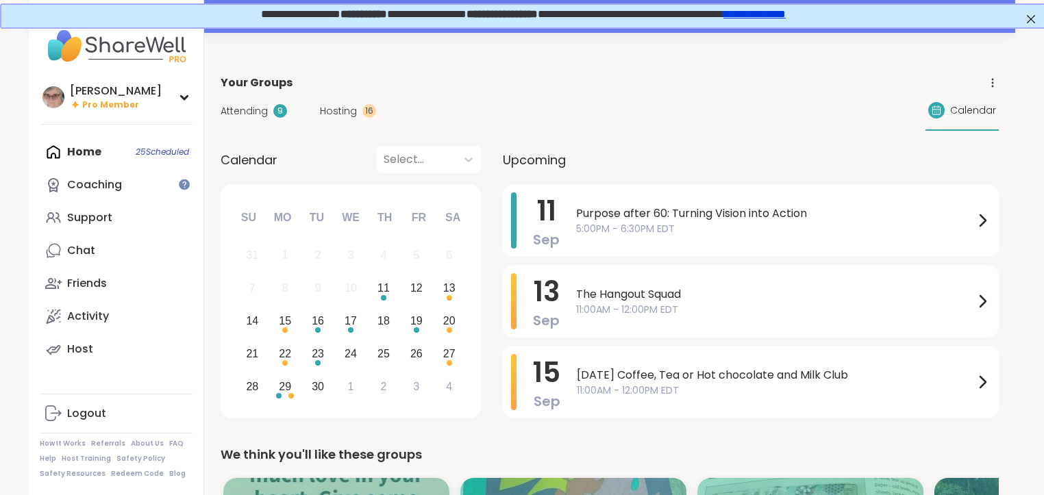
click at [652, 228] on span "5:00PM - 6:30PM EDT" at bounding box center [775, 229] width 398 height 14
